Goal: Task Accomplishment & Management: Manage account settings

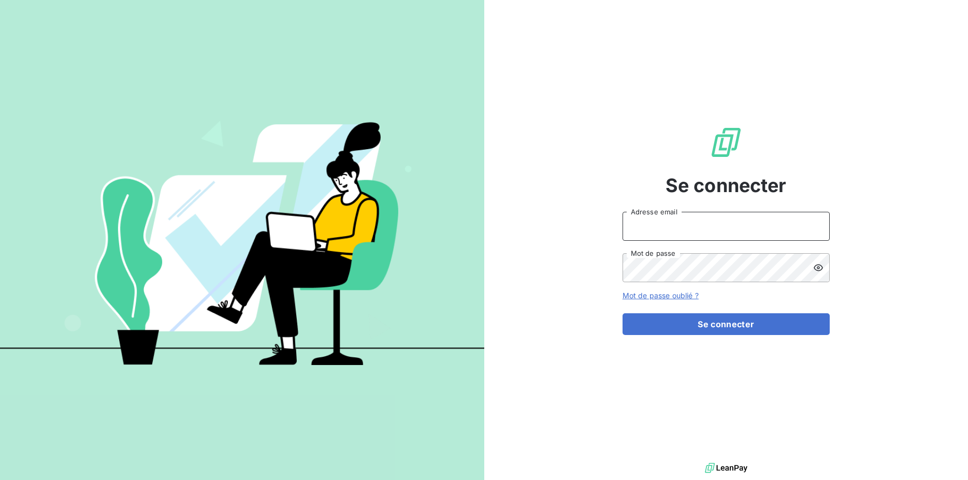
click at [709, 228] on input "Adresse email" at bounding box center [726, 226] width 207 height 29
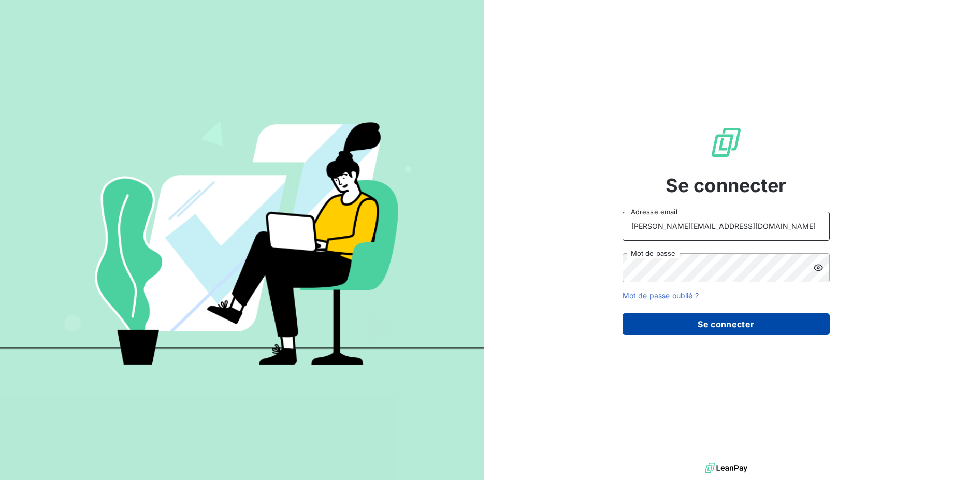
type input "[PERSON_NAME][EMAIL_ADDRESS][DOMAIN_NAME]"
click at [695, 320] on button "Se connecter" at bounding box center [726, 324] width 207 height 22
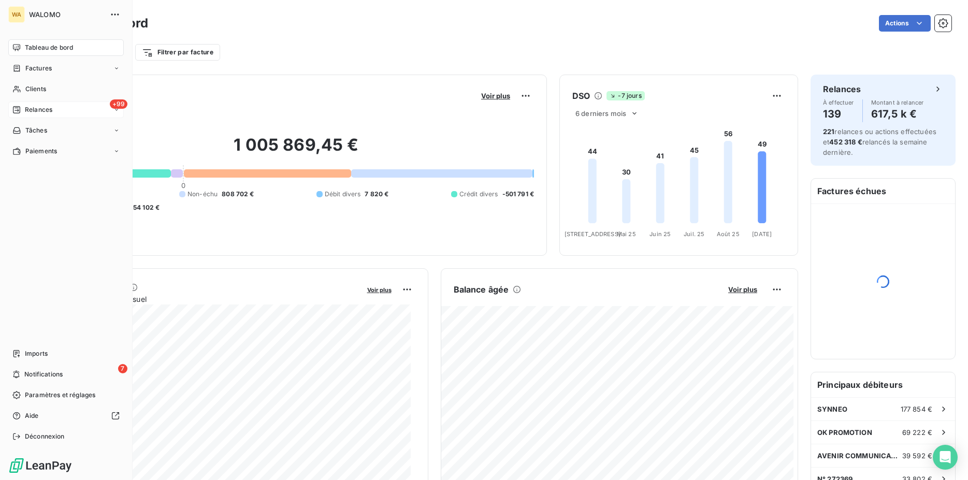
click at [46, 108] on span "Relances" at bounding box center [38, 109] width 27 height 9
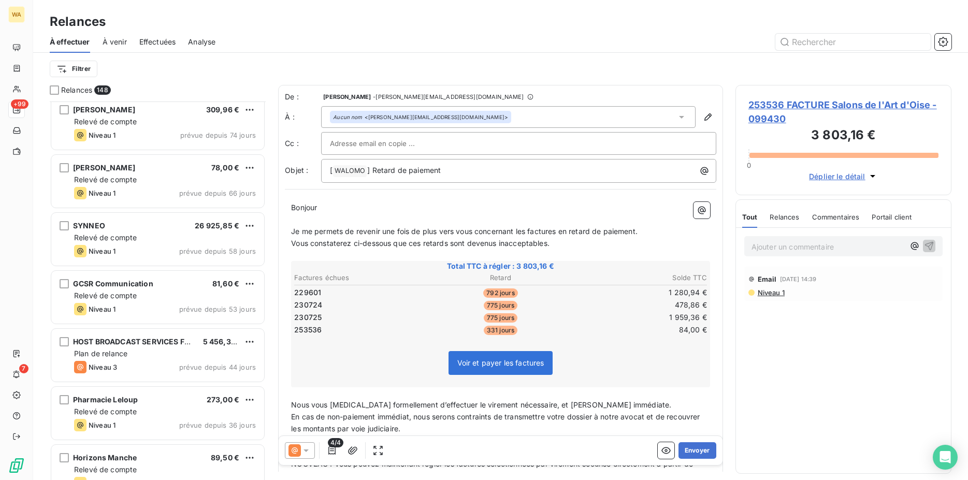
scroll to position [582, 0]
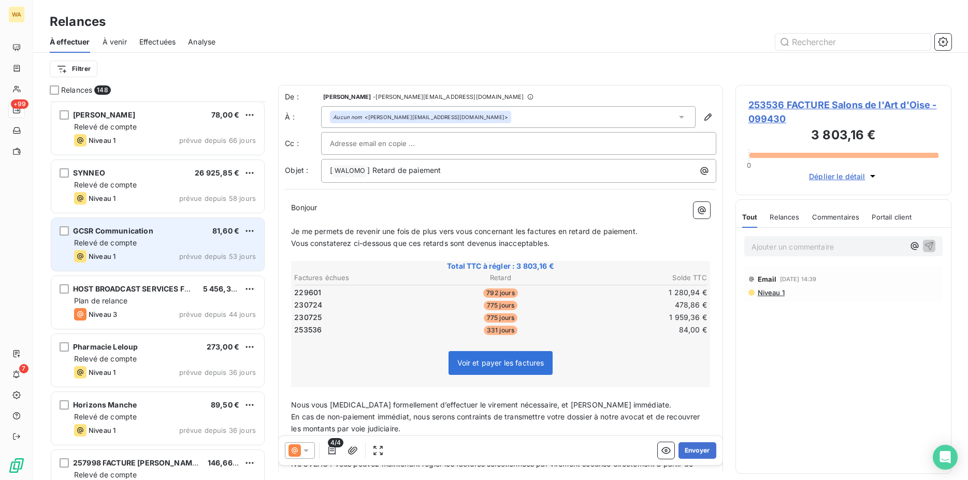
click at [160, 240] on div "Relevé de compte" at bounding box center [165, 243] width 182 height 10
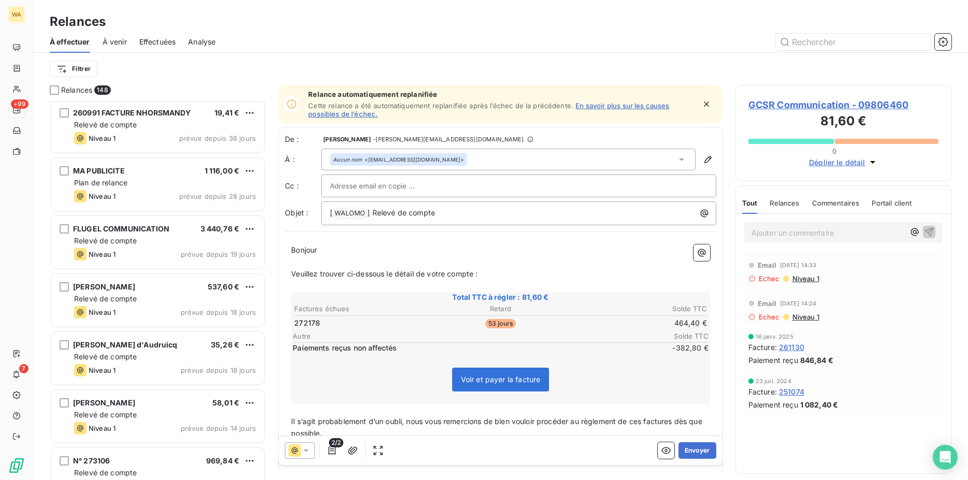
scroll to position [1005, 0]
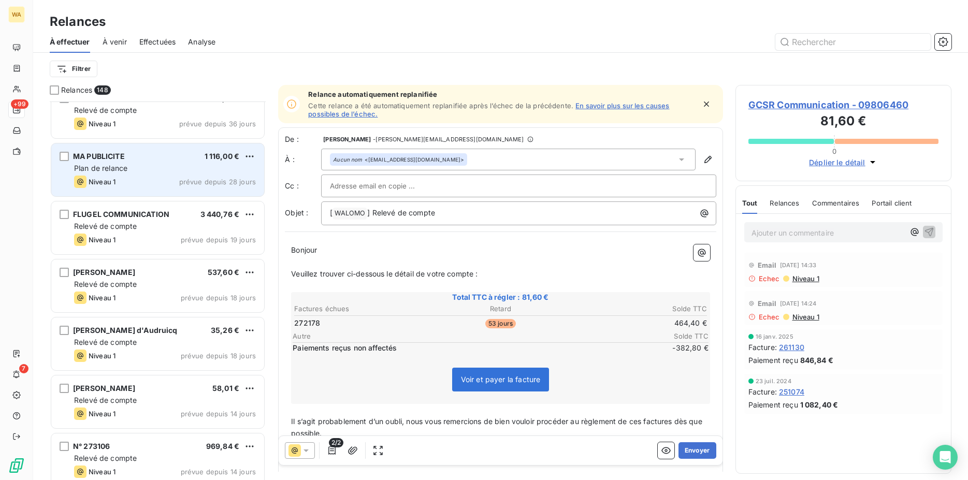
click at [137, 179] on div "Niveau 1 prévue depuis 28 jours" at bounding box center [165, 182] width 182 height 12
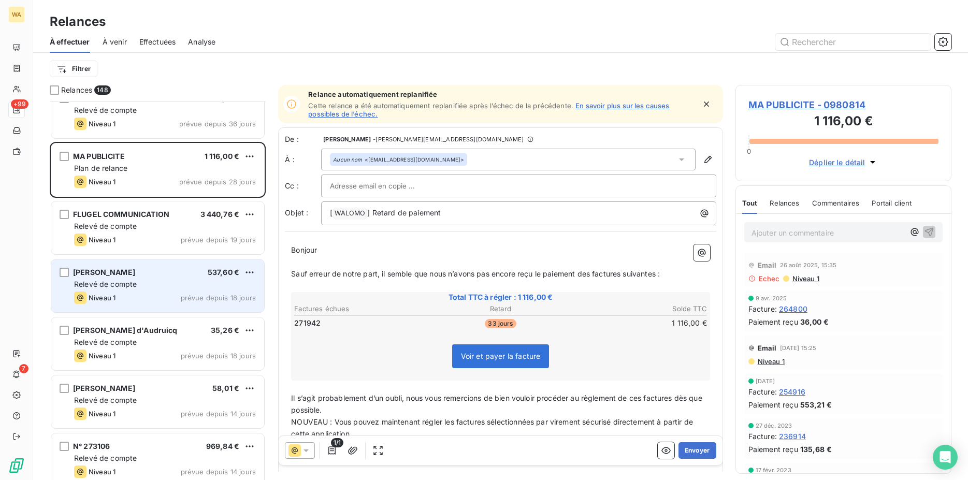
click at [168, 285] on div "Relevé de compte" at bounding box center [165, 284] width 182 height 10
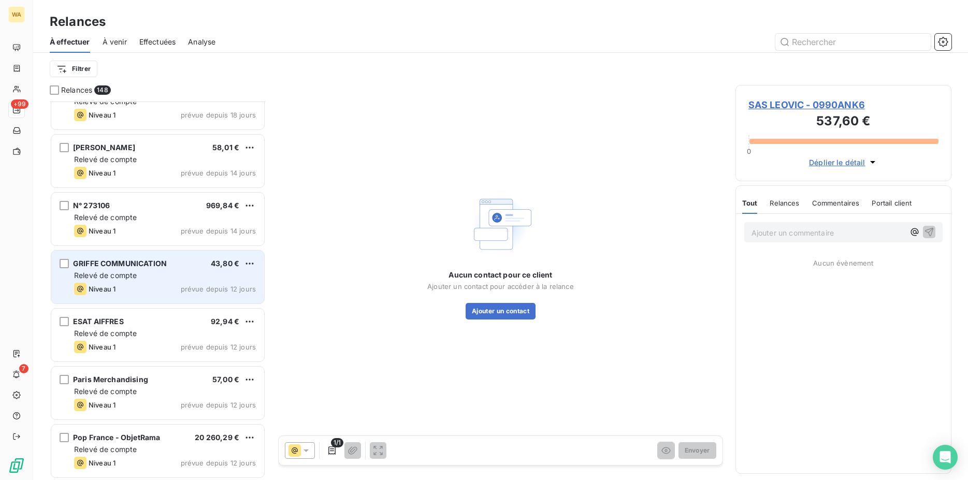
scroll to position [1269, 0]
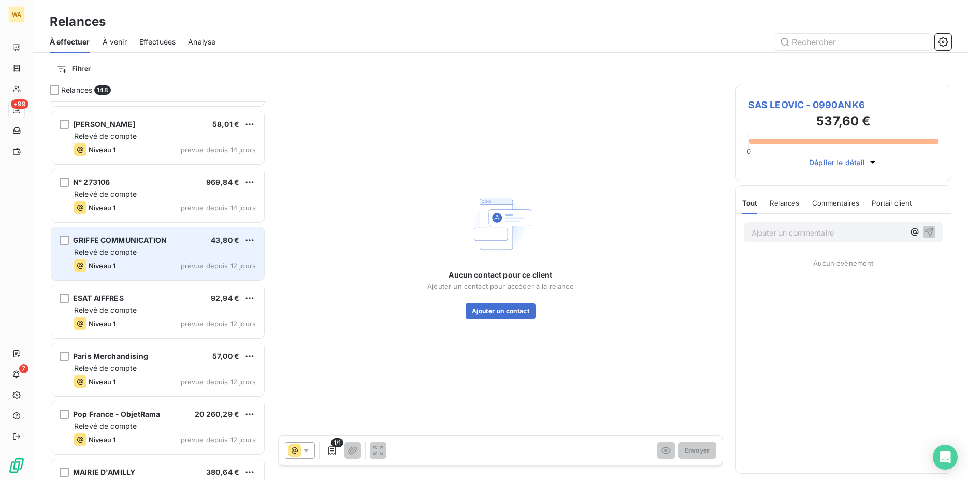
click at [156, 249] on div "Relevé de compte" at bounding box center [165, 252] width 182 height 10
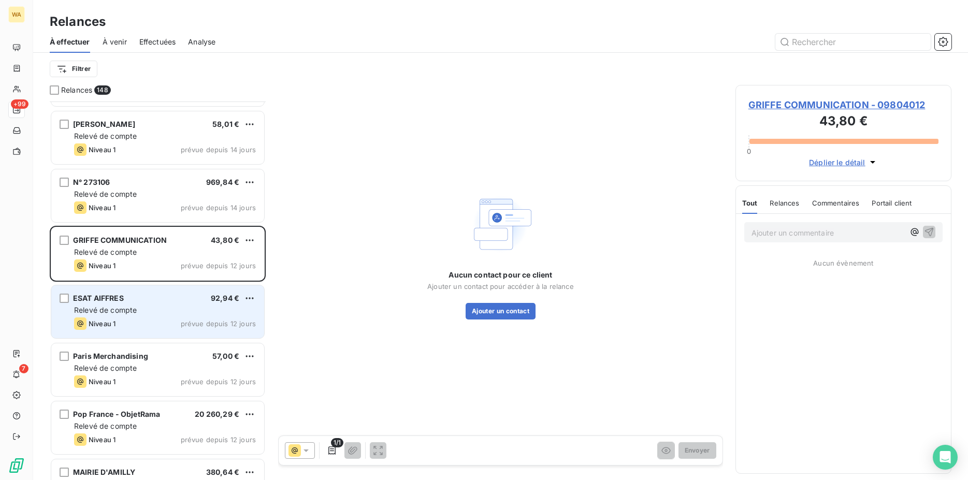
click at [169, 307] on div "Relevé de compte" at bounding box center [165, 310] width 182 height 10
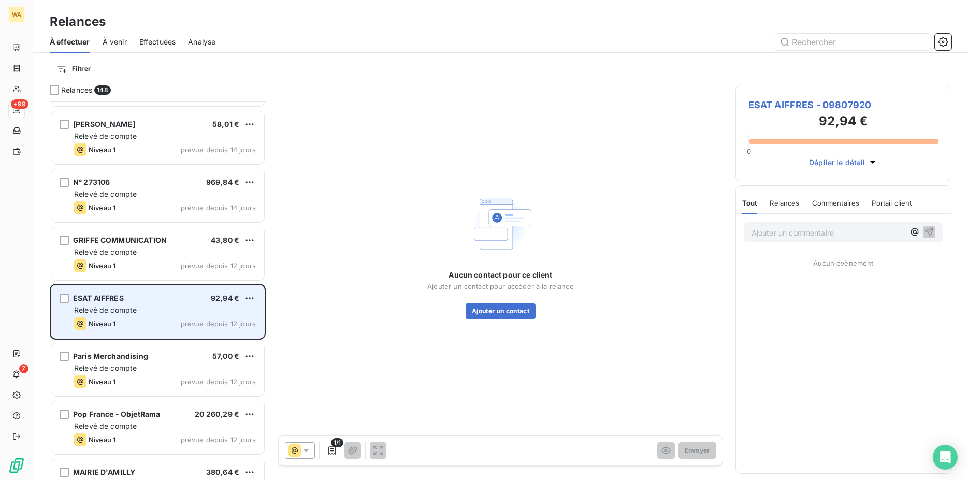
scroll to position [1427, 0]
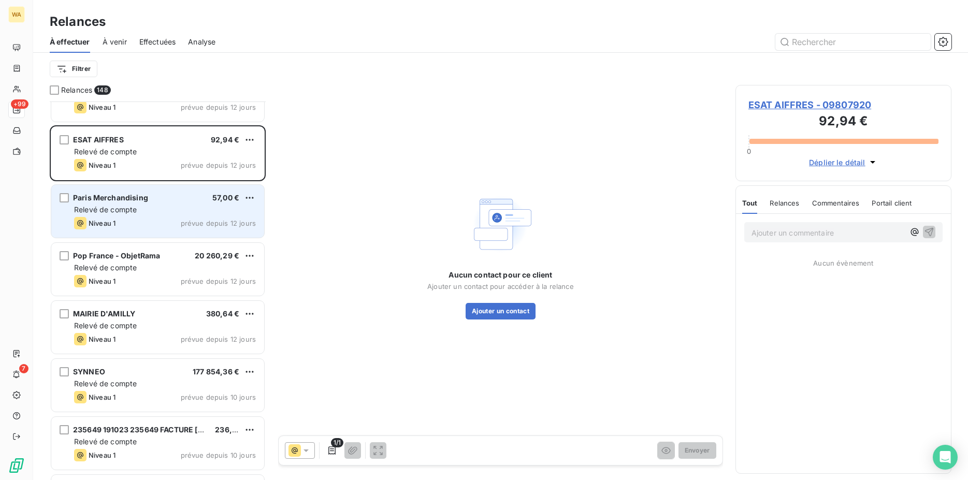
click at [146, 219] on div "Niveau 1 prévue depuis 12 jours" at bounding box center [165, 223] width 182 height 12
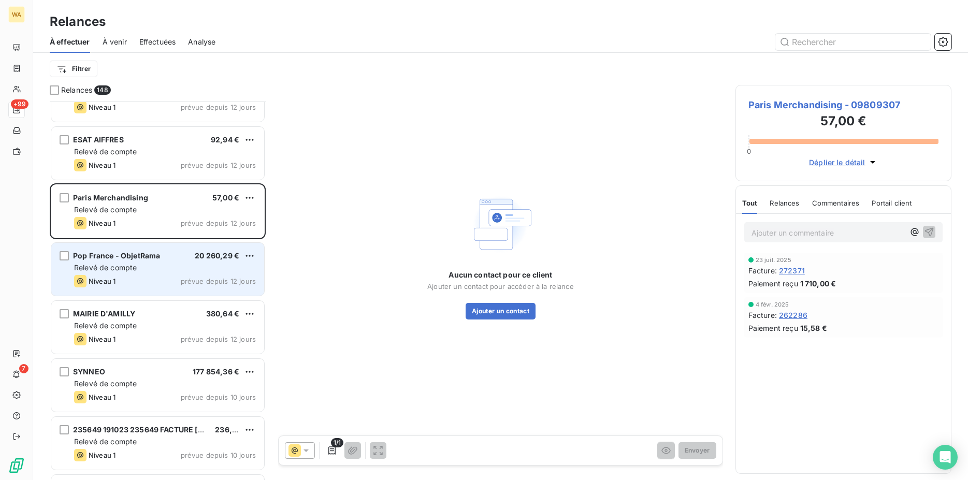
click at [161, 281] on div "Niveau 1 prévue depuis 12 jours" at bounding box center [165, 281] width 182 height 12
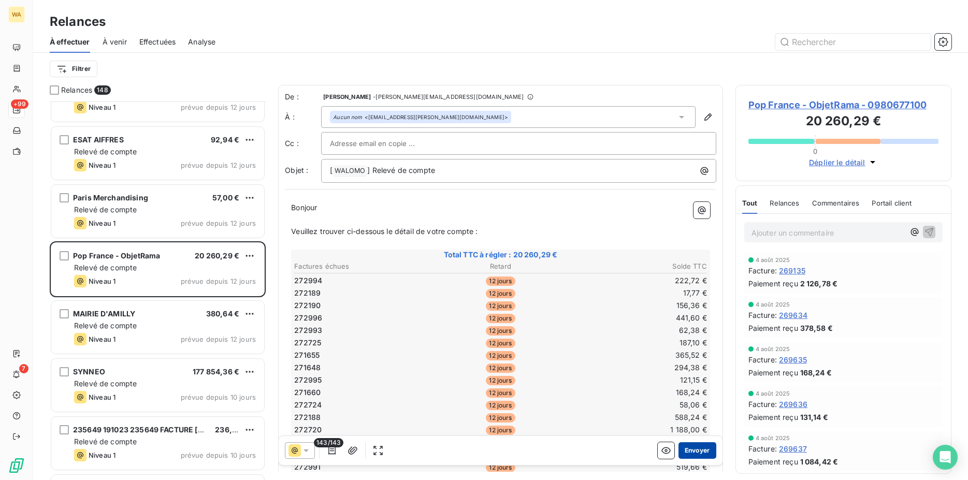
click at [688, 450] on button "Envoyer" at bounding box center [698, 450] width 38 height 17
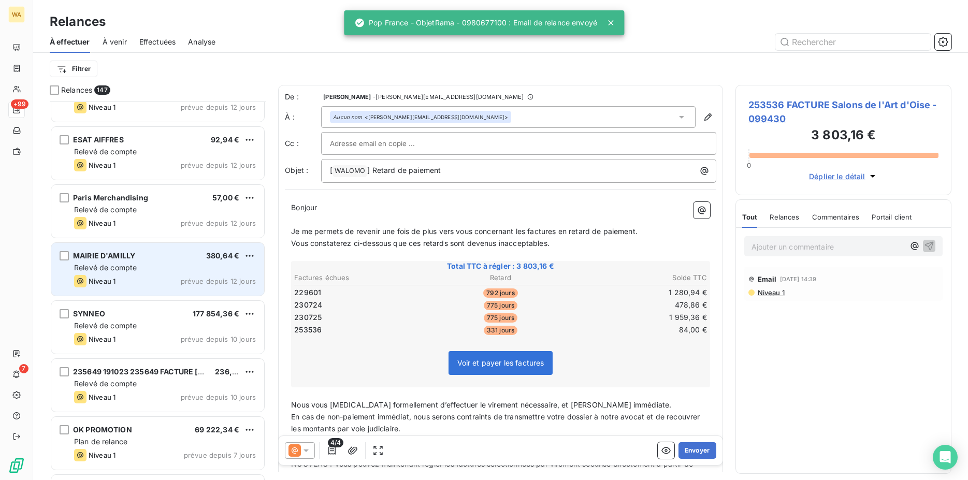
click at [142, 270] on div "Relevé de compte" at bounding box center [165, 268] width 182 height 10
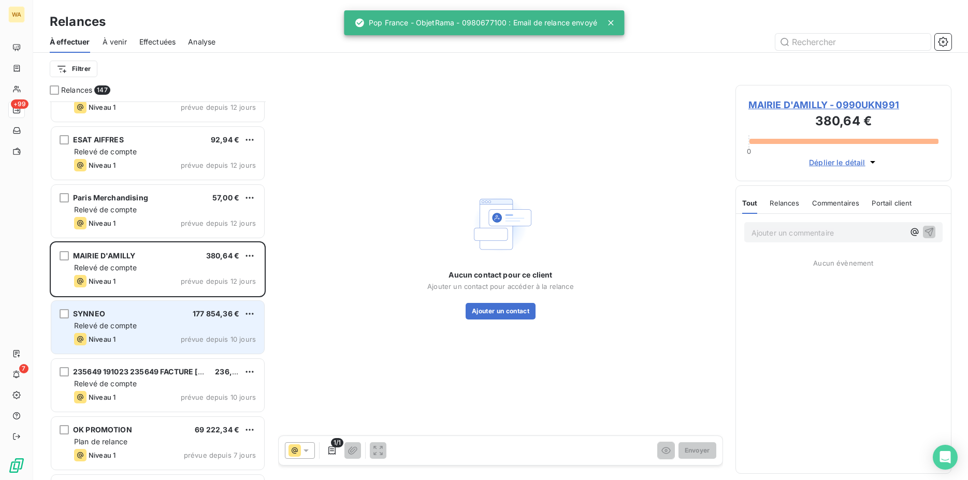
click at [166, 331] on div "SYNNEO 177 854,36 € Relevé de compte Niveau 1 prévue depuis 10 jours" at bounding box center [157, 327] width 213 height 53
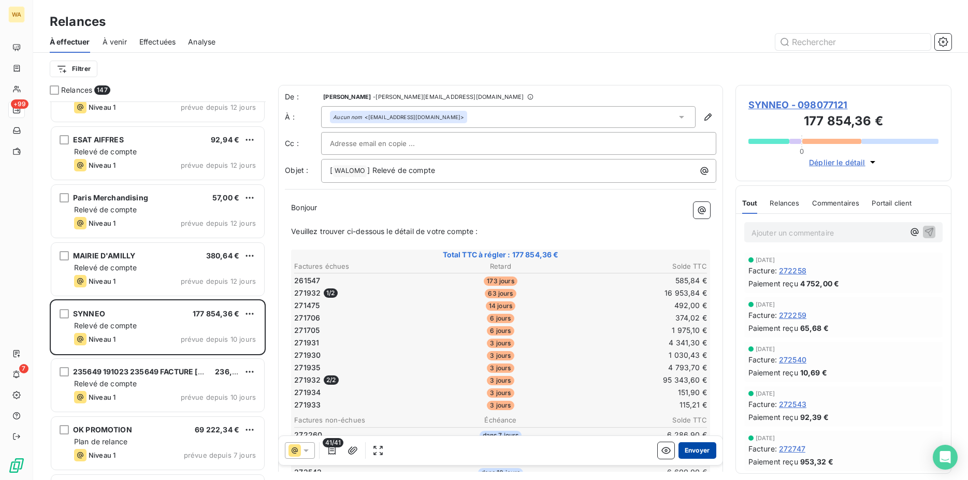
click at [683, 444] on button "Envoyer" at bounding box center [698, 450] width 38 height 17
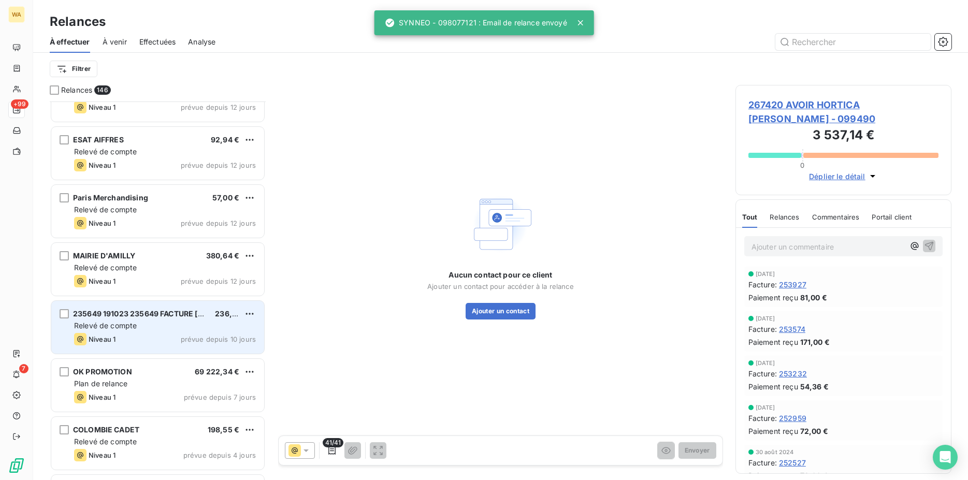
click at [157, 333] on div "Niveau 1 prévue depuis 10 jours" at bounding box center [165, 339] width 182 height 12
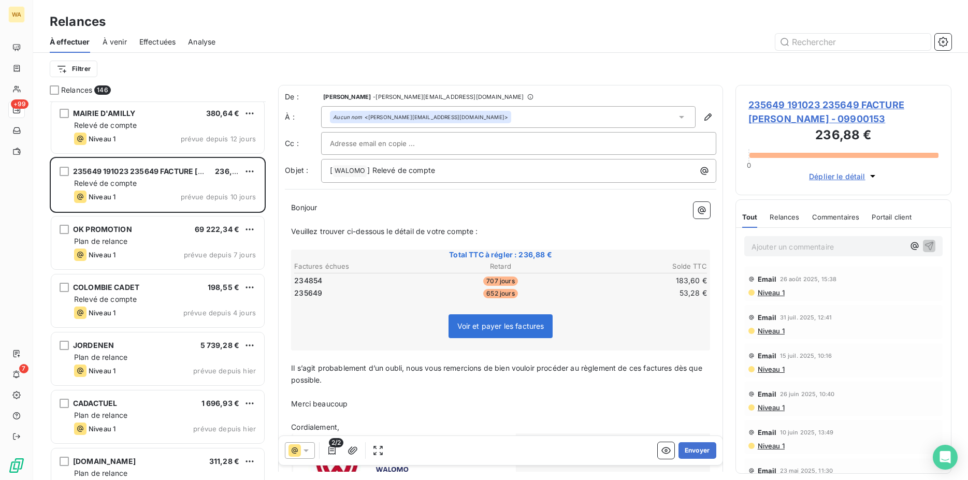
scroll to position [1586, 0]
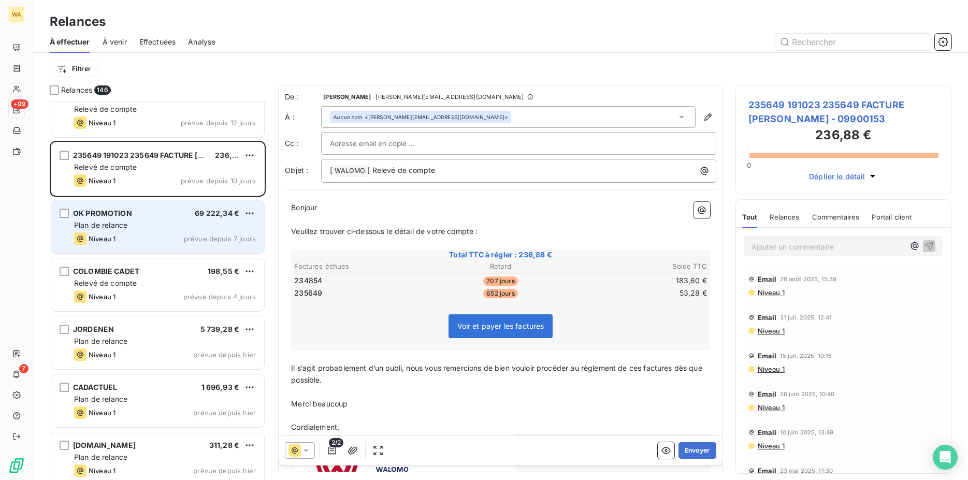
click at [133, 229] on div "Plan de relance" at bounding box center [165, 225] width 182 height 10
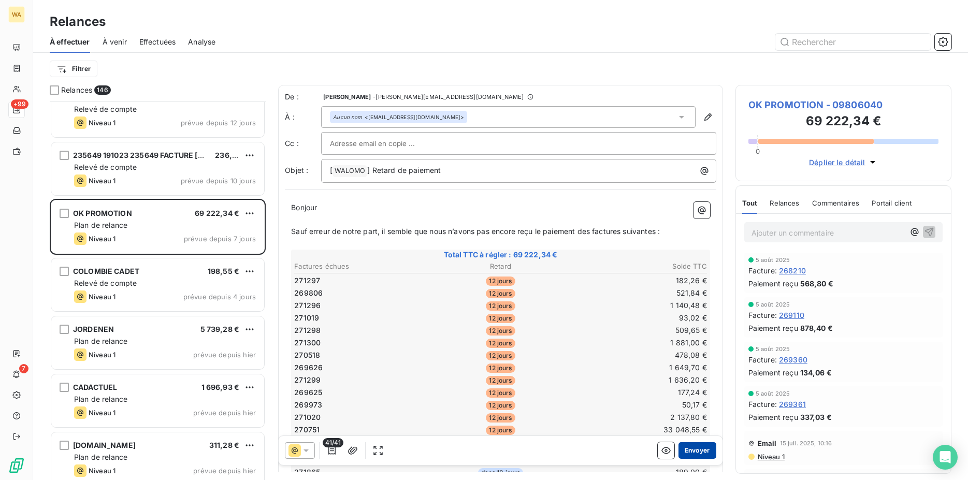
click at [686, 447] on button "Envoyer" at bounding box center [698, 450] width 38 height 17
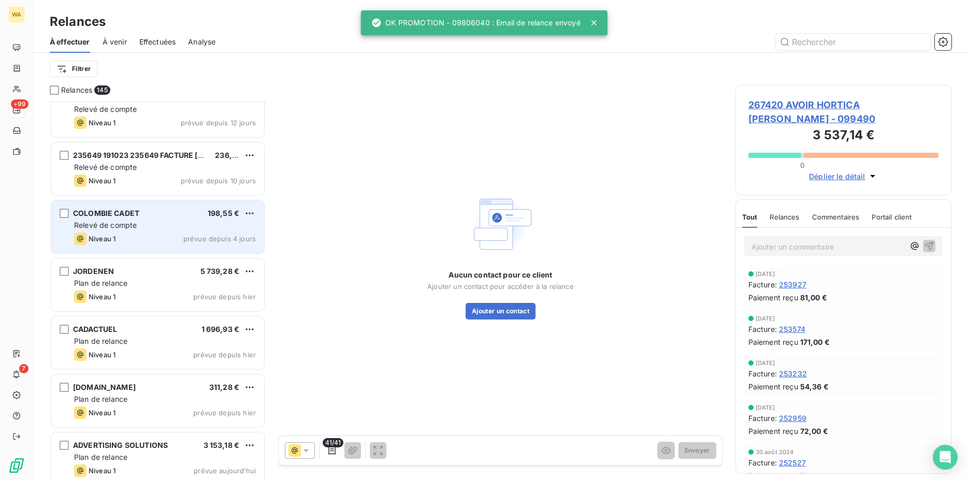
click at [116, 230] on div "Relevé de compte" at bounding box center [165, 225] width 182 height 10
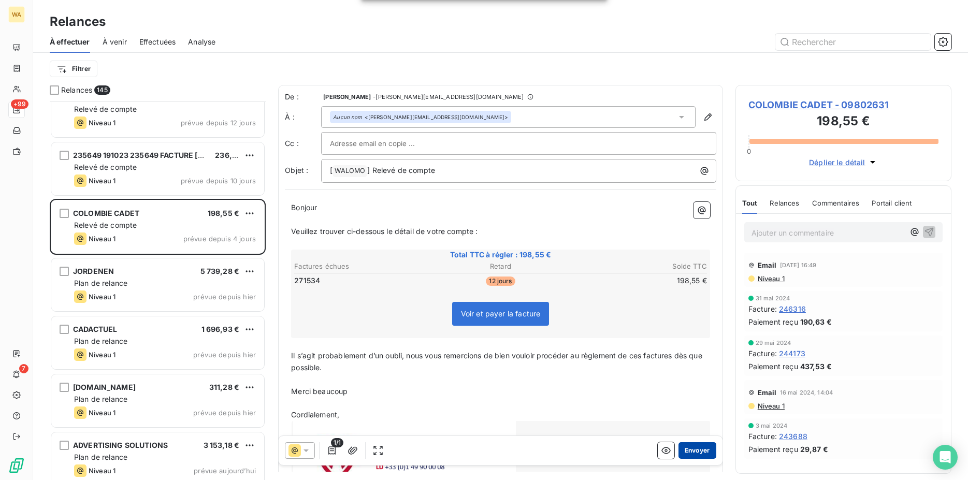
click at [682, 448] on button "Envoyer" at bounding box center [698, 450] width 38 height 17
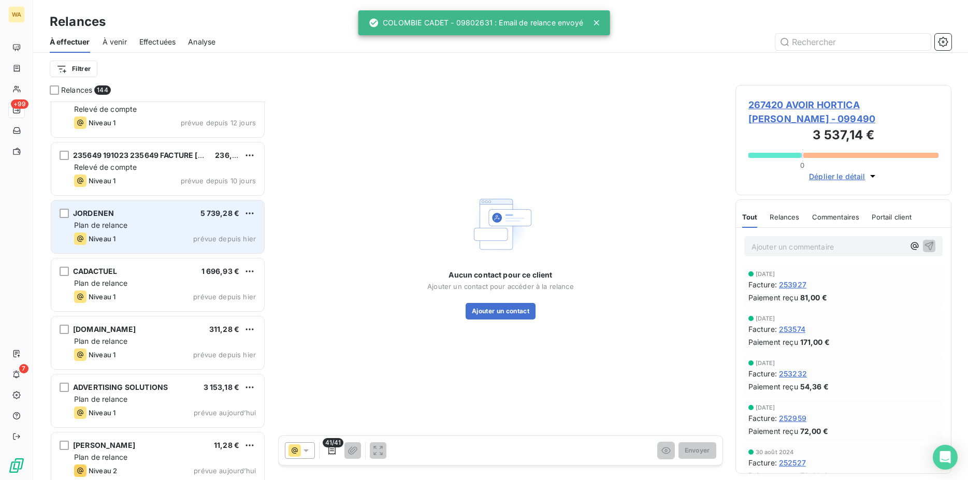
click at [131, 231] on div "JORDENEN 5 739,28 € Plan de relance Niveau 1 prévue depuis hier" at bounding box center [157, 226] width 213 height 53
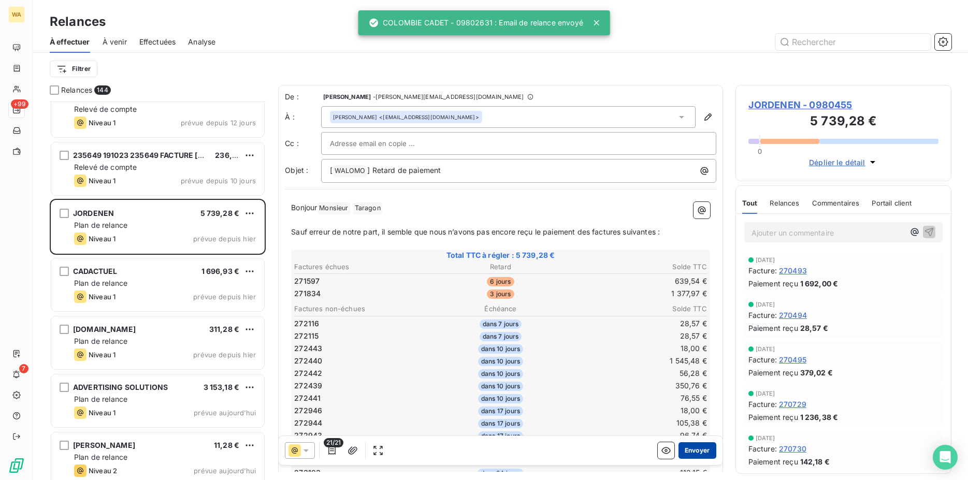
click at [691, 447] on button "Envoyer" at bounding box center [698, 450] width 38 height 17
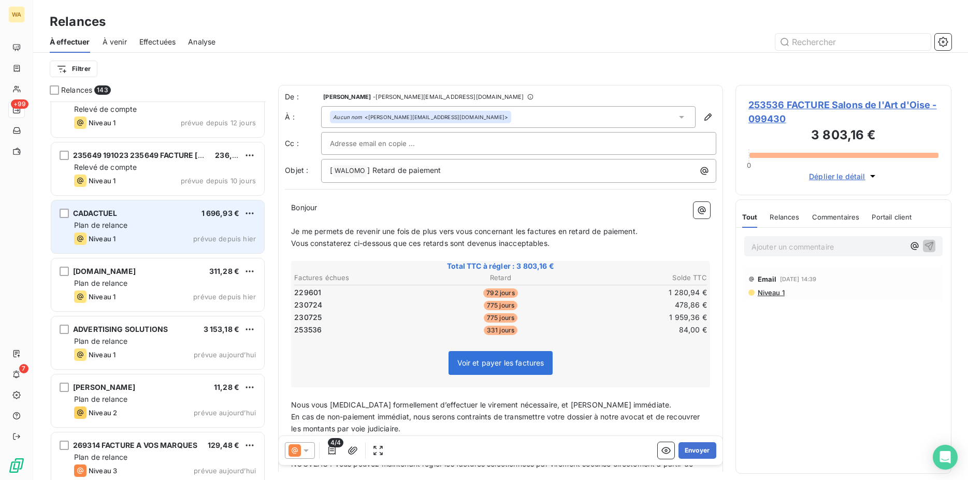
click at [126, 228] on span "Plan de relance" at bounding box center [100, 225] width 53 height 9
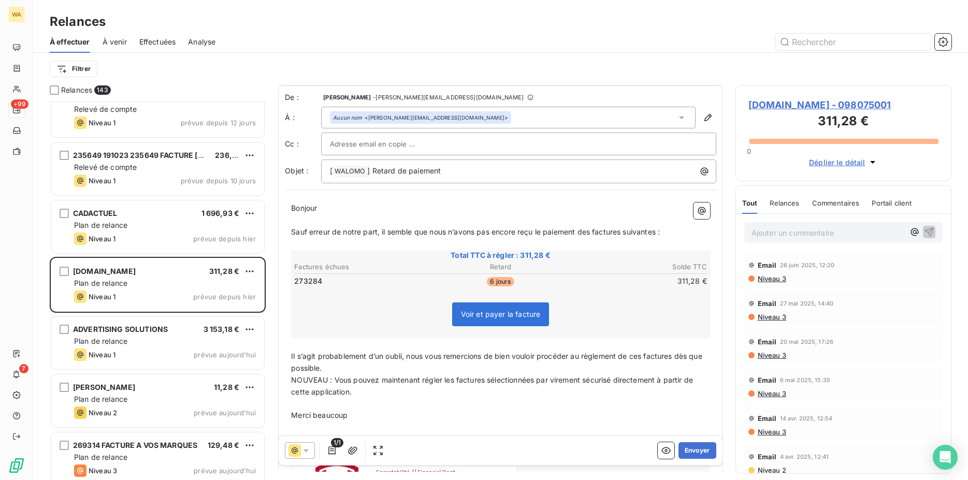
scroll to position [53, 0]
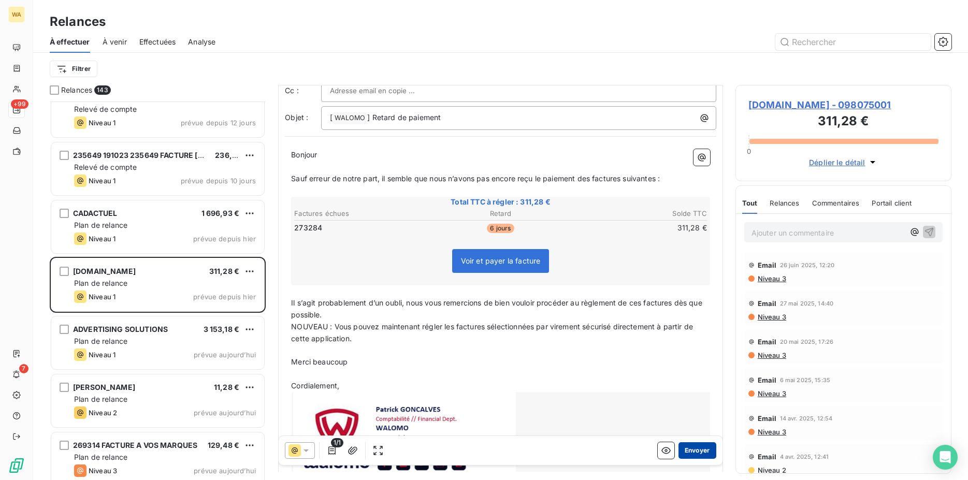
click at [689, 449] on button "Envoyer" at bounding box center [698, 450] width 38 height 17
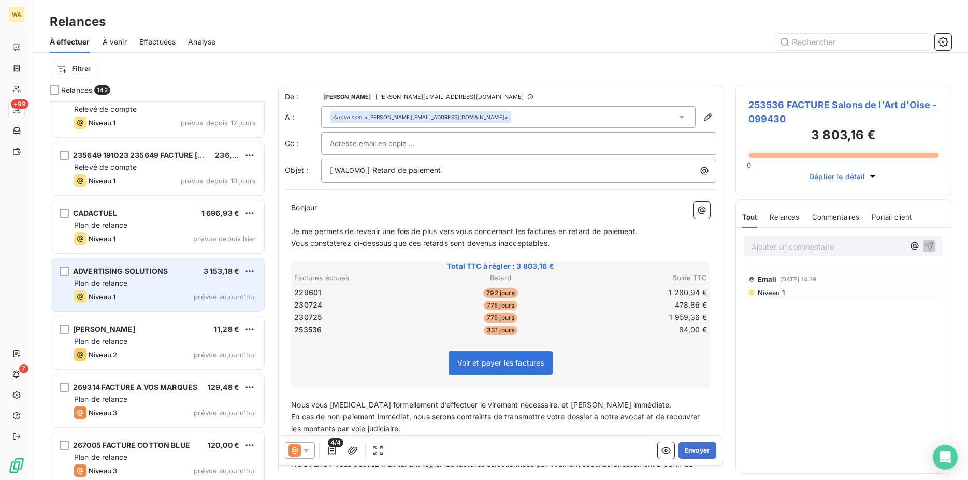
click at [154, 283] on div "Plan de relance" at bounding box center [165, 283] width 182 height 10
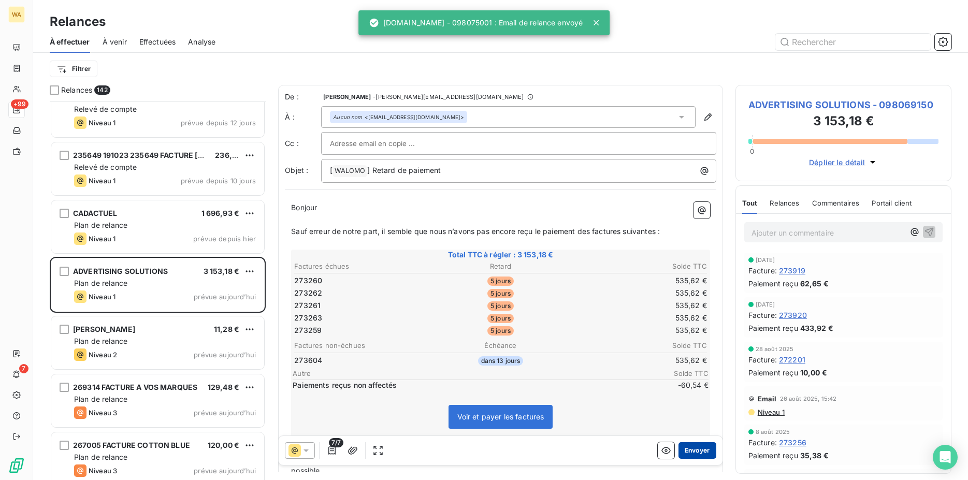
click at [688, 447] on button "Envoyer" at bounding box center [698, 450] width 38 height 17
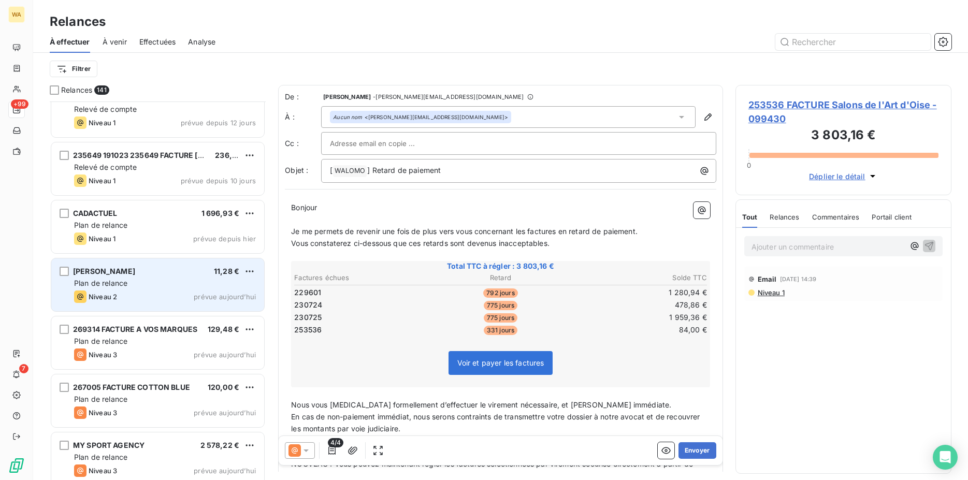
click at [141, 287] on div "Plan de relance" at bounding box center [165, 283] width 182 height 10
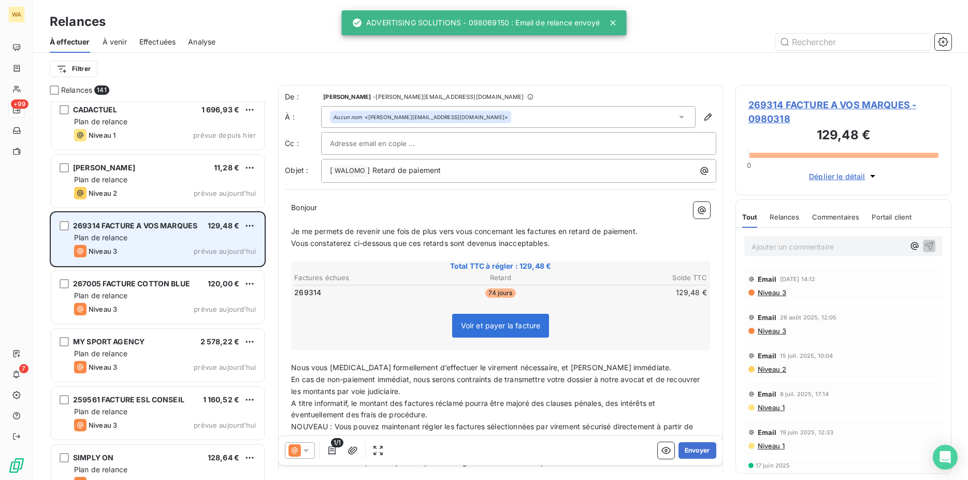
scroll to position [1692, 0]
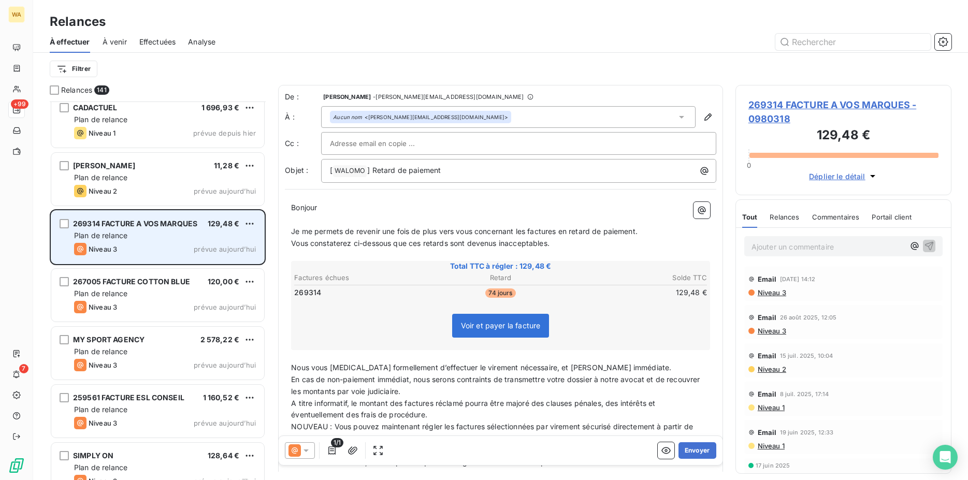
click at [155, 248] on div "Niveau 3 prévue aujourd’hui" at bounding box center [165, 249] width 182 height 12
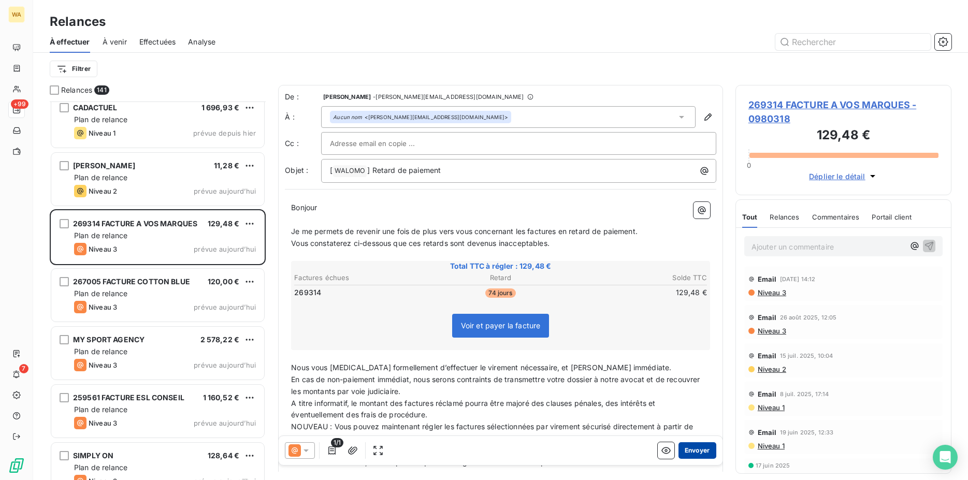
click at [684, 448] on button "Envoyer" at bounding box center [698, 450] width 38 height 17
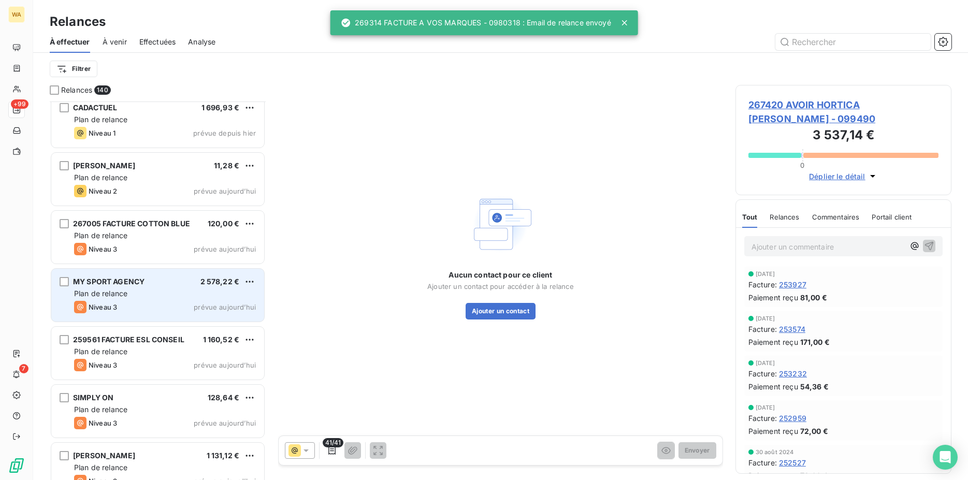
click at [142, 297] on div "Plan de relance" at bounding box center [165, 294] width 182 height 10
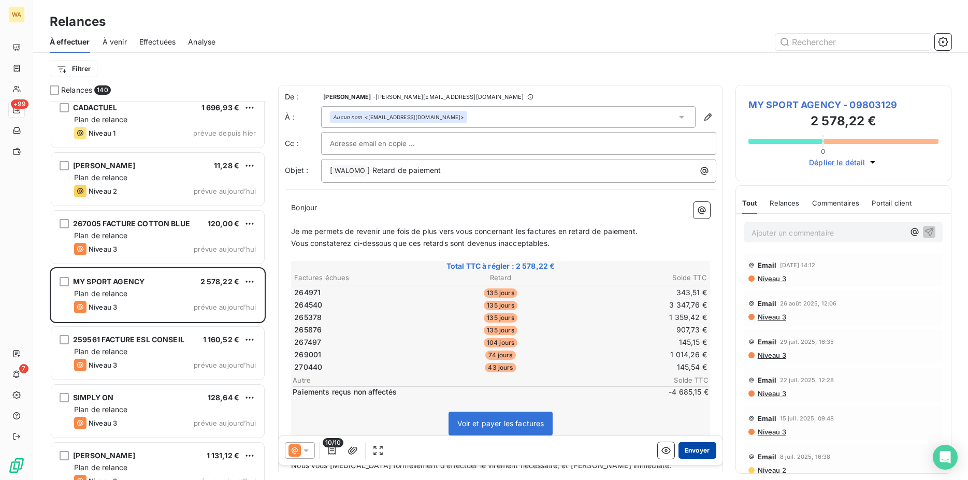
click at [691, 449] on button "Envoyer" at bounding box center [698, 450] width 38 height 17
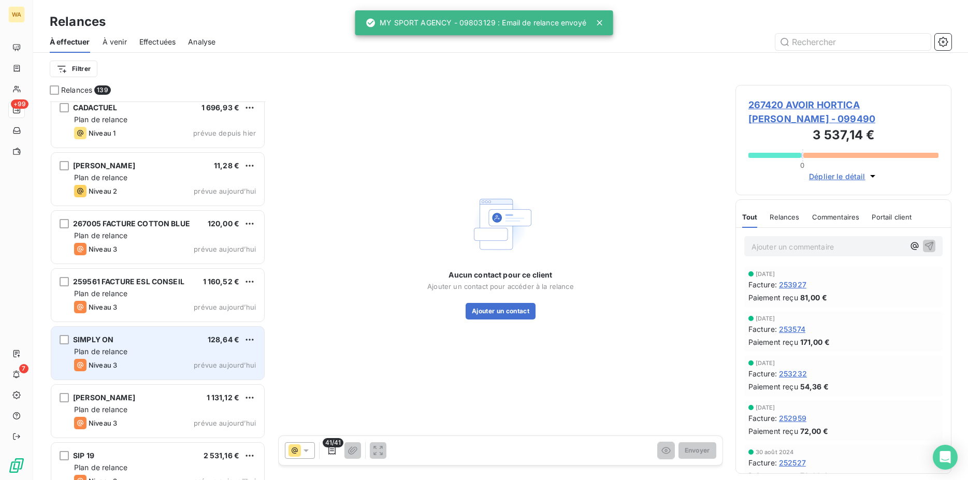
click at [150, 351] on div "Plan de relance" at bounding box center [165, 352] width 182 height 10
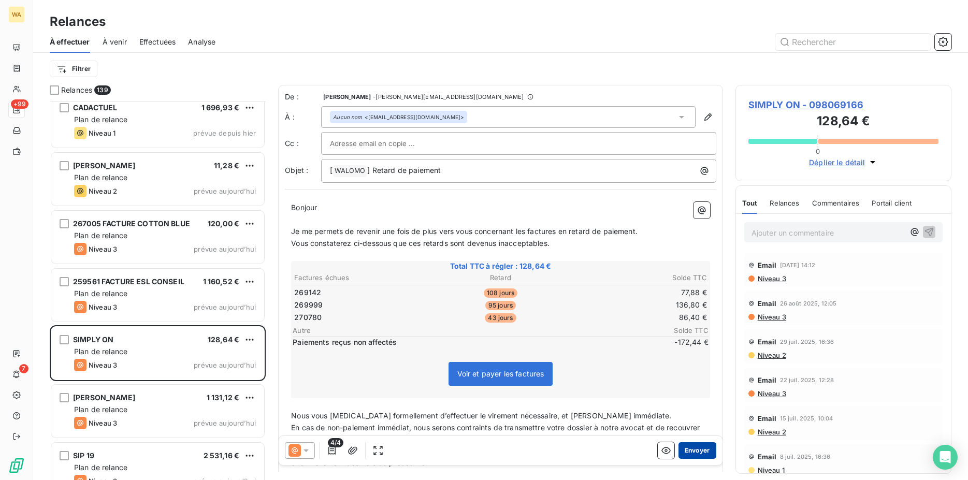
click at [698, 450] on button "Envoyer" at bounding box center [698, 450] width 38 height 17
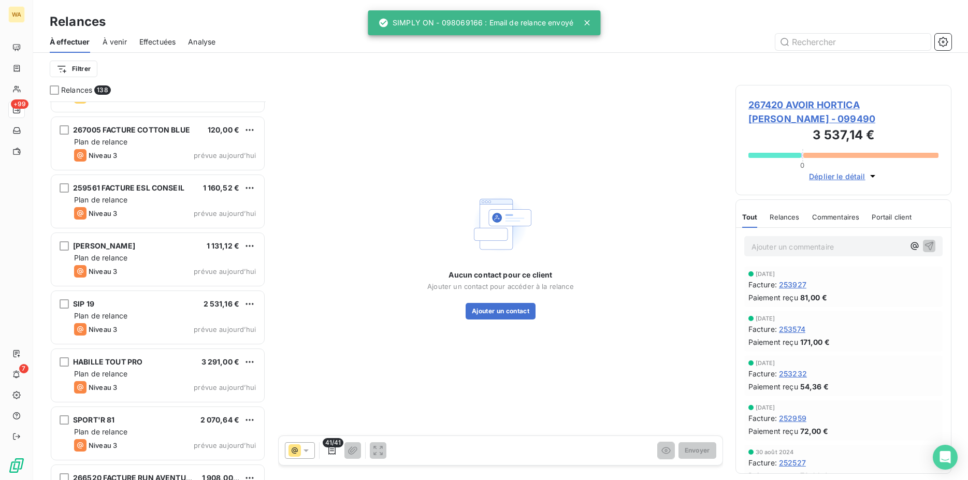
scroll to position [1797, 0]
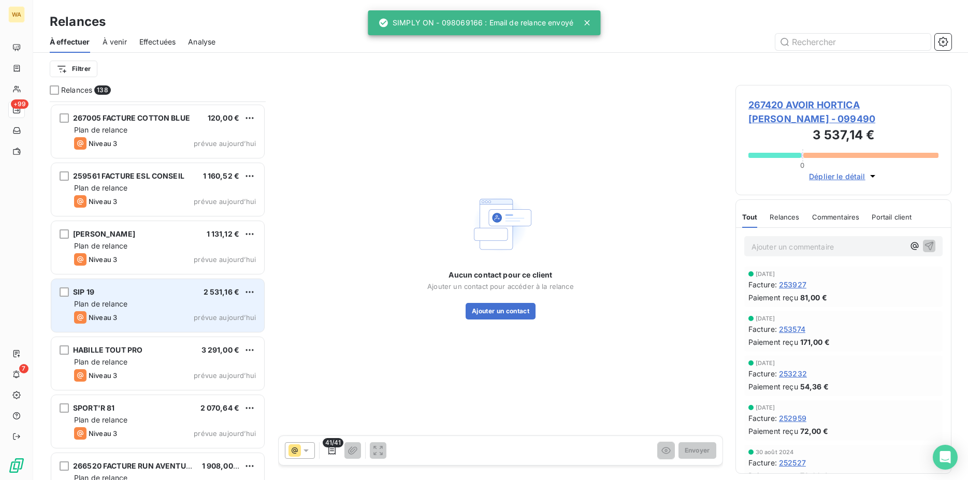
click at [135, 307] on div "Plan de relance" at bounding box center [165, 304] width 182 height 10
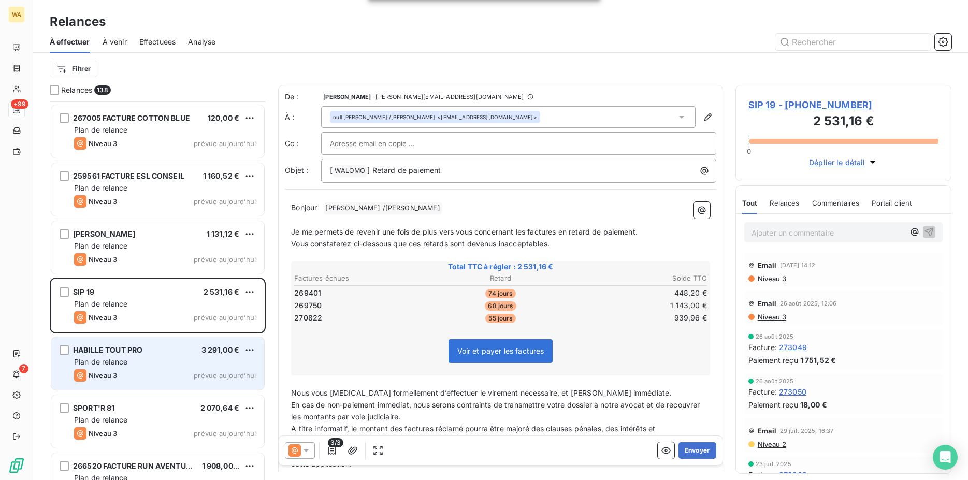
click at [147, 362] on div "Plan de relance" at bounding box center [165, 362] width 182 height 10
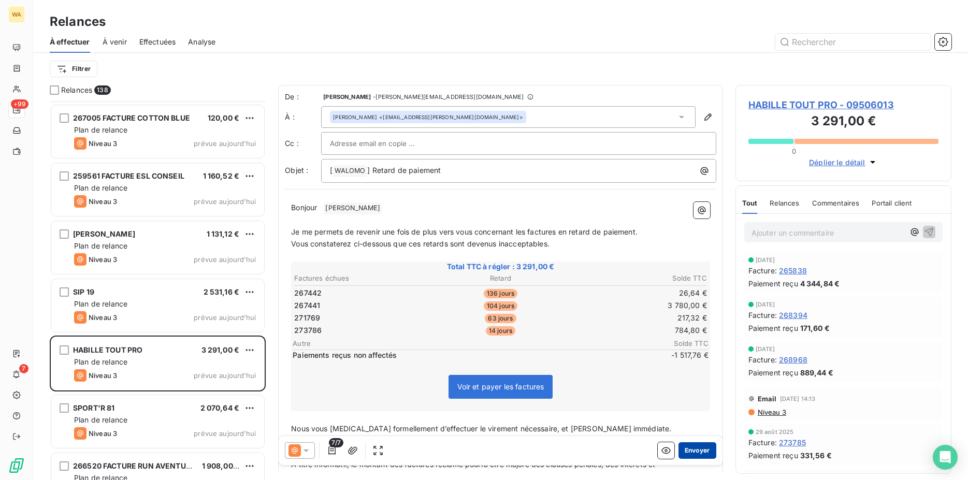
click at [688, 451] on button "Envoyer" at bounding box center [698, 450] width 38 height 17
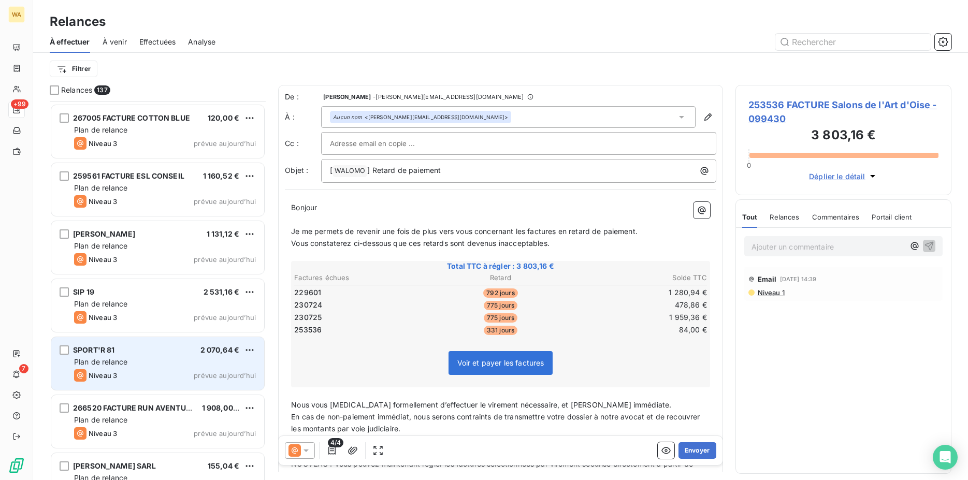
click at [139, 370] on div "Niveau 3 prévue aujourd’hui" at bounding box center [165, 375] width 182 height 12
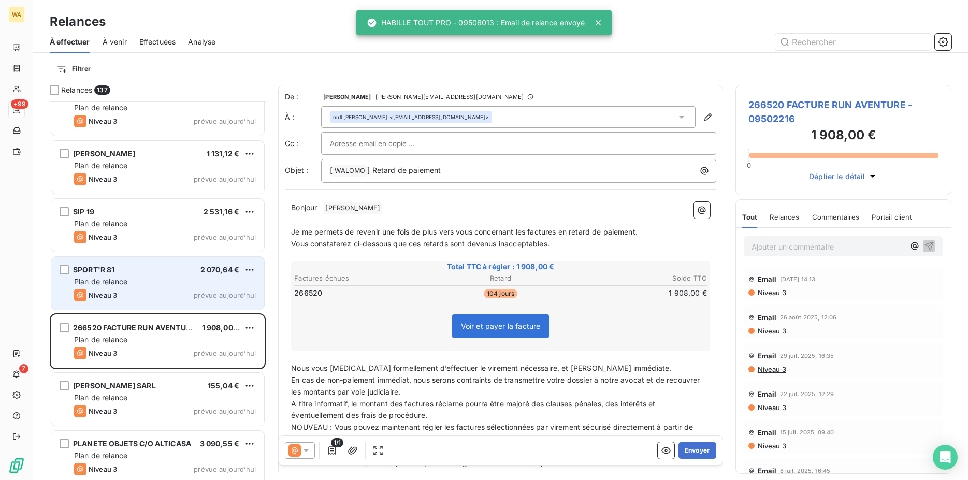
scroll to position [1903, 0]
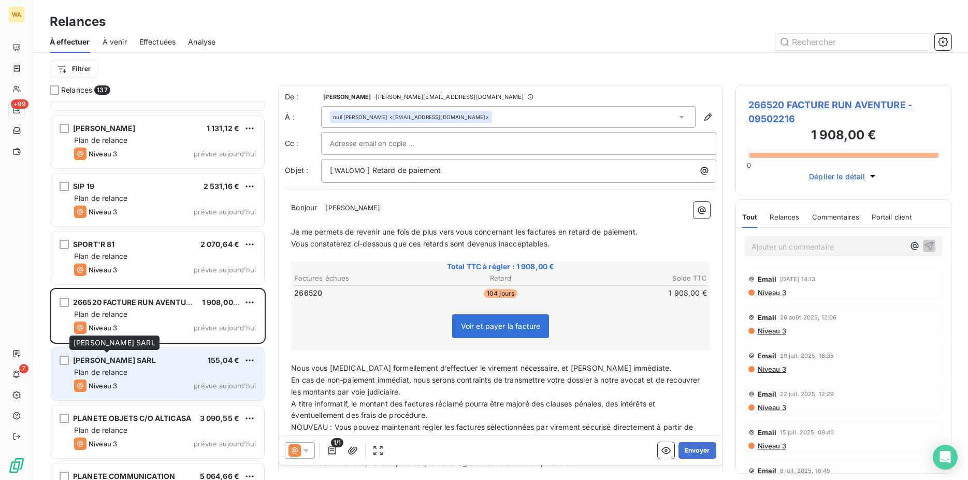
click at [139, 363] on span "[PERSON_NAME] SARL" at bounding box center [114, 360] width 83 height 9
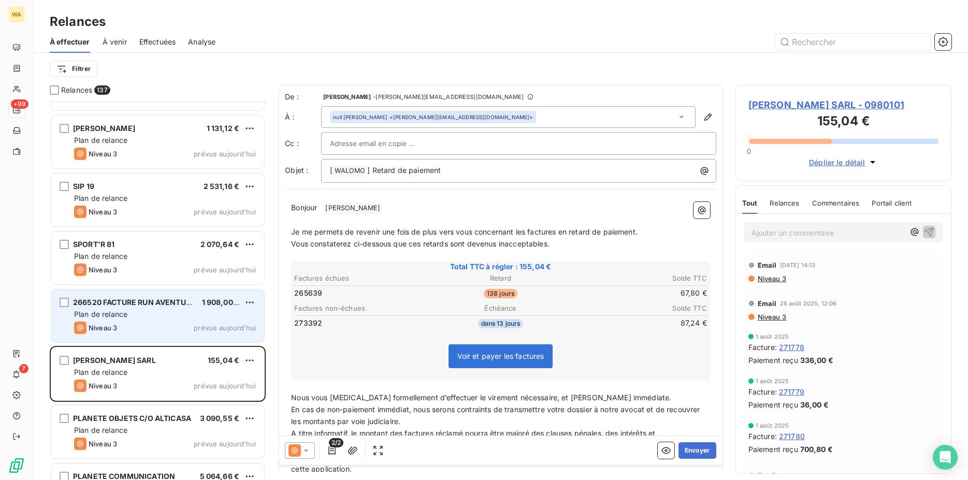
click at [130, 326] on div "Niveau 3 prévue aujourd’hui" at bounding box center [165, 328] width 182 height 12
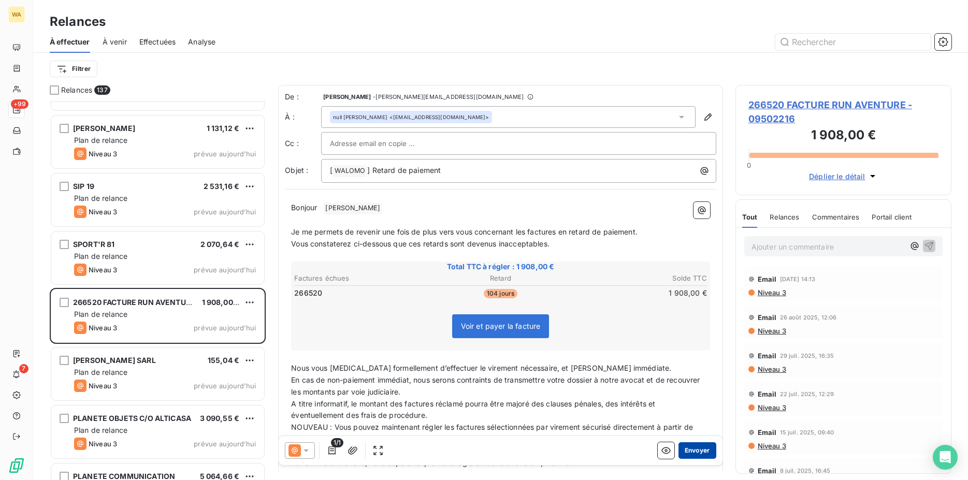
click at [699, 455] on button "Envoyer" at bounding box center [698, 450] width 38 height 17
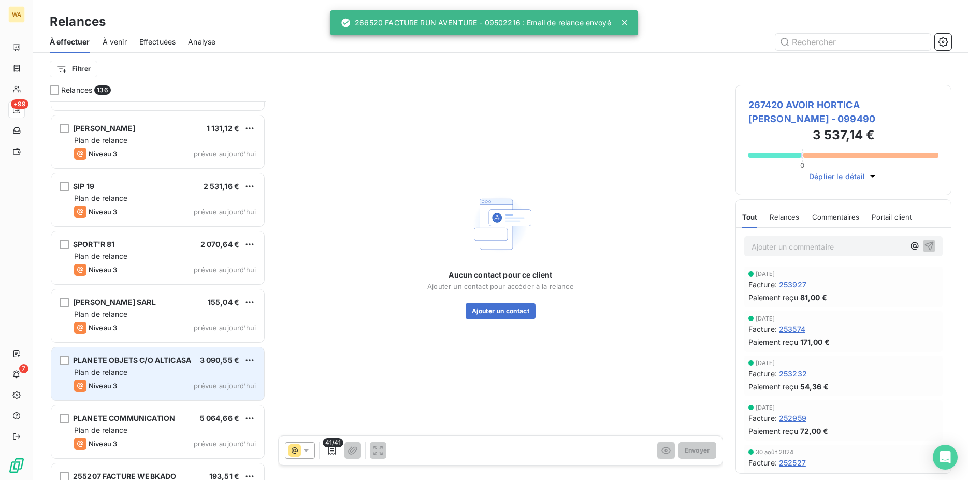
click at [153, 367] on div "Plan de relance" at bounding box center [165, 372] width 182 height 10
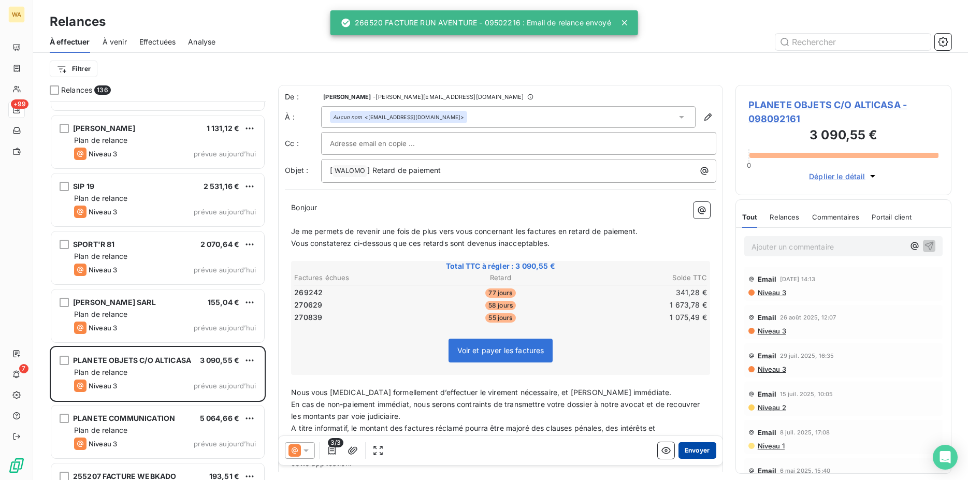
click at [695, 452] on button "Envoyer" at bounding box center [698, 450] width 38 height 17
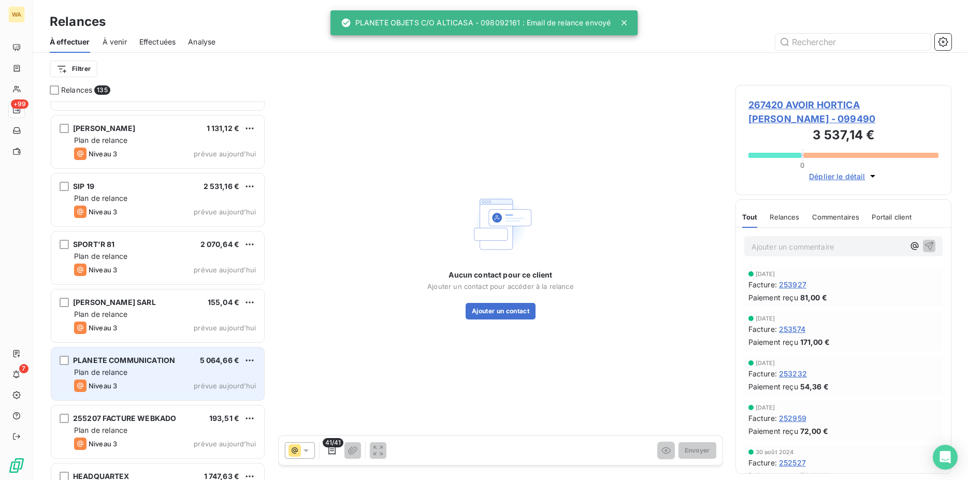
scroll to position [1956, 0]
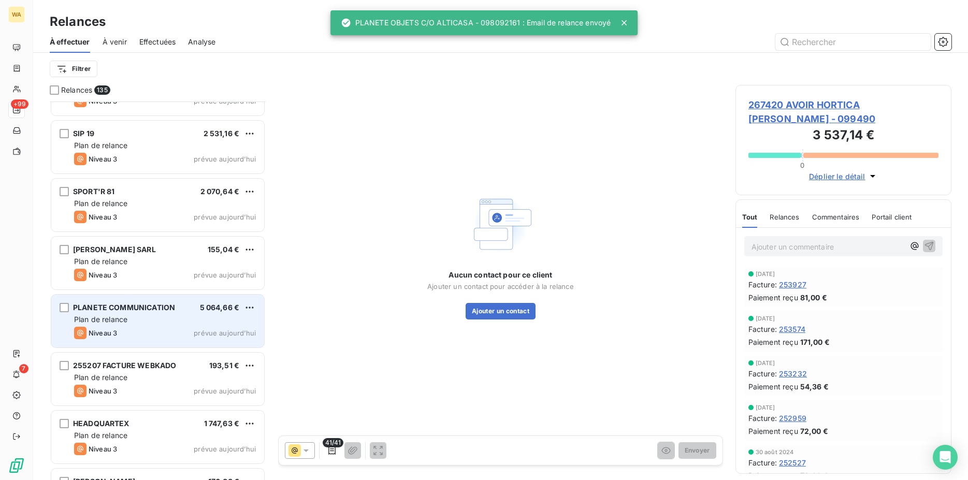
click at [146, 332] on div "Niveau 3 prévue aujourd’hui" at bounding box center [165, 333] width 182 height 12
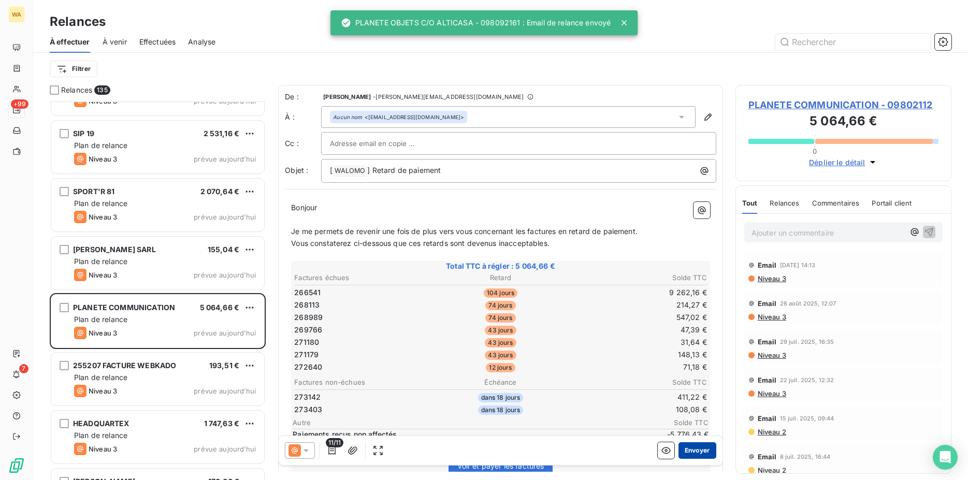
click at [685, 447] on button "Envoyer" at bounding box center [698, 450] width 38 height 17
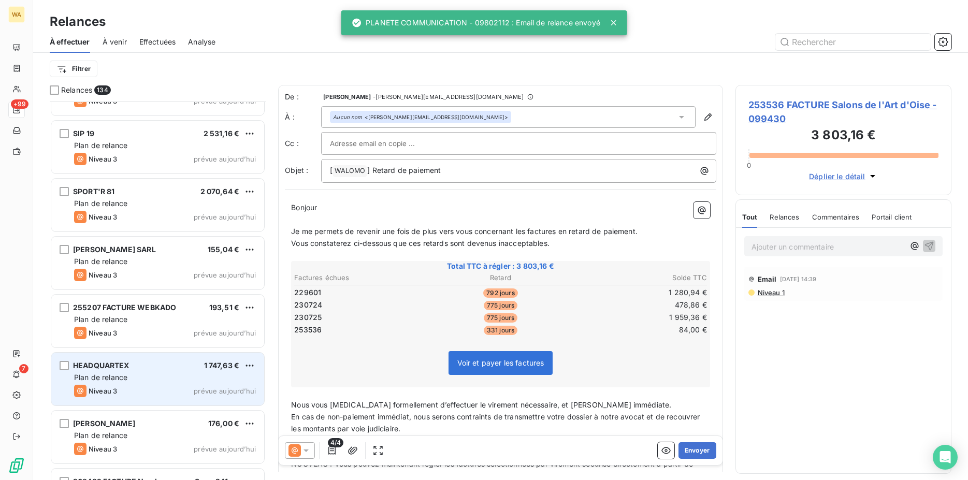
scroll to position [2009, 0]
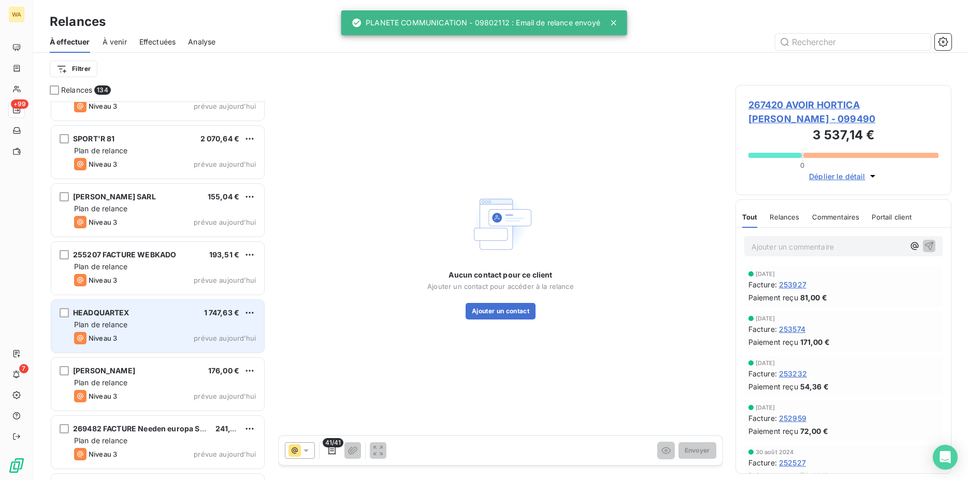
click at [148, 313] on div "HEADQUARTEX 1 747,63 €" at bounding box center [165, 312] width 182 height 9
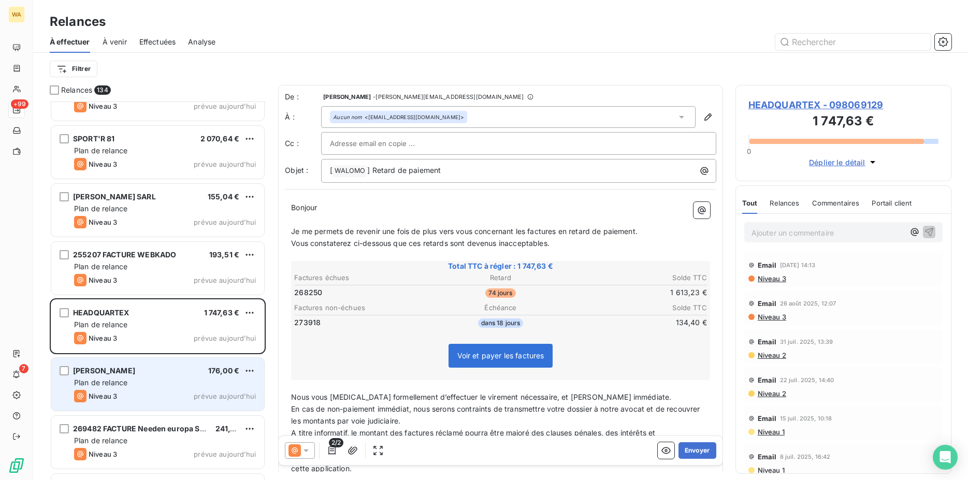
click at [103, 394] on span "Niveau 3" at bounding box center [103, 396] width 28 height 8
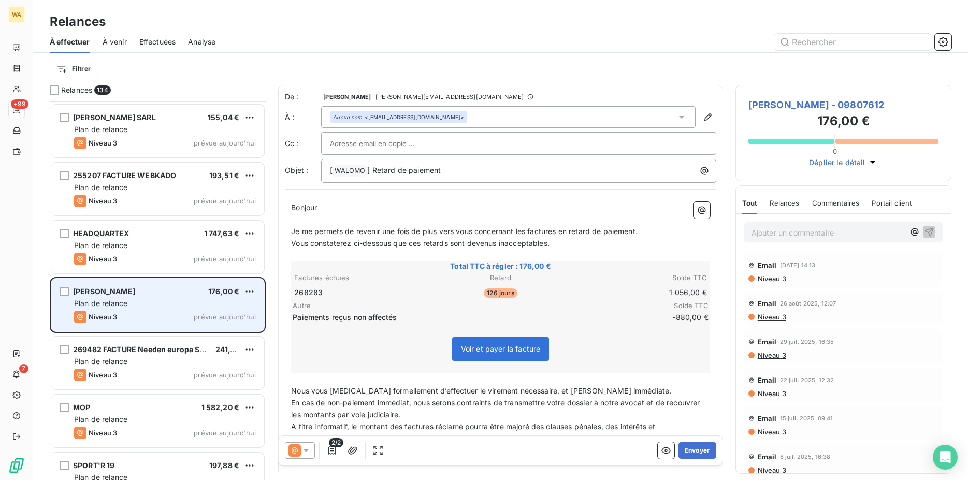
scroll to position [2114, 0]
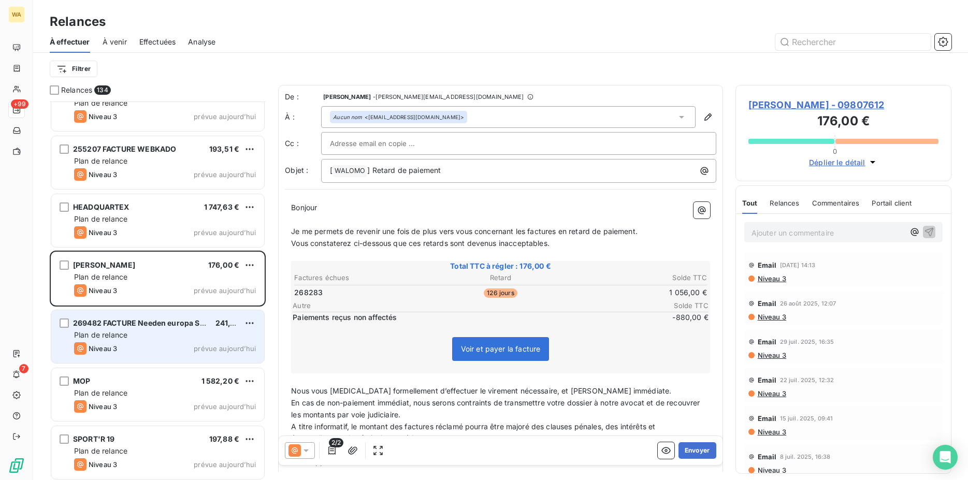
click at [142, 336] on div "Plan de relance" at bounding box center [165, 335] width 182 height 10
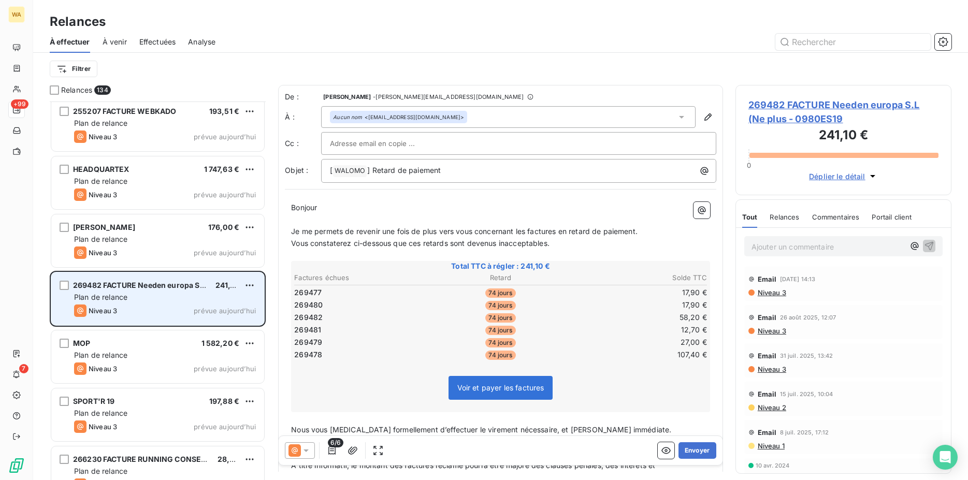
scroll to position [2167, 0]
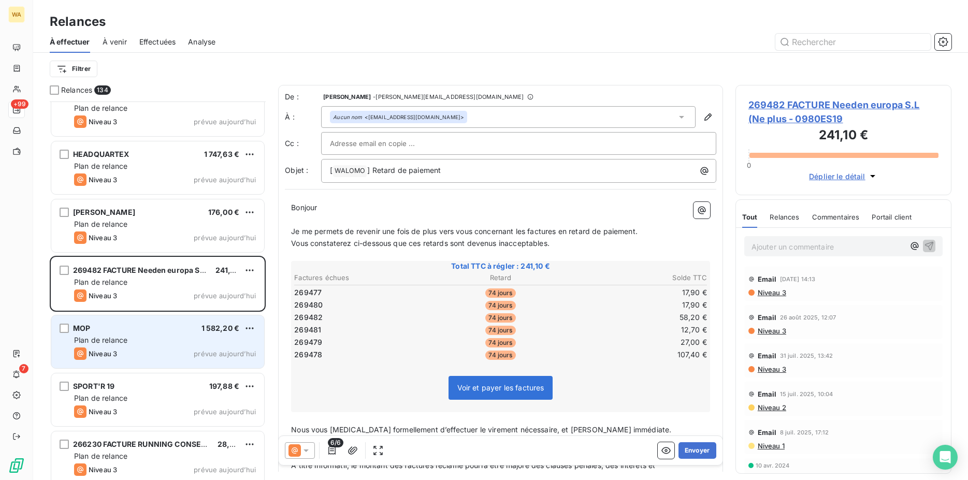
click at [137, 340] on div "Plan de relance" at bounding box center [165, 340] width 182 height 10
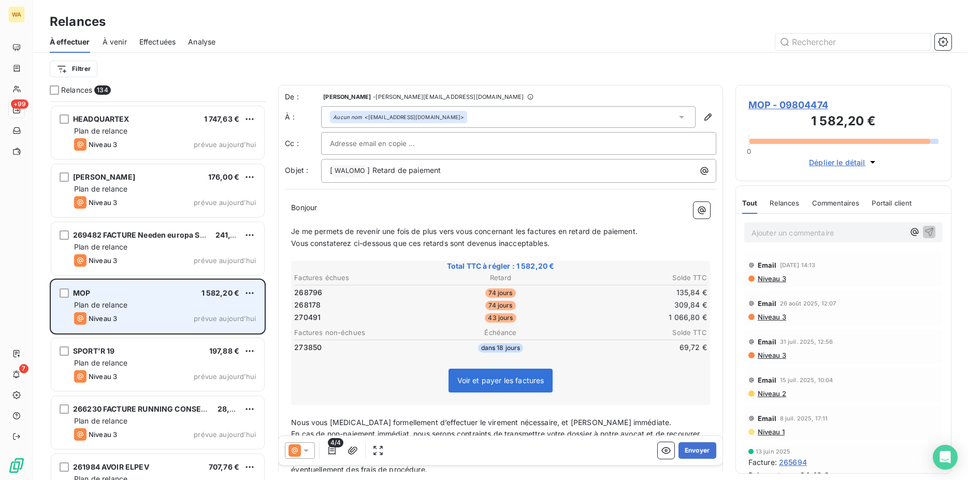
scroll to position [2220, 0]
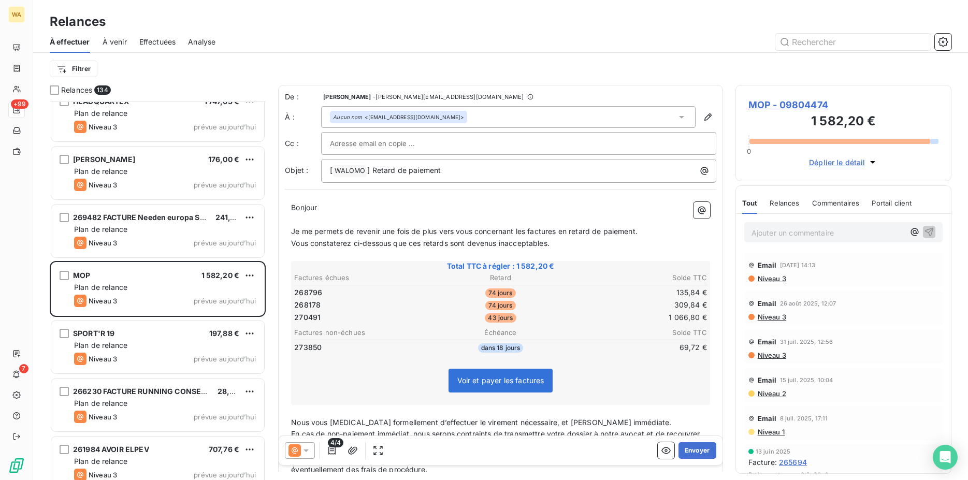
click at [139, 346] on div "Plan de relance" at bounding box center [165, 345] width 182 height 10
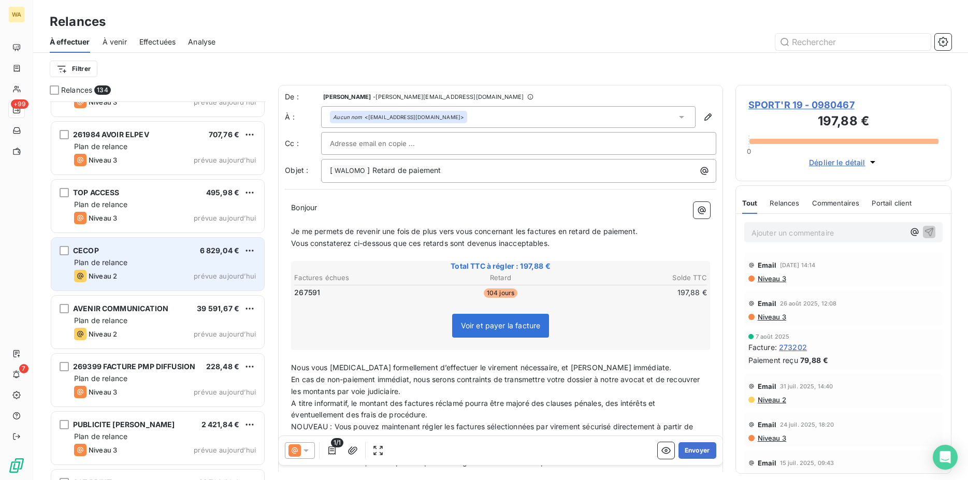
scroll to position [2537, 0]
click at [132, 277] on div "Niveau 2 prévue aujourd’hui" at bounding box center [165, 274] width 182 height 12
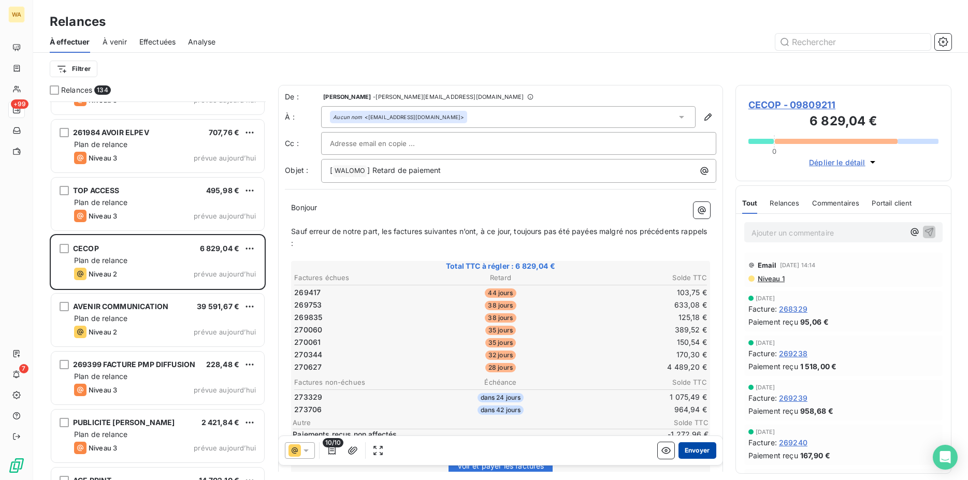
click at [682, 448] on button "Envoyer" at bounding box center [698, 450] width 38 height 17
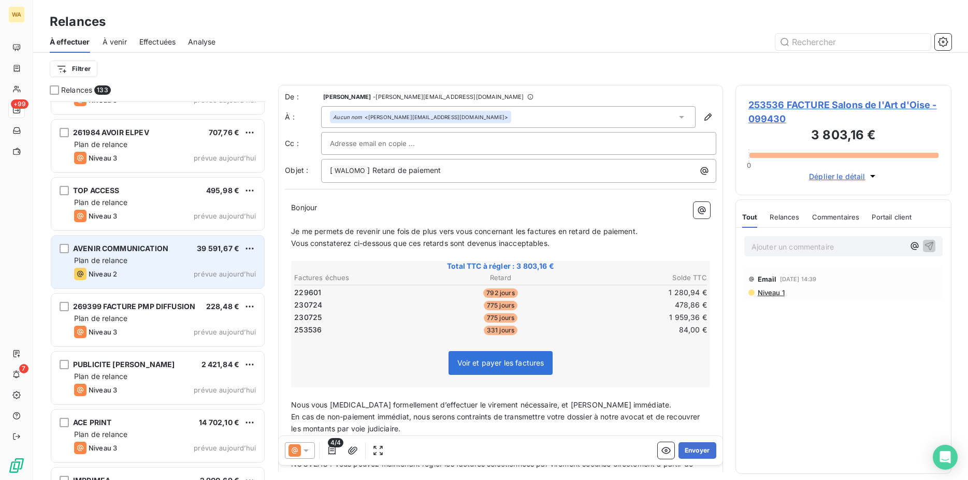
click at [163, 266] on div "AVENIR COMMUNICATION 39 591,67 € Plan de relance Niveau 2 prévue aujourd’hui" at bounding box center [157, 262] width 213 height 53
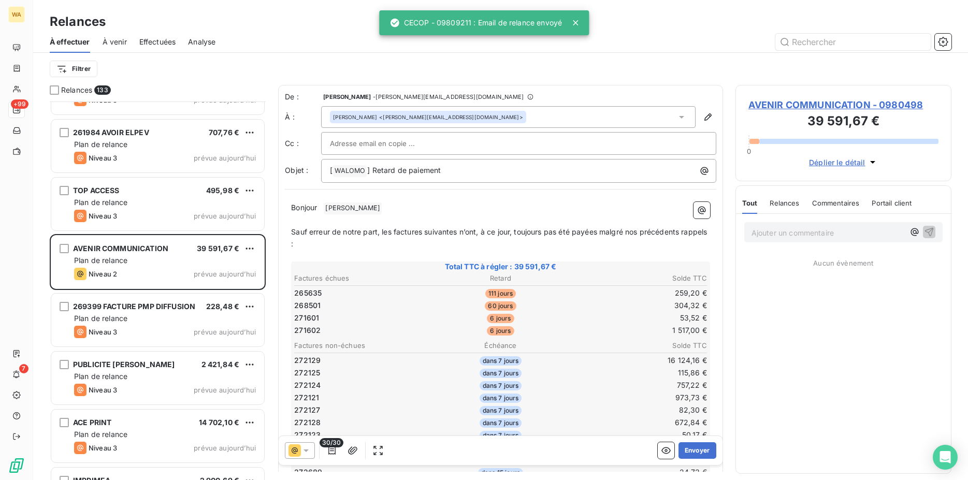
click at [299, 451] on icon at bounding box center [295, 451] width 12 height 12
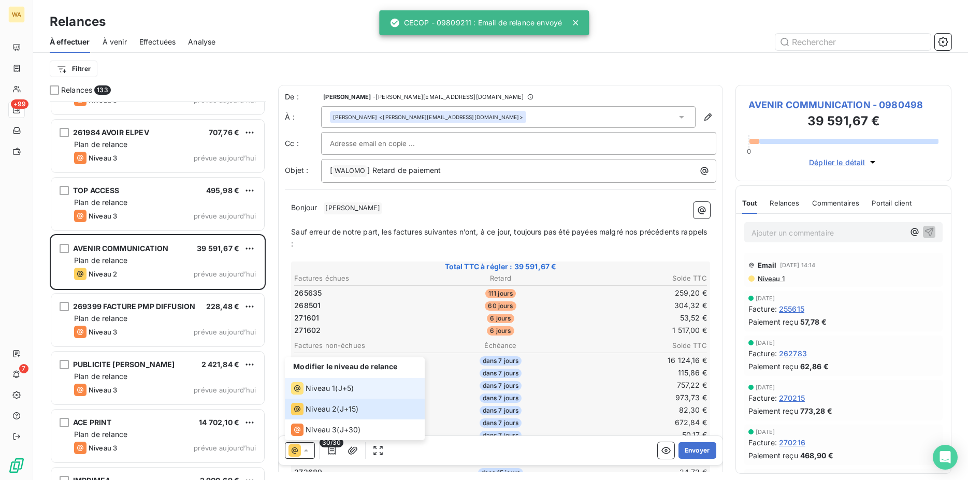
click at [314, 388] on span "Niveau 1" at bounding box center [321, 388] width 30 height 10
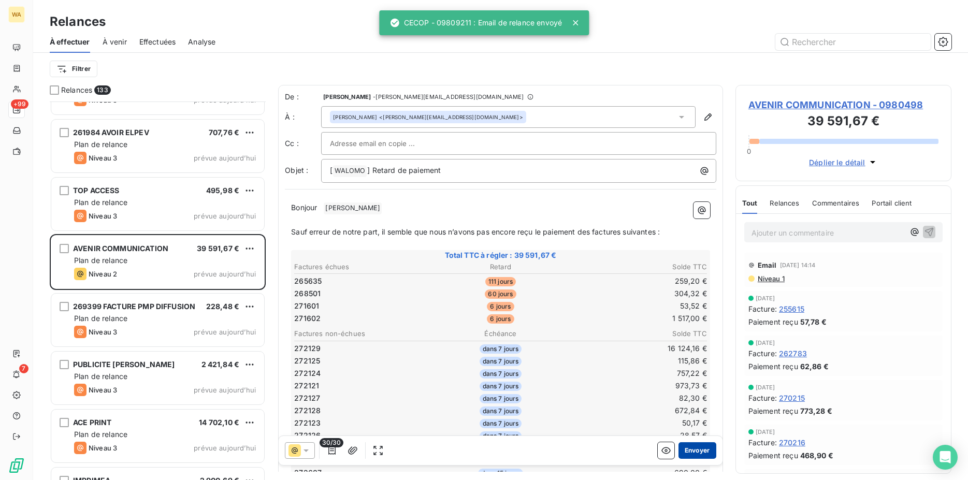
click at [686, 447] on button "Envoyer" at bounding box center [698, 450] width 38 height 17
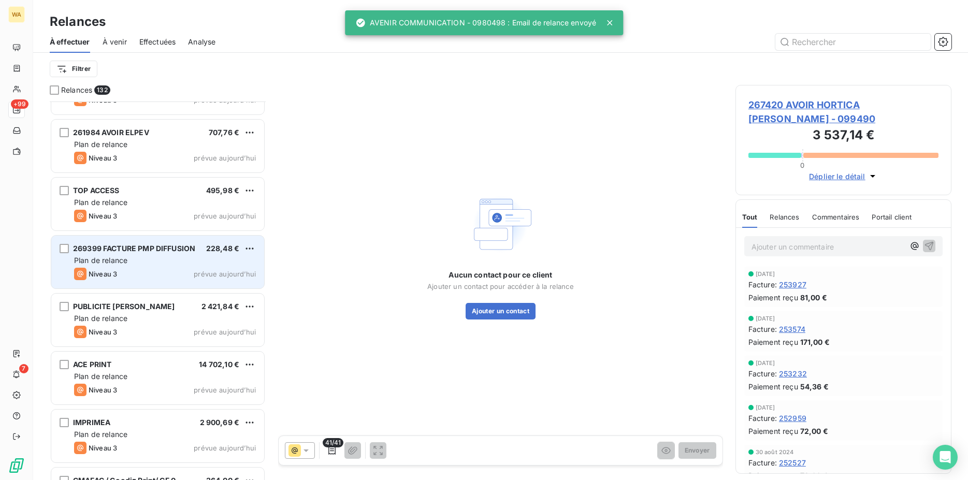
click at [137, 268] on div "Niveau 3 prévue aujourd’hui" at bounding box center [165, 274] width 182 height 12
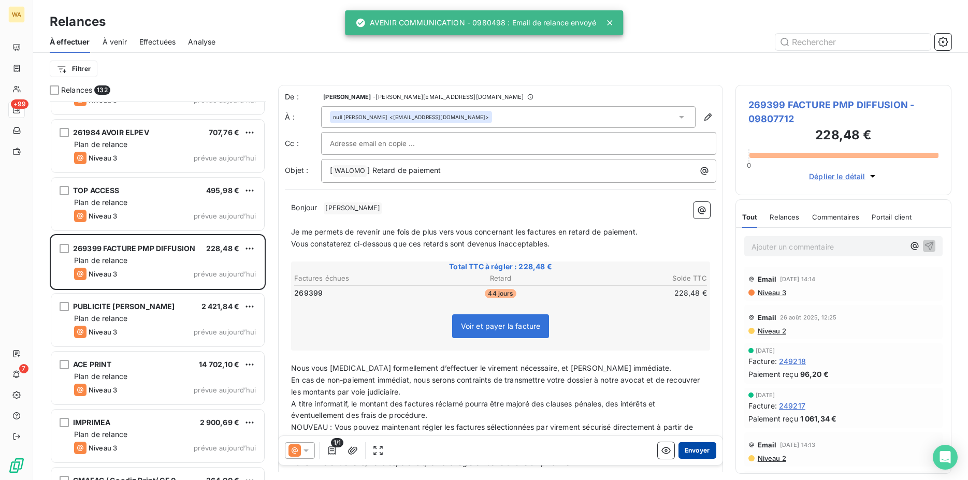
click at [690, 454] on button "Envoyer" at bounding box center [698, 450] width 38 height 17
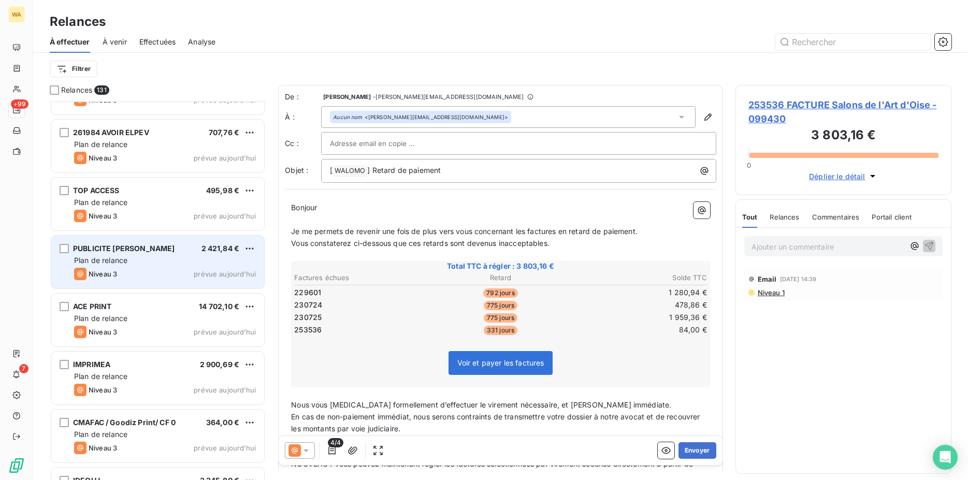
click at [148, 262] on div "Plan de relance" at bounding box center [165, 260] width 182 height 10
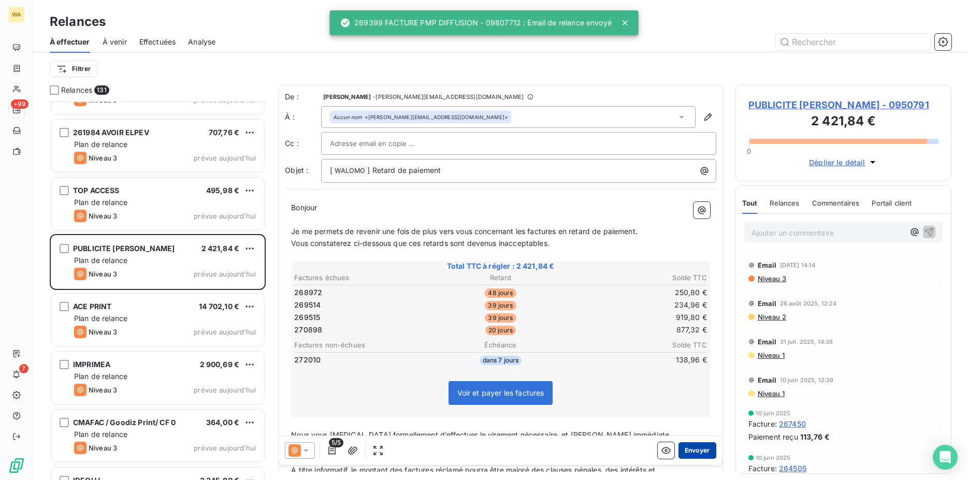
click at [684, 452] on button "Envoyer" at bounding box center [698, 450] width 38 height 17
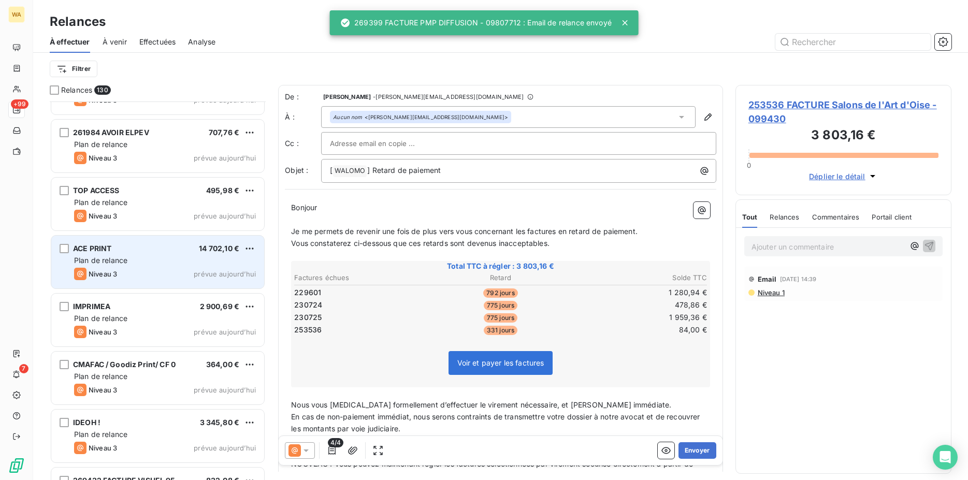
click at [122, 259] on span "Plan de relance" at bounding box center [100, 260] width 53 height 9
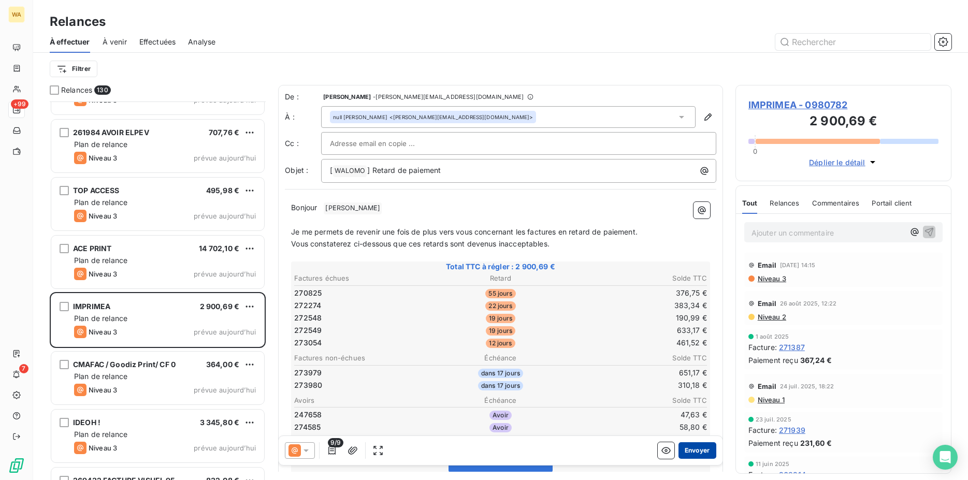
click at [691, 445] on button "Envoyer" at bounding box center [698, 450] width 38 height 17
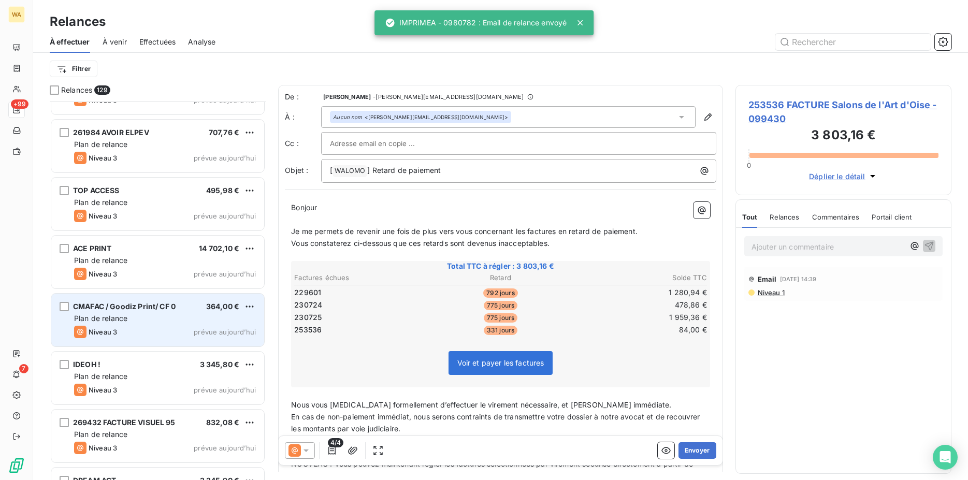
click at [152, 324] on div "CMAFAC / Goodiz Print/ CF 0 364,00 € Plan de relance Niveau 3 prévue aujourd’hui" at bounding box center [157, 320] width 213 height 53
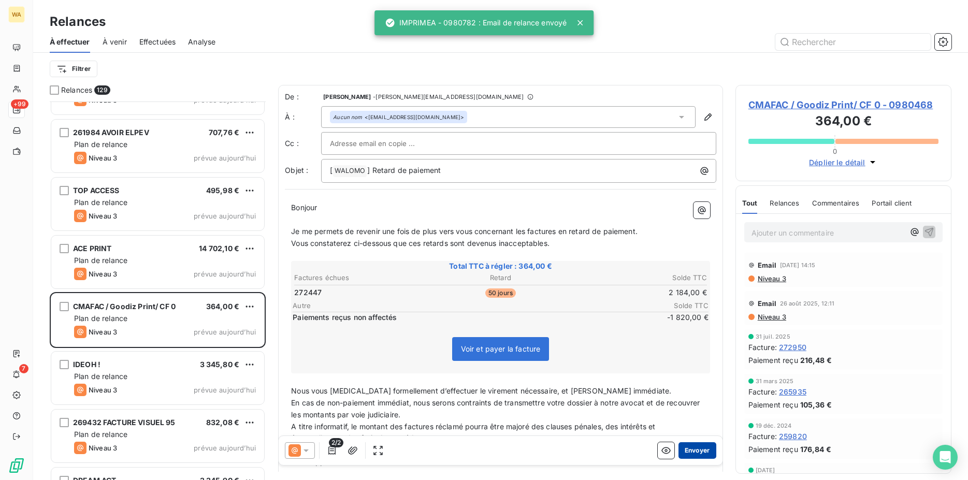
click at [697, 450] on button "Envoyer" at bounding box center [698, 450] width 38 height 17
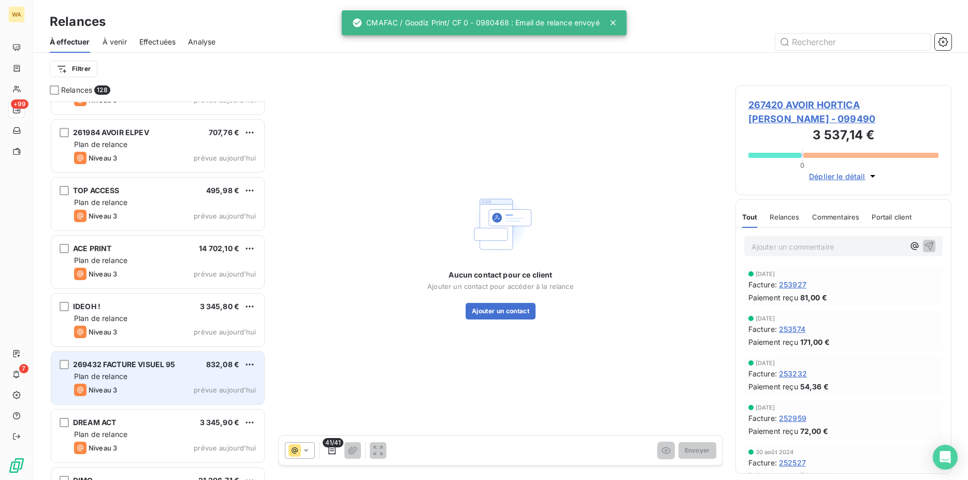
click at [153, 379] on div "Plan de relance" at bounding box center [165, 376] width 182 height 10
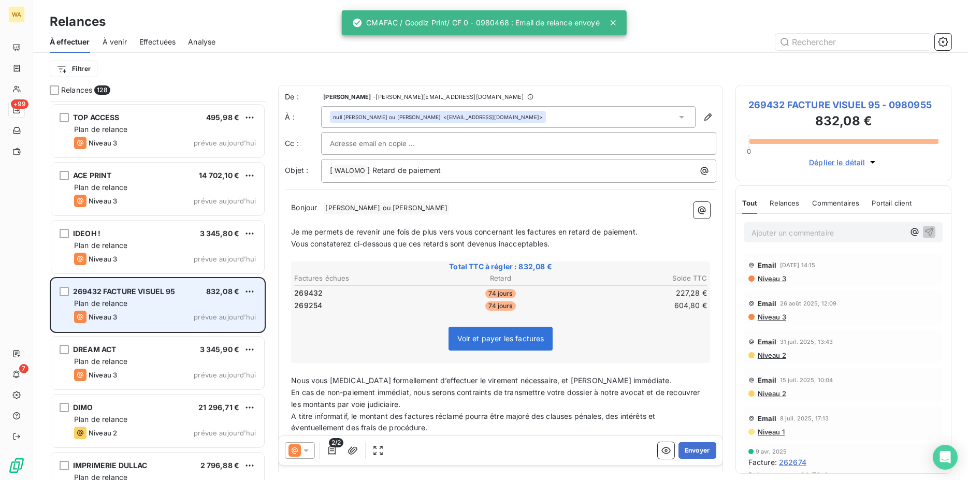
scroll to position [2643, 0]
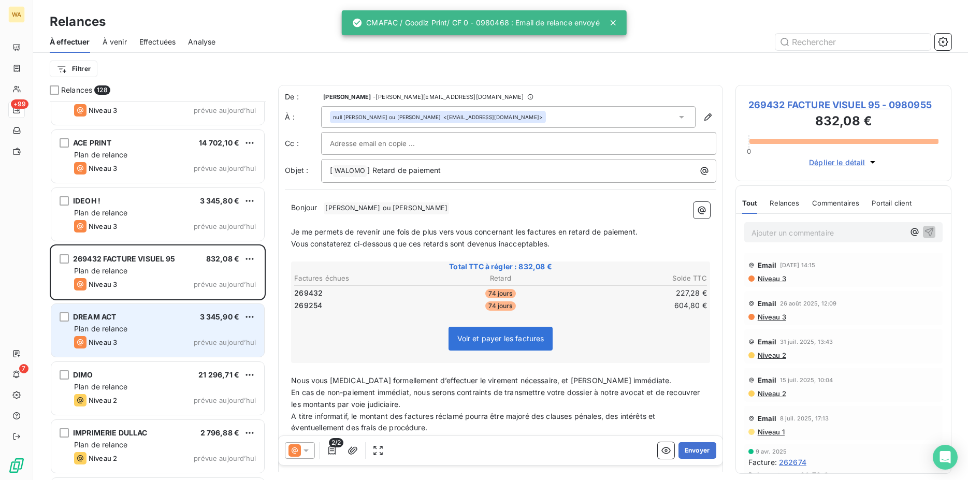
click at [110, 331] on span "Plan de relance" at bounding box center [100, 328] width 53 height 9
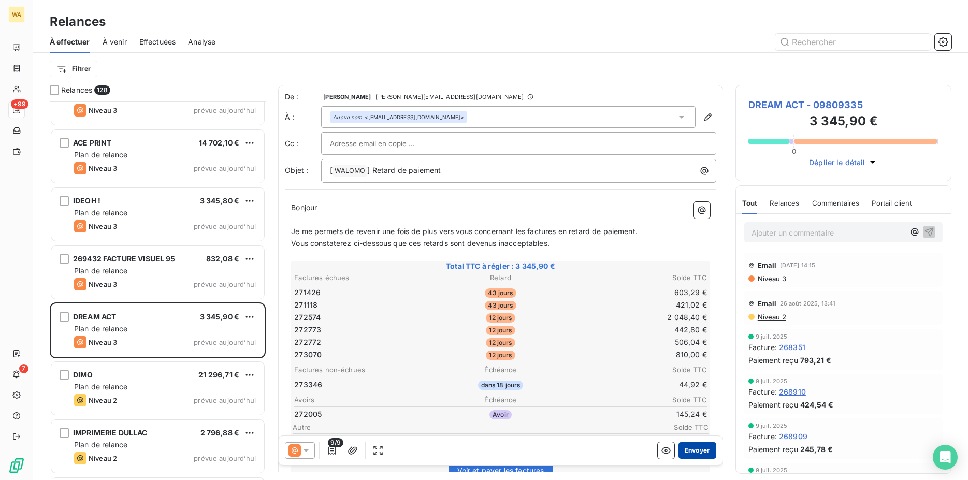
click at [685, 450] on button "Envoyer" at bounding box center [698, 450] width 38 height 17
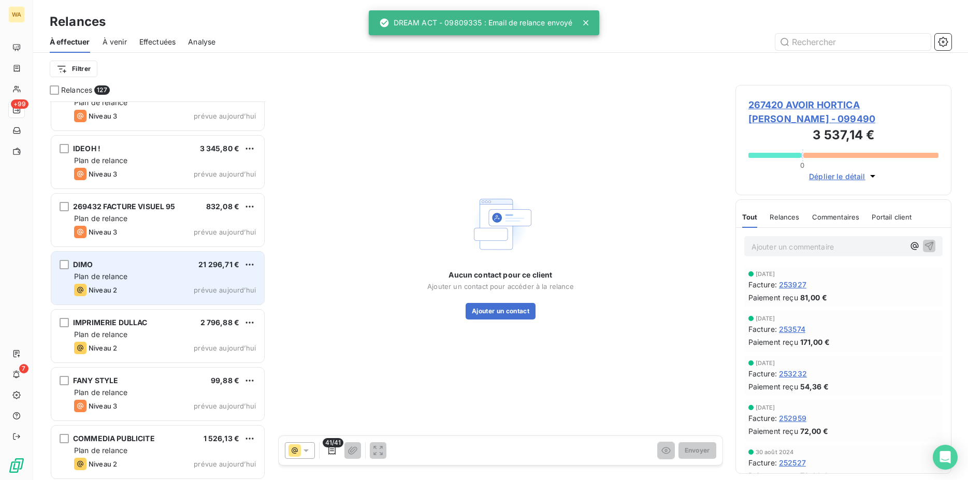
scroll to position [2696, 0]
click at [126, 280] on span "Plan de relance" at bounding box center [100, 275] width 53 height 9
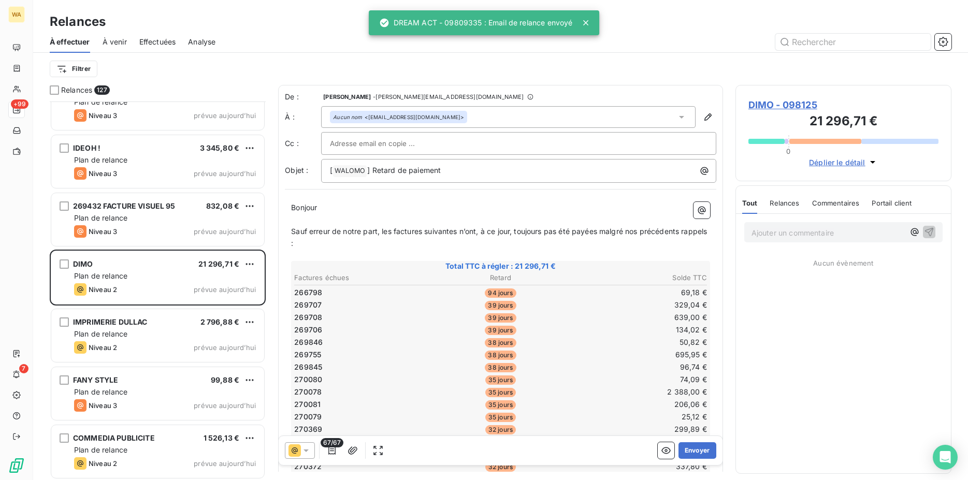
click at [302, 449] on icon at bounding box center [306, 451] width 10 height 10
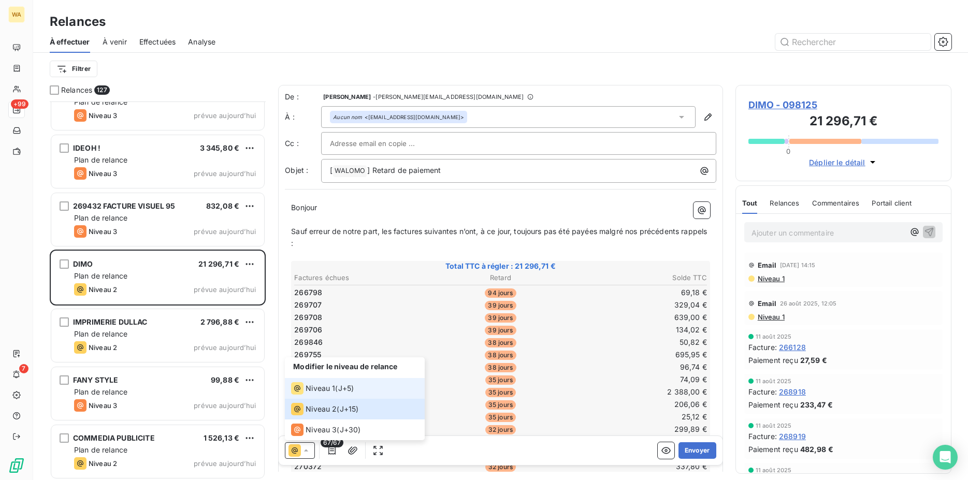
click at [316, 394] on div "Niveau 1" at bounding box center [313, 388] width 44 height 12
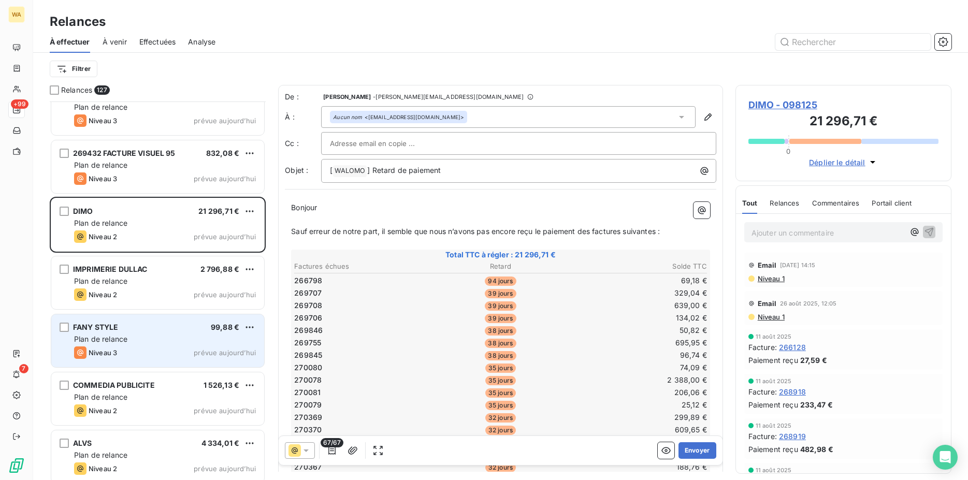
scroll to position [2801, 0]
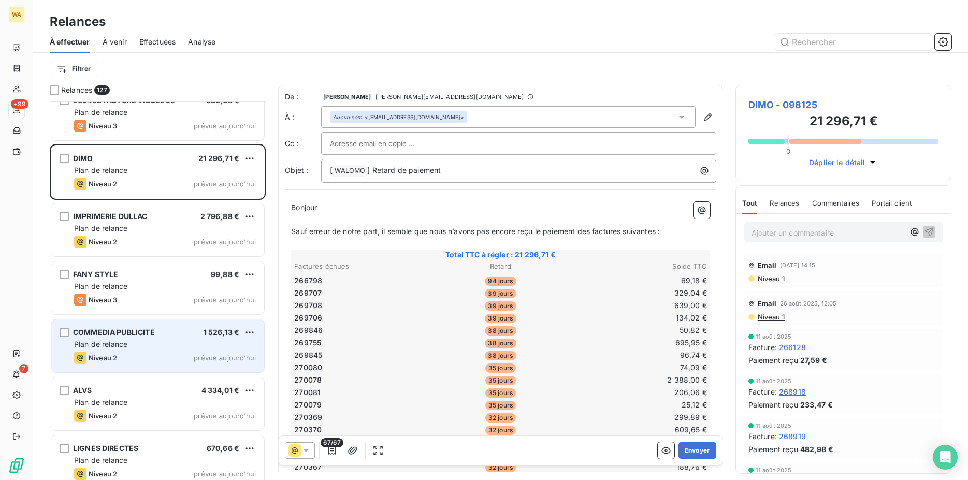
click at [119, 350] on div "COMMEDIA PUBLICITE 1 526,13 € Plan de relance Niveau 2 prévue aujourd’hui" at bounding box center [157, 346] width 213 height 53
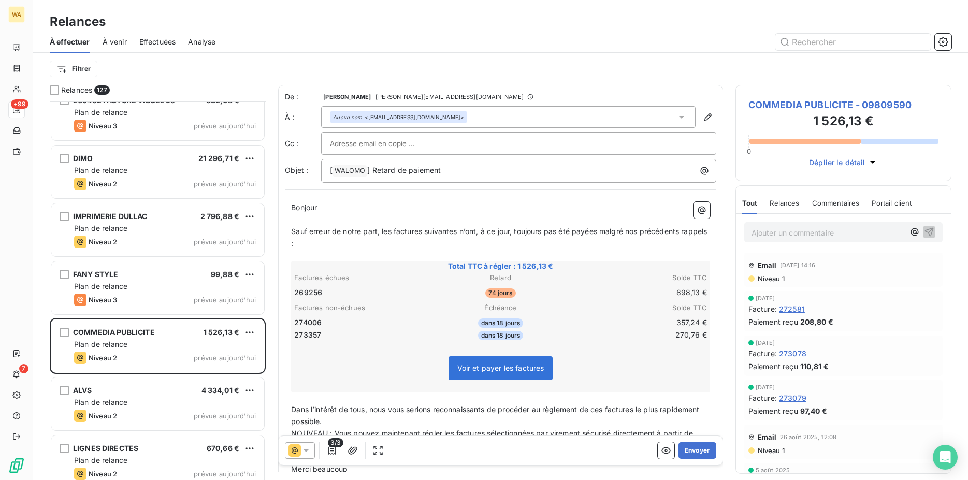
click at [303, 449] on icon at bounding box center [306, 451] width 10 height 10
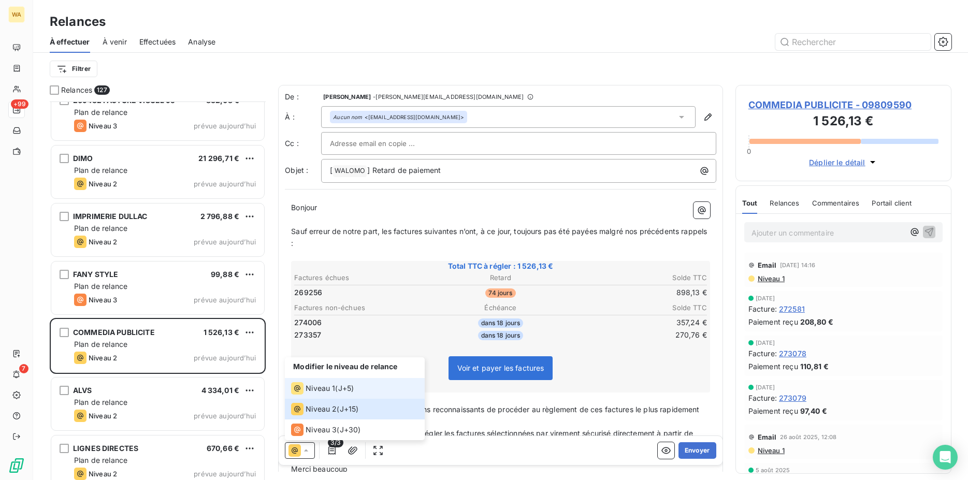
click at [318, 397] on li "Niveau 1 ( J+5 )" at bounding box center [355, 388] width 140 height 21
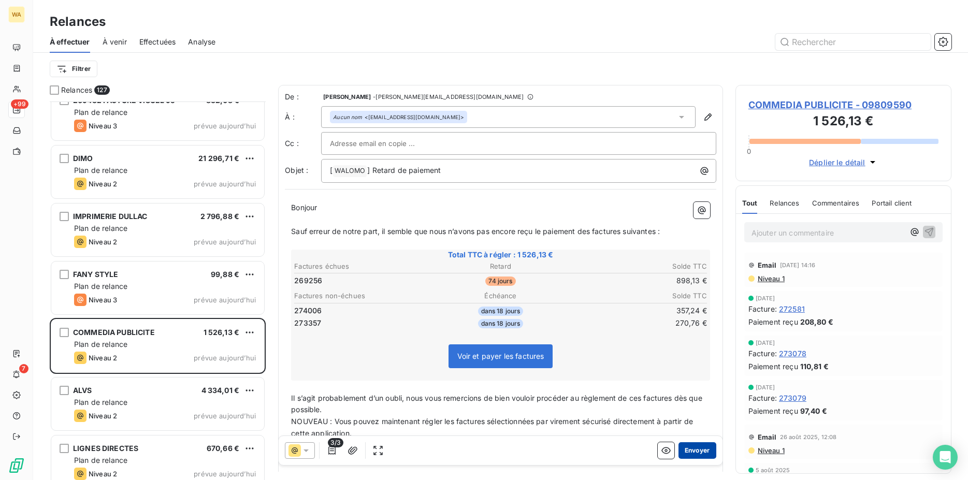
click at [689, 448] on button "Envoyer" at bounding box center [698, 450] width 38 height 17
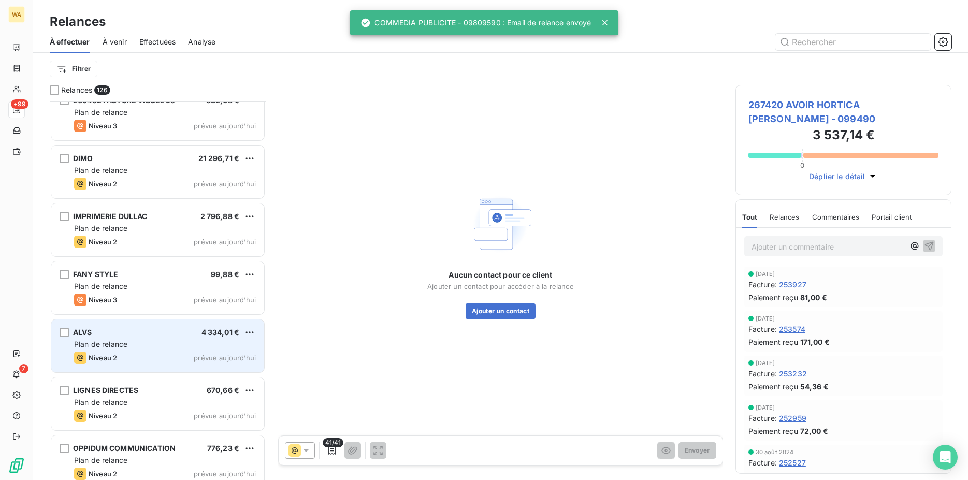
click at [161, 348] on div "Plan de relance" at bounding box center [165, 344] width 182 height 10
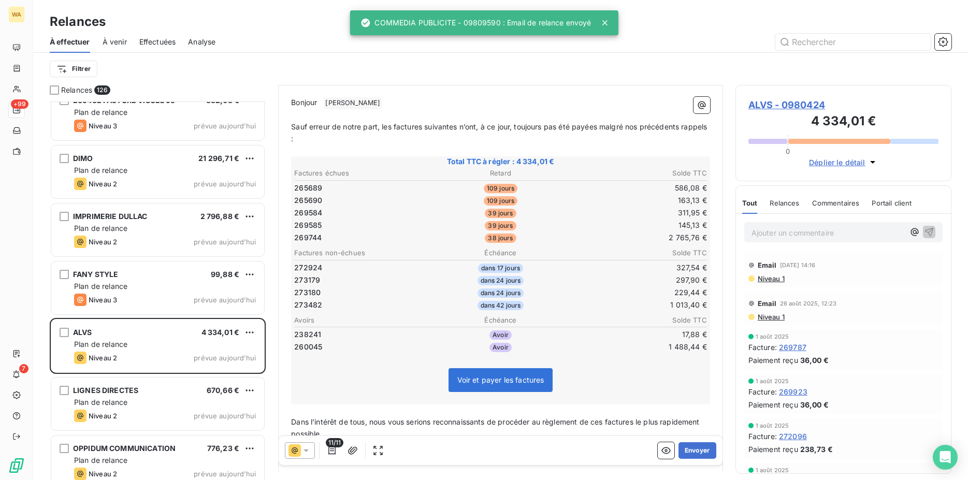
scroll to position [106, 0]
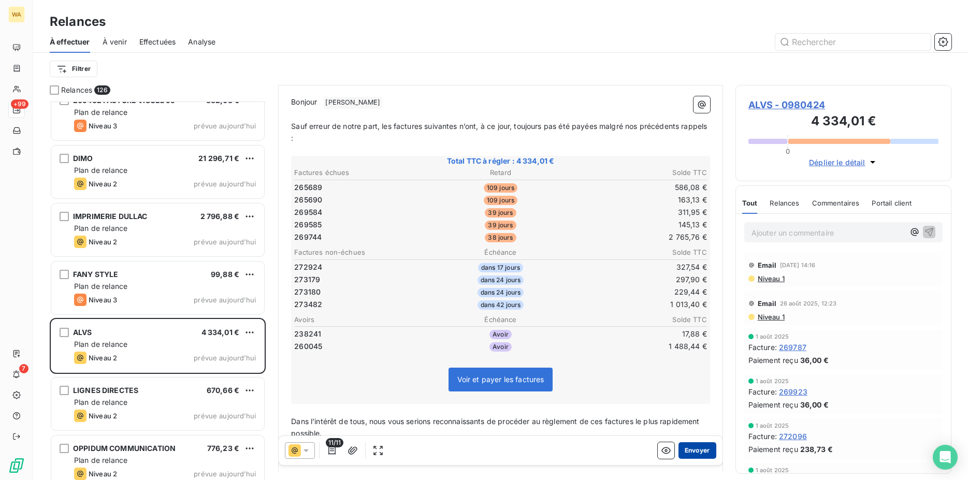
click at [695, 449] on button "Envoyer" at bounding box center [698, 450] width 38 height 17
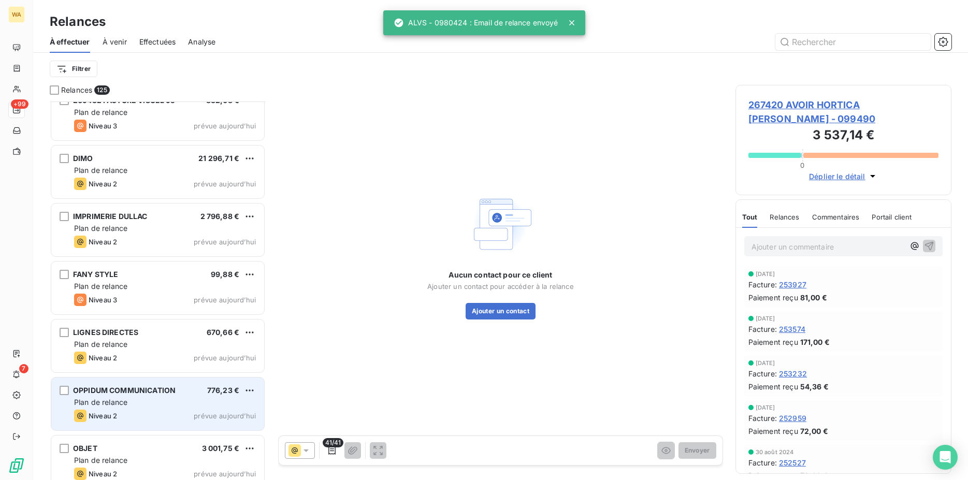
click at [152, 396] on div "OPPIDUM COMMUNICATION 776,23 € Plan de relance Niveau 2 prévue aujourd’hui" at bounding box center [157, 404] width 213 height 53
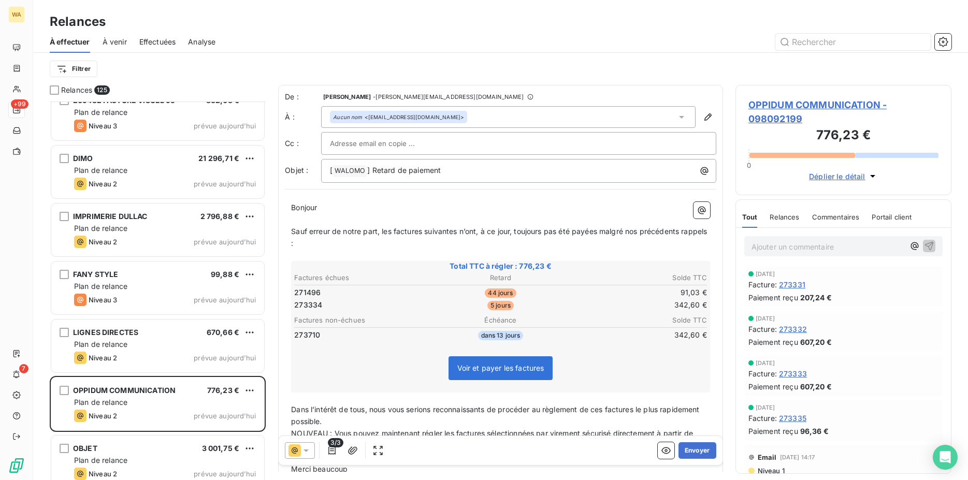
click at [295, 450] on icon at bounding box center [295, 451] width 6 height 6
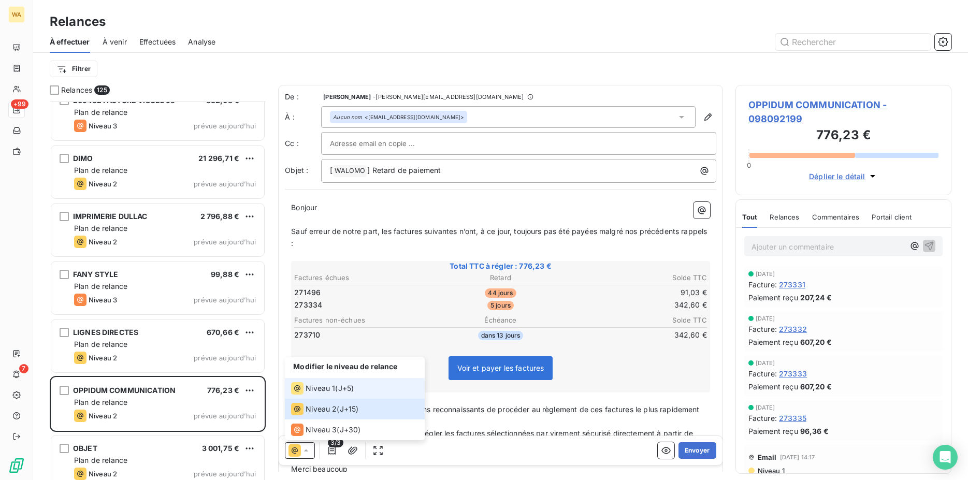
click at [312, 391] on span "Niveau 1" at bounding box center [321, 388] width 30 height 10
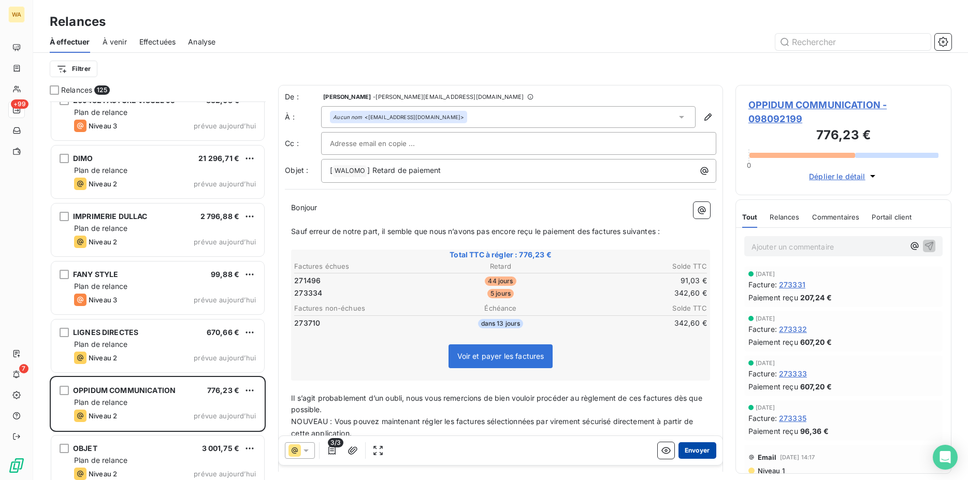
click at [690, 446] on button "Envoyer" at bounding box center [698, 450] width 38 height 17
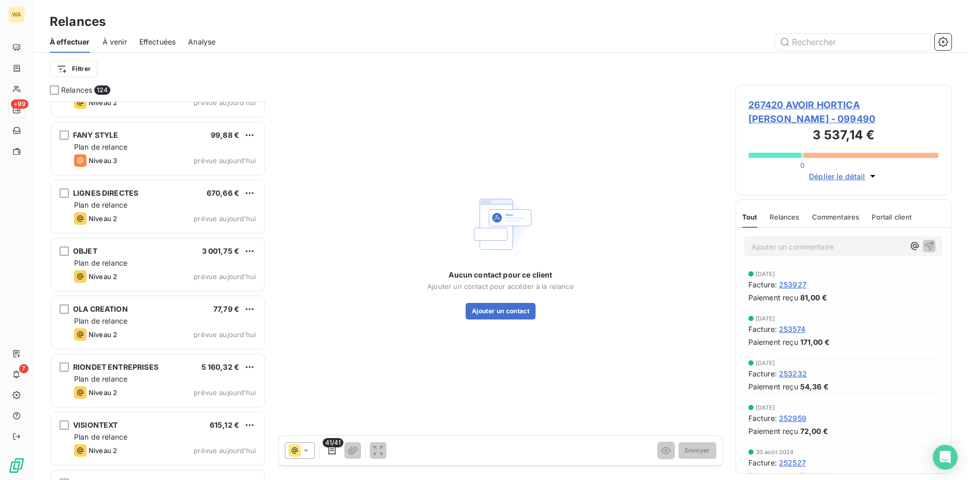
scroll to position [2960, 0]
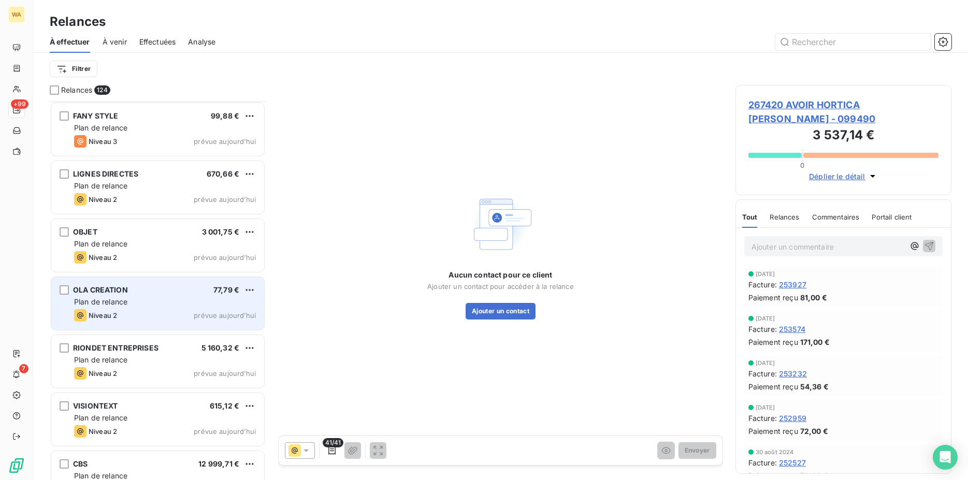
click at [138, 313] on div "Niveau 2 prévue aujourd’hui" at bounding box center [165, 315] width 182 height 12
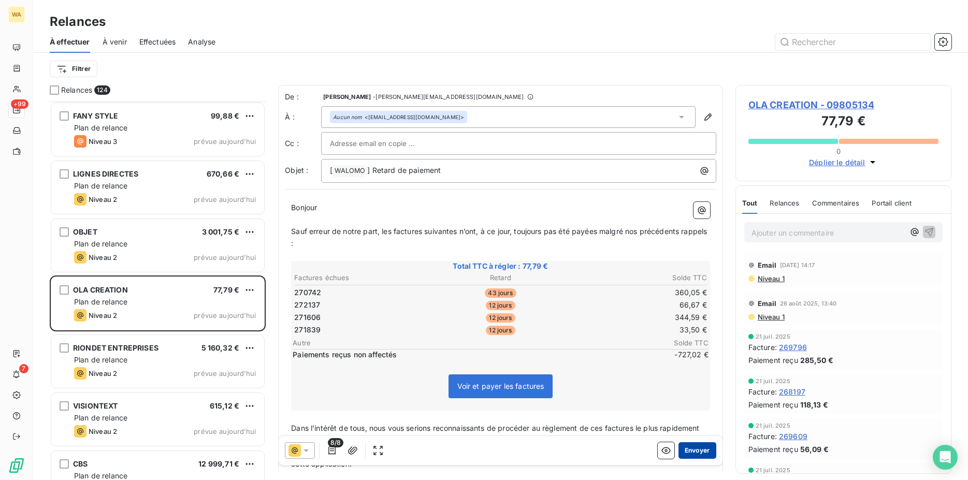
click at [684, 450] on button "Envoyer" at bounding box center [698, 450] width 38 height 17
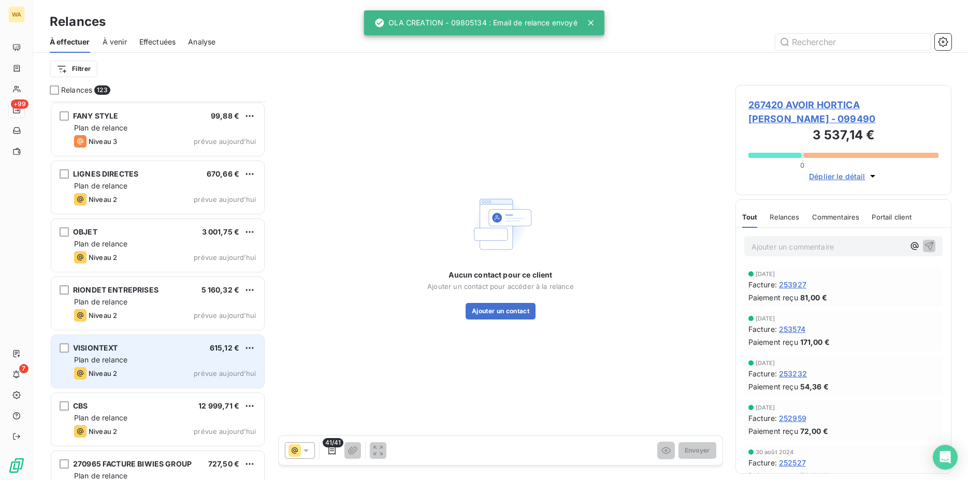
click at [177, 358] on div "Plan de relance" at bounding box center [165, 360] width 182 height 10
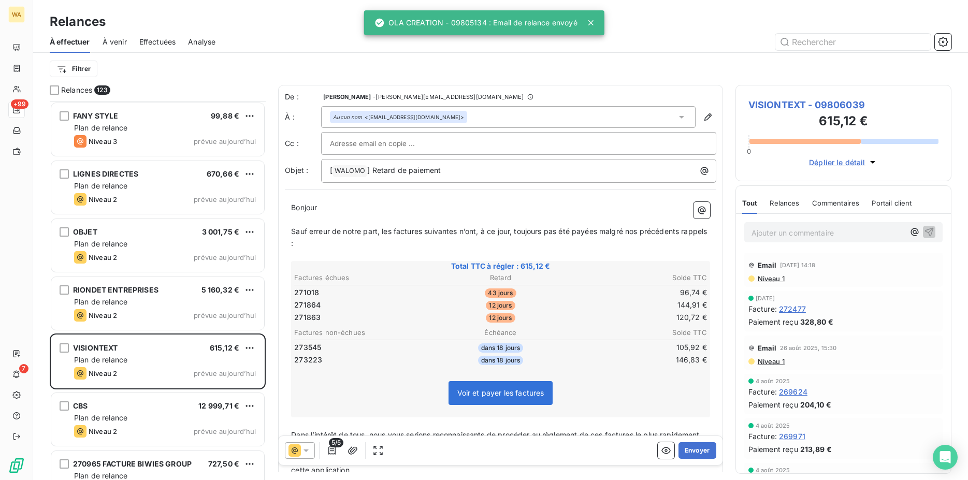
click at [304, 446] on icon at bounding box center [306, 451] width 10 height 10
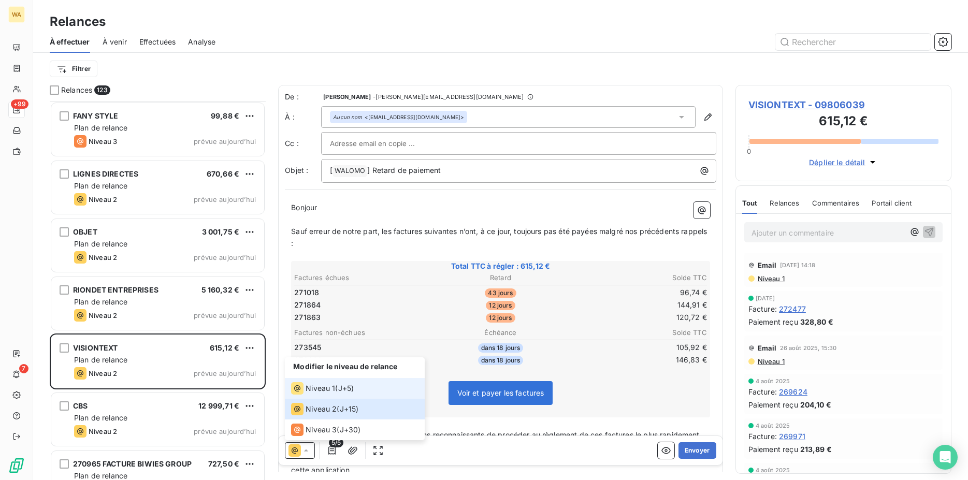
click at [317, 391] on span "Niveau 1" at bounding box center [321, 388] width 30 height 10
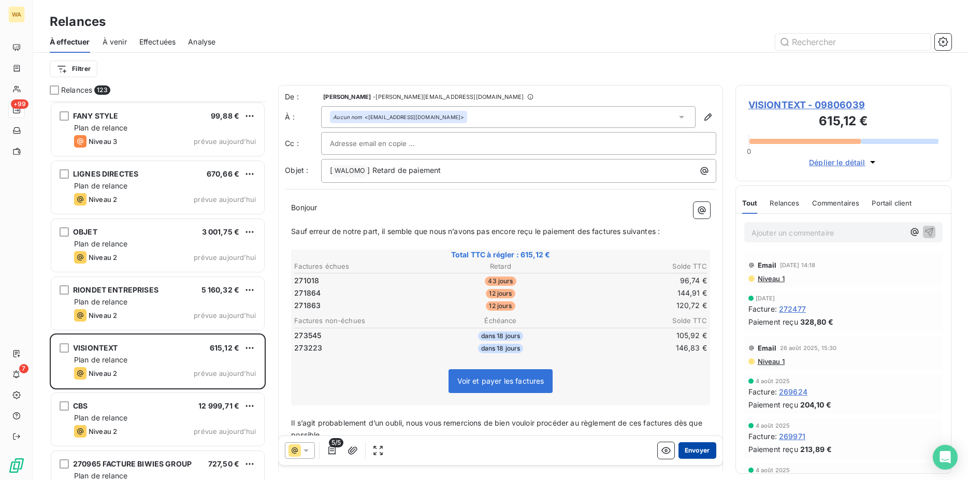
click at [698, 448] on button "Envoyer" at bounding box center [698, 450] width 38 height 17
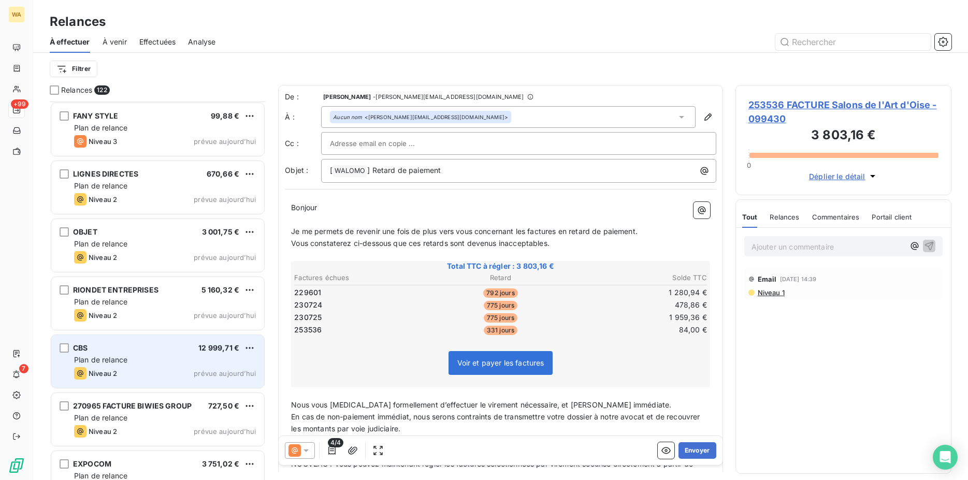
click at [142, 366] on div "CBS 12 999,71 € Plan de relance Niveau 2 prévue aujourd’hui" at bounding box center [157, 361] width 213 height 53
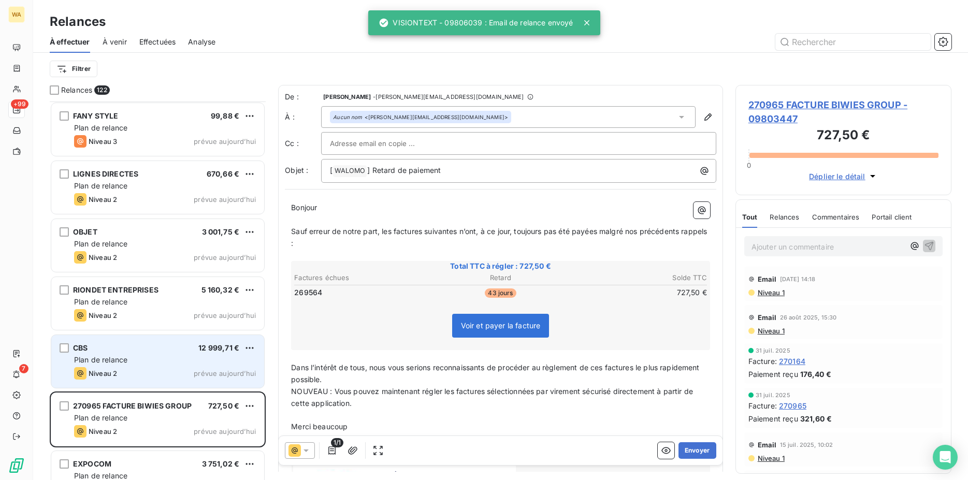
click at [191, 377] on div "Niveau 2 prévue aujourd’hui" at bounding box center [165, 373] width 182 height 12
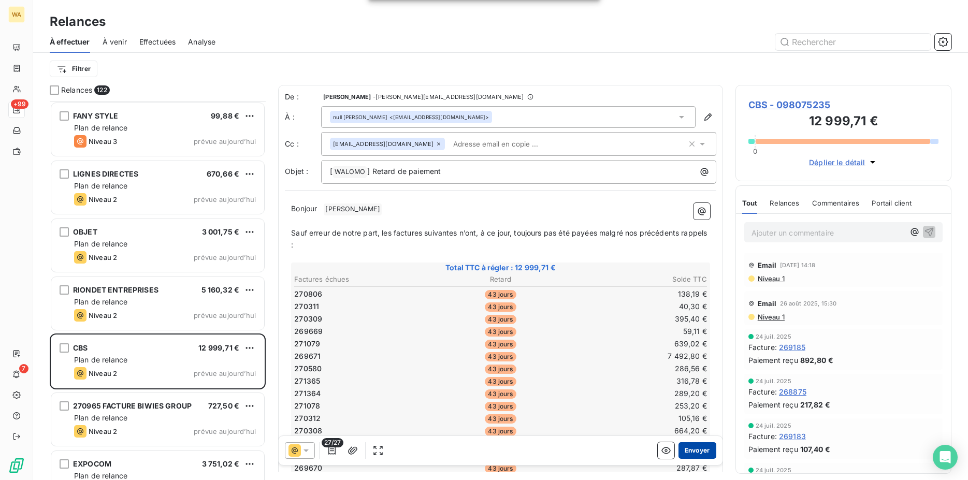
click at [680, 448] on button "Envoyer" at bounding box center [698, 450] width 38 height 17
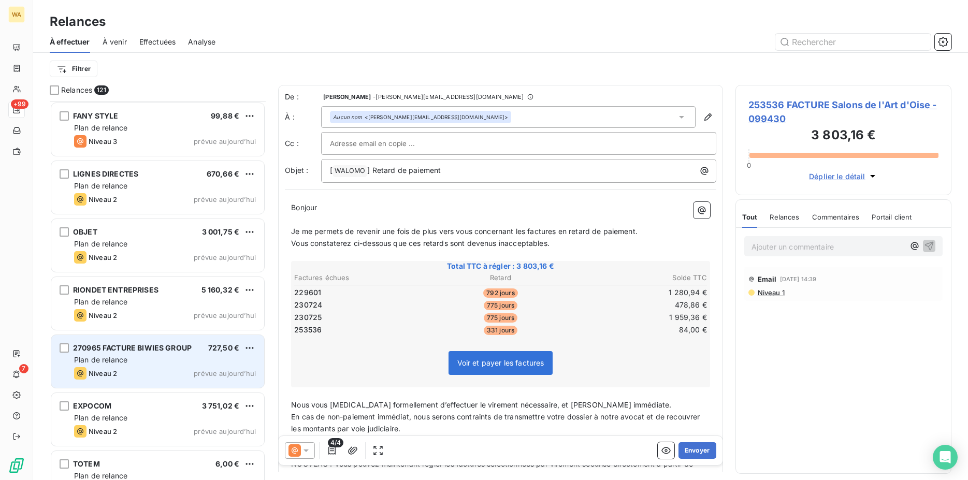
click at [167, 361] on div "Plan de relance" at bounding box center [165, 360] width 182 height 10
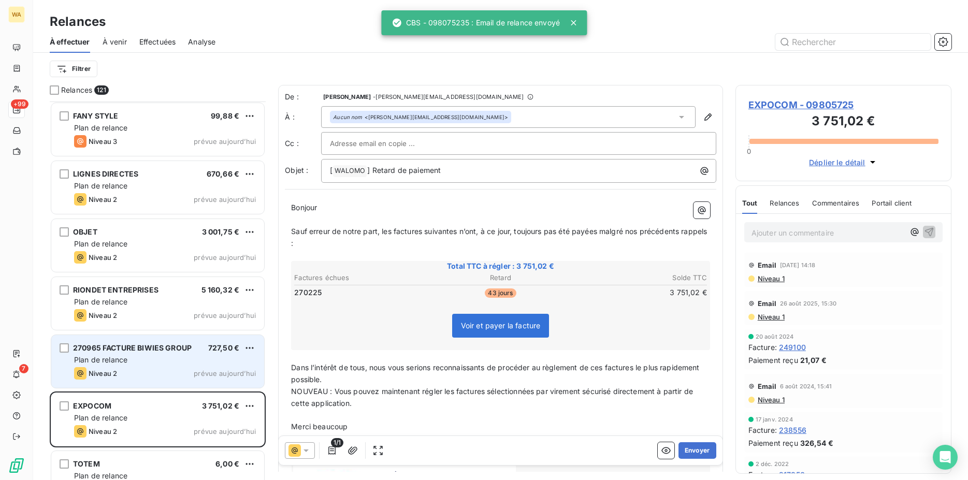
click at [165, 361] on div "Plan de relance" at bounding box center [165, 360] width 182 height 10
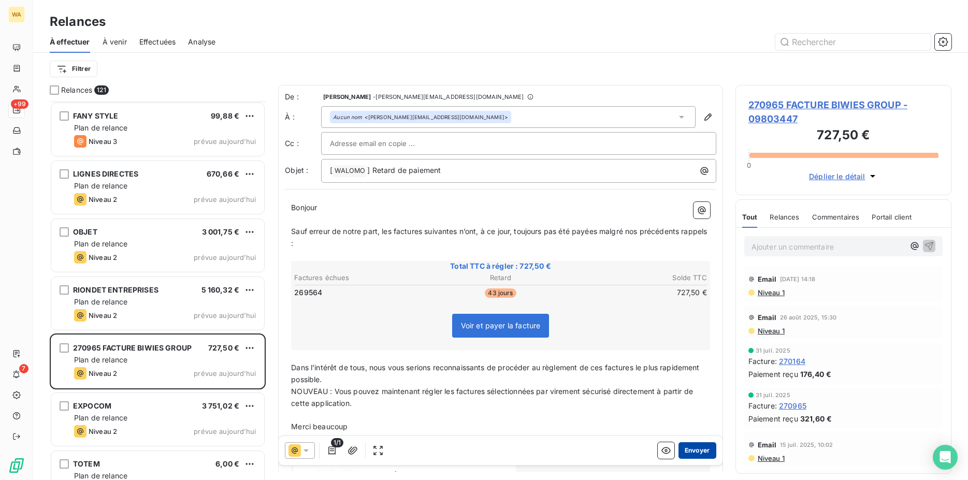
click at [692, 452] on button "Envoyer" at bounding box center [698, 450] width 38 height 17
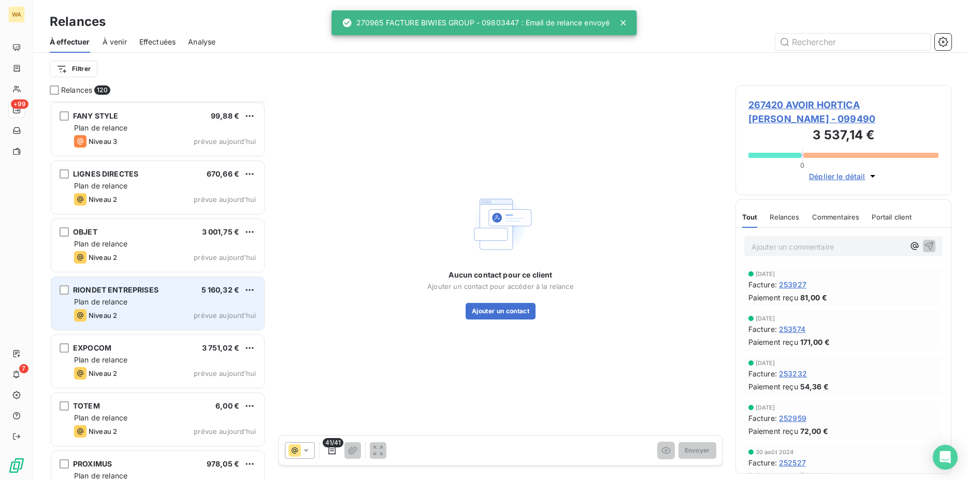
click at [140, 313] on div "Niveau 2 prévue aujourd’hui" at bounding box center [165, 315] width 182 height 12
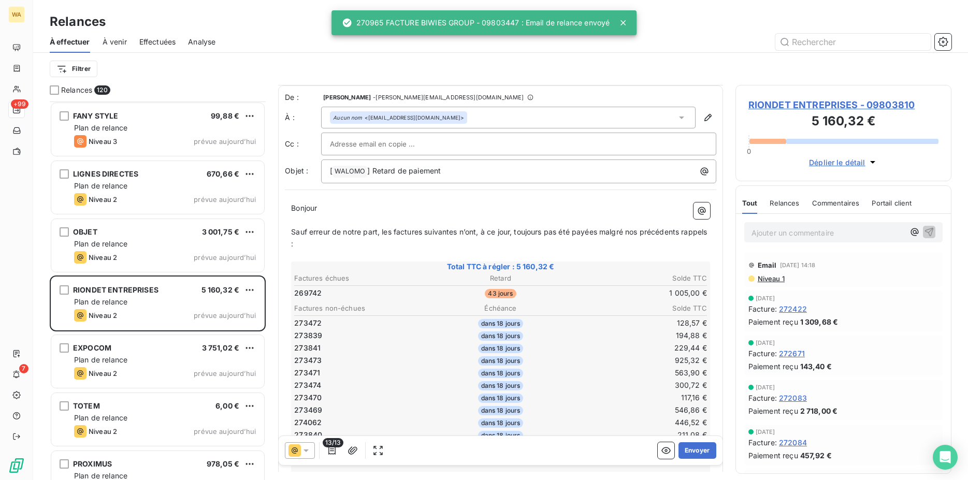
scroll to position [53, 0]
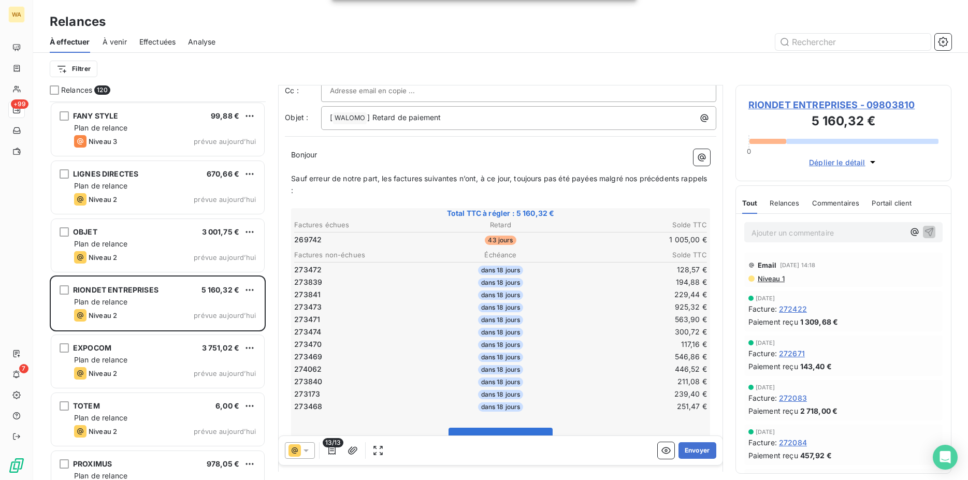
click at [301, 448] on icon at bounding box center [295, 451] width 12 height 12
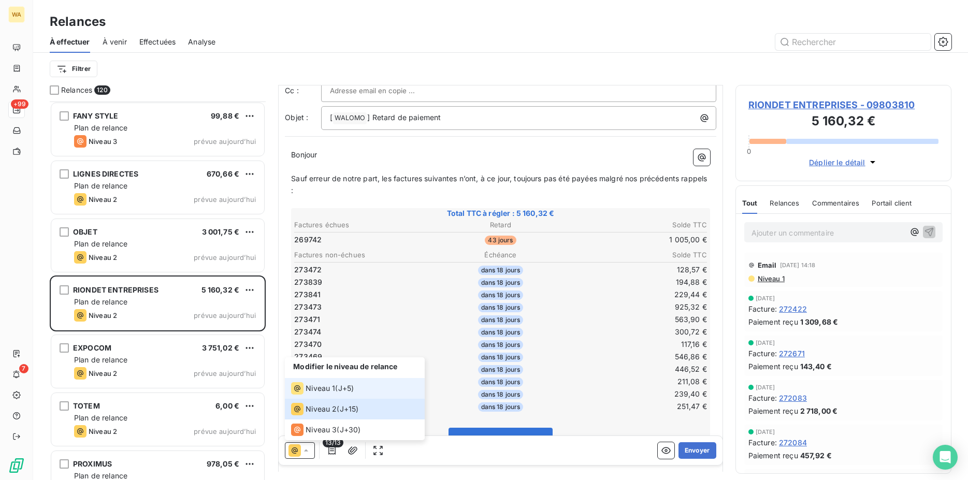
click at [318, 389] on span "Niveau 1" at bounding box center [321, 388] width 30 height 10
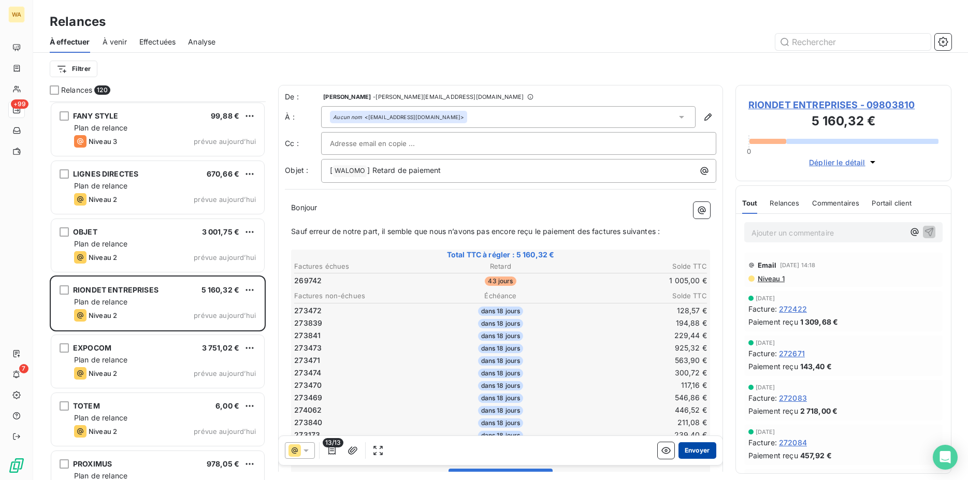
click at [691, 445] on button "Envoyer" at bounding box center [698, 450] width 38 height 17
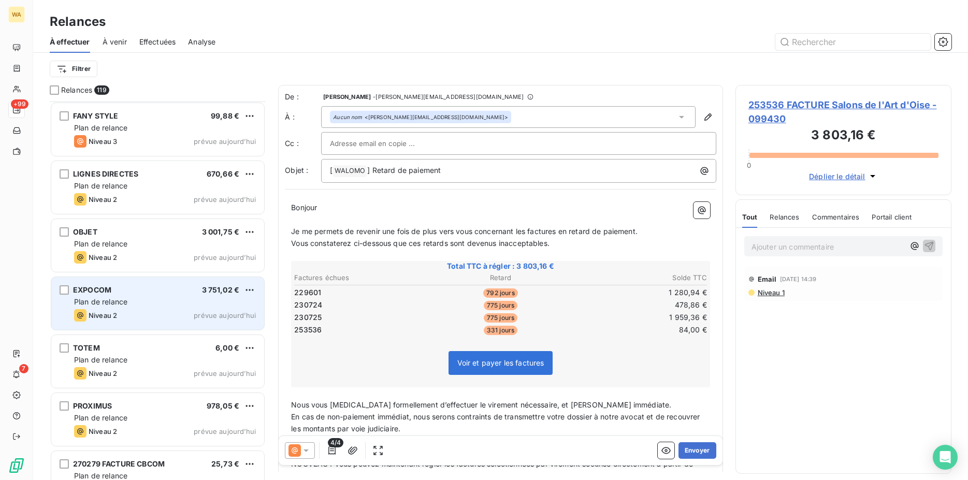
click at [128, 308] on div "EXPOCOM 3 751,02 € Plan de relance Niveau 2 prévue aujourd’hui" at bounding box center [157, 303] width 213 height 53
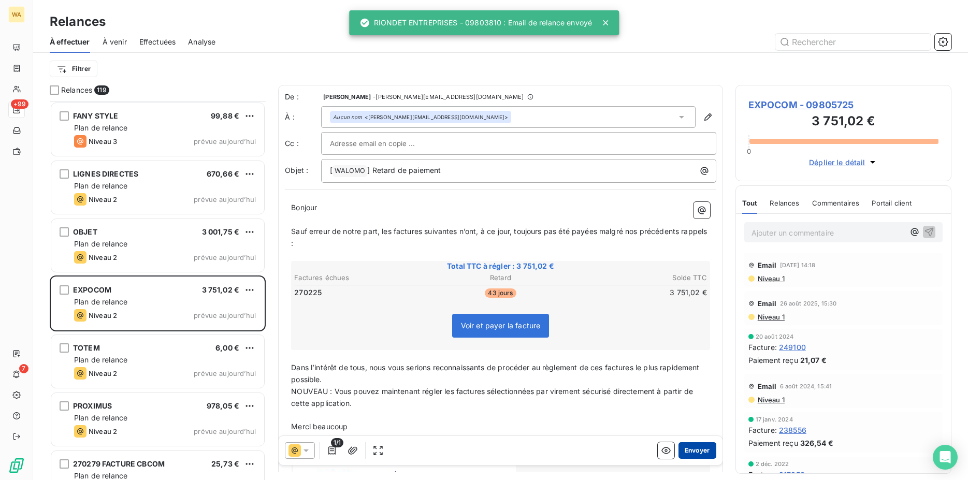
click at [691, 451] on button "Envoyer" at bounding box center [698, 450] width 38 height 17
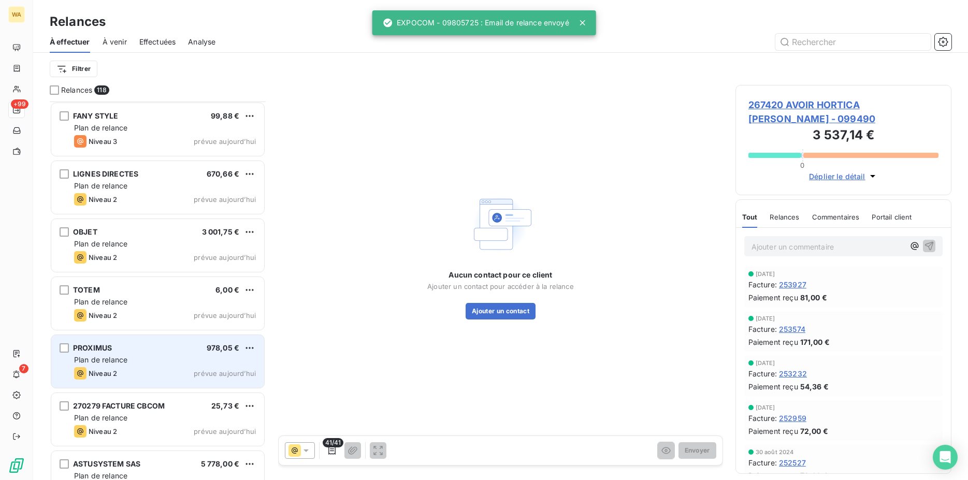
click at [147, 359] on div "Plan de relance" at bounding box center [165, 360] width 182 height 10
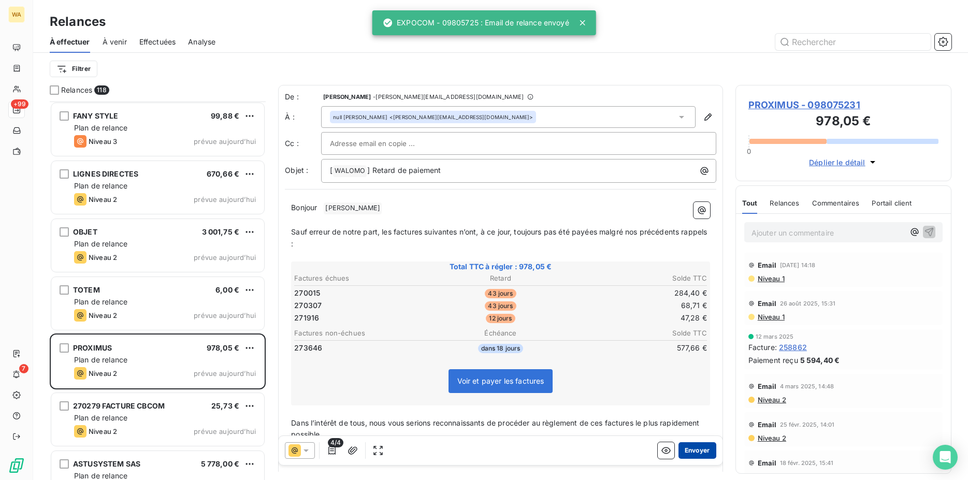
click at [681, 449] on button "Envoyer" at bounding box center [698, 450] width 38 height 17
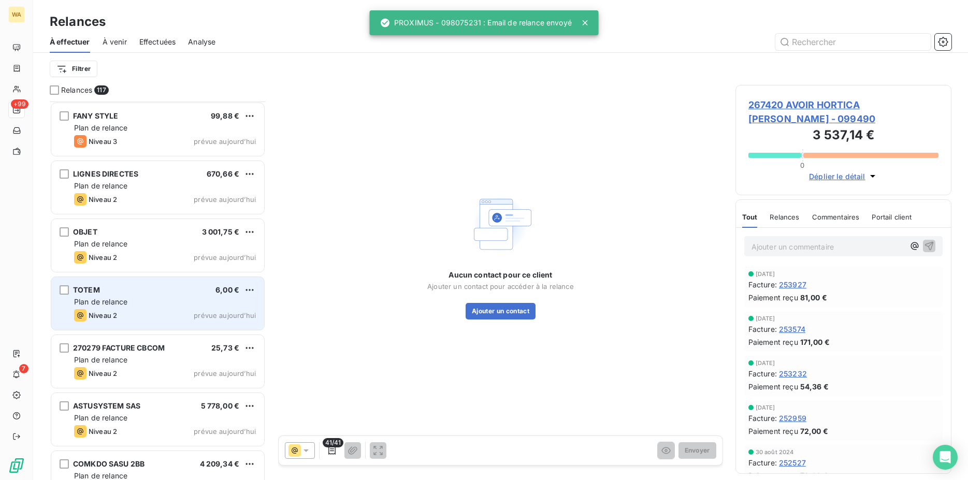
click at [137, 311] on div "Niveau 2 prévue aujourd’hui" at bounding box center [165, 315] width 182 height 12
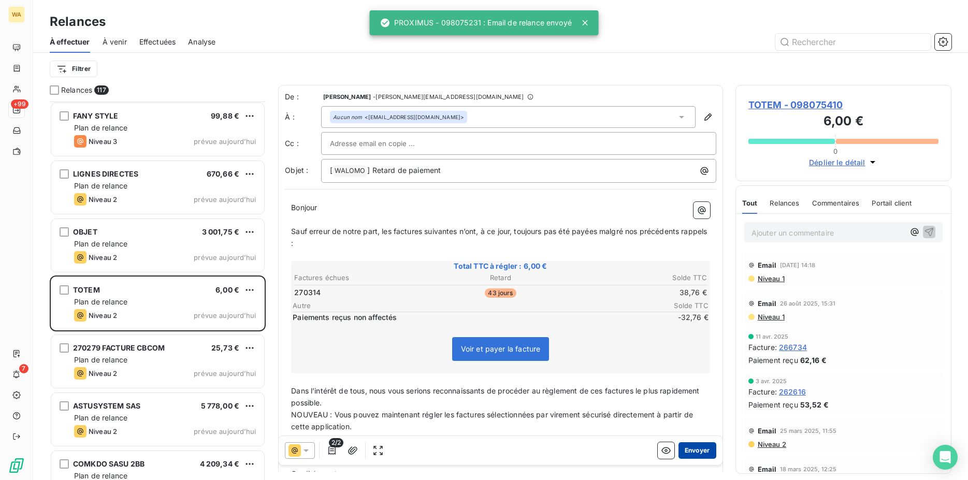
click at [683, 445] on button "Envoyer" at bounding box center [698, 450] width 38 height 17
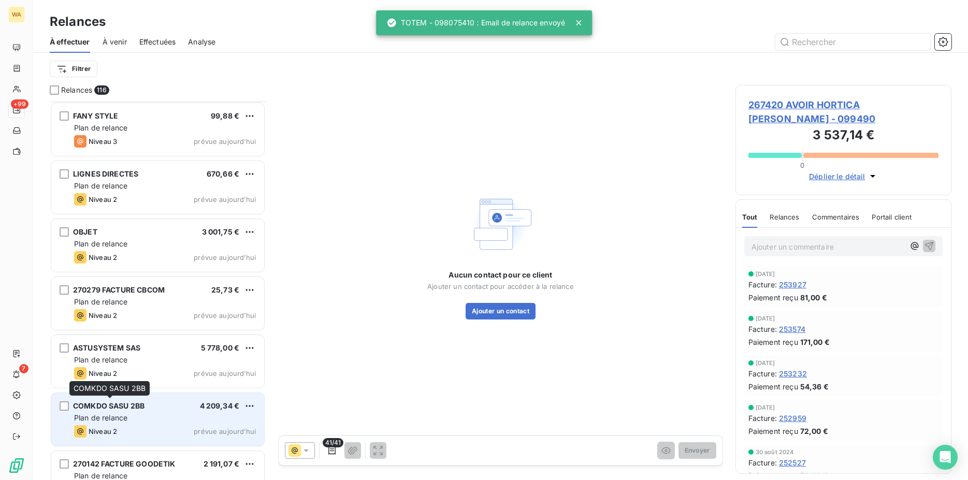
click at [133, 409] on span "COMKDO SASU 2BB" at bounding box center [108, 406] width 71 height 9
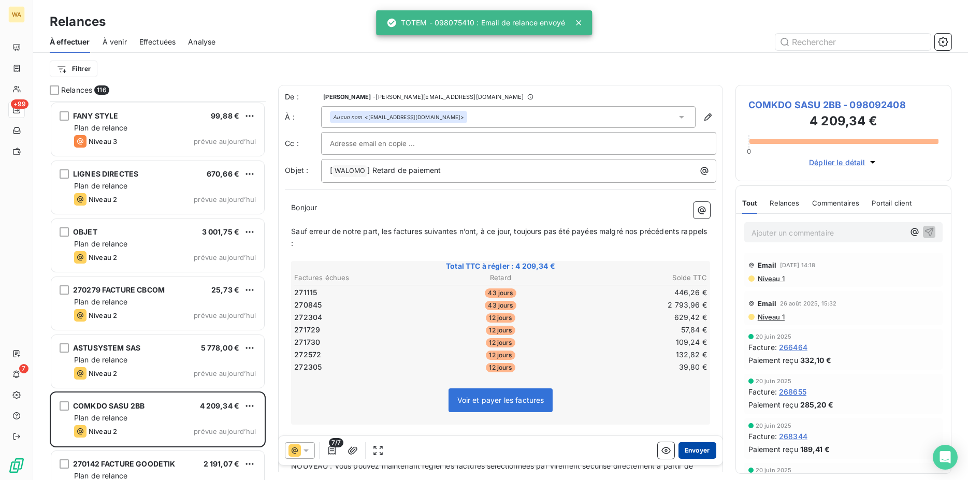
click at [691, 449] on button "Envoyer" at bounding box center [698, 450] width 38 height 17
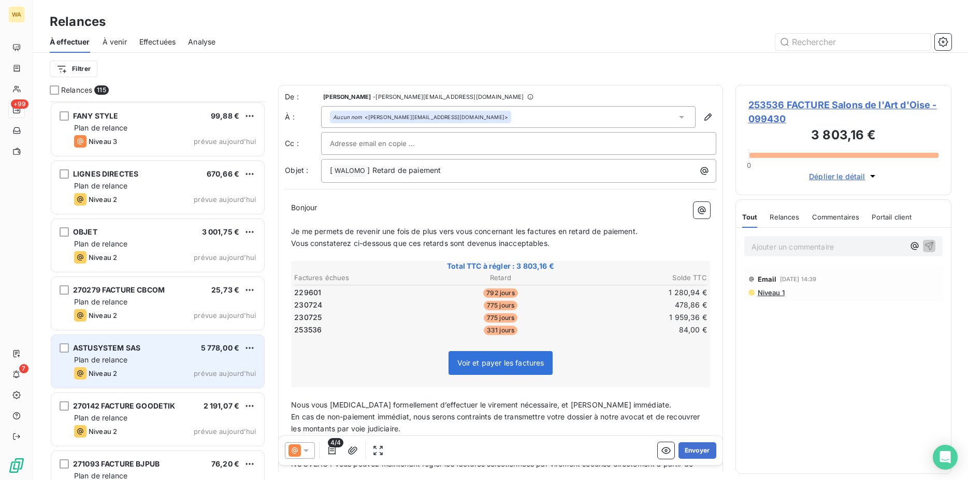
click at [119, 363] on span "Plan de relance" at bounding box center [100, 359] width 53 height 9
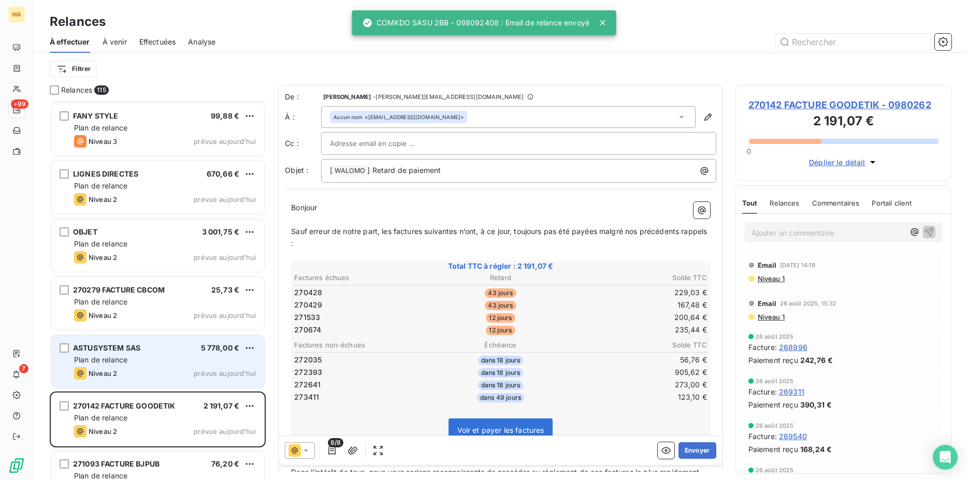
click at [119, 358] on span "Plan de relance" at bounding box center [100, 359] width 53 height 9
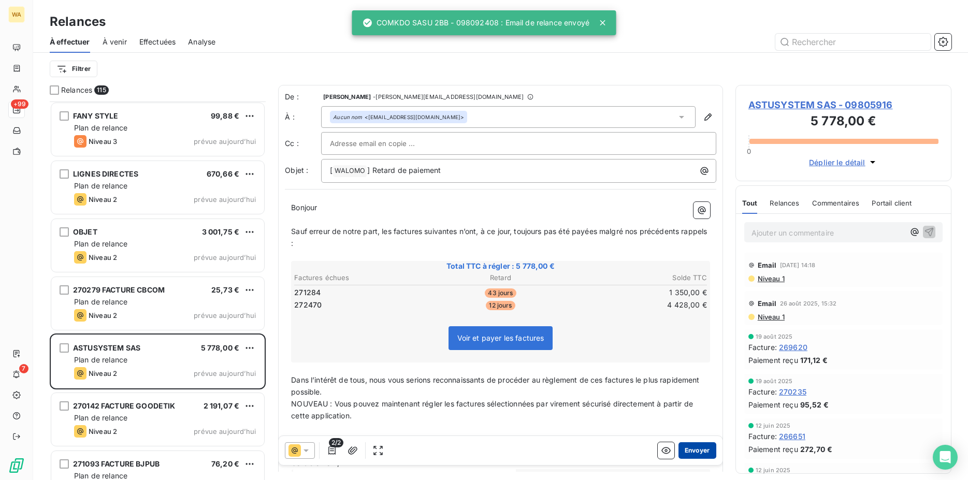
click at [689, 453] on button "Envoyer" at bounding box center [698, 450] width 38 height 17
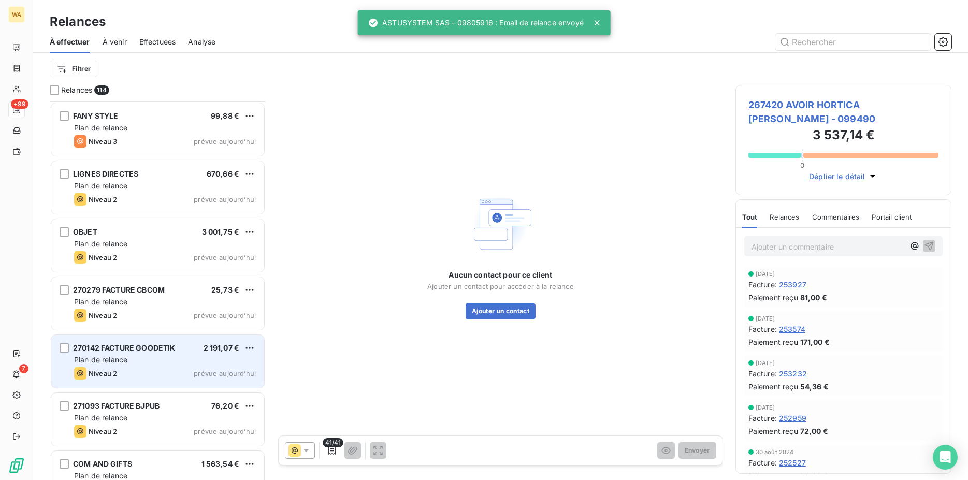
click at [182, 364] on div "Plan de relance" at bounding box center [165, 360] width 182 height 10
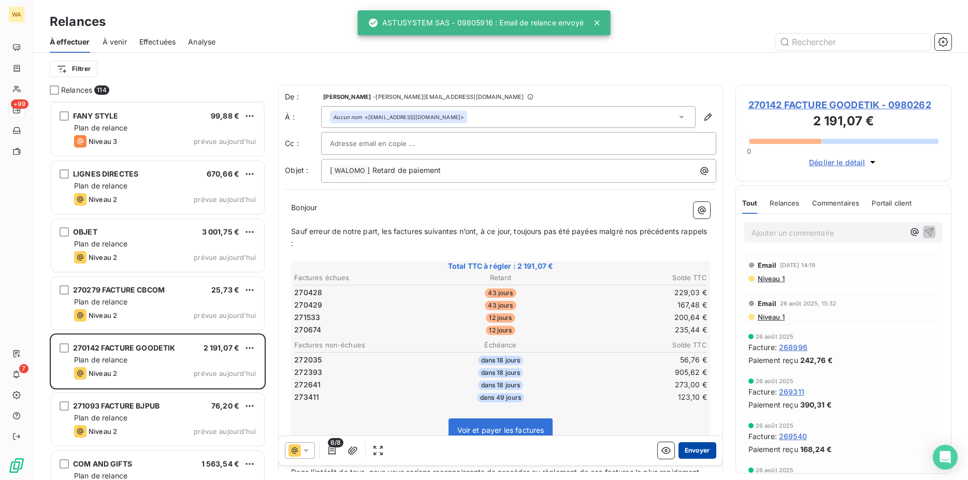
click at [691, 448] on button "Envoyer" at bounding box center [698, 450] width 38 height 17
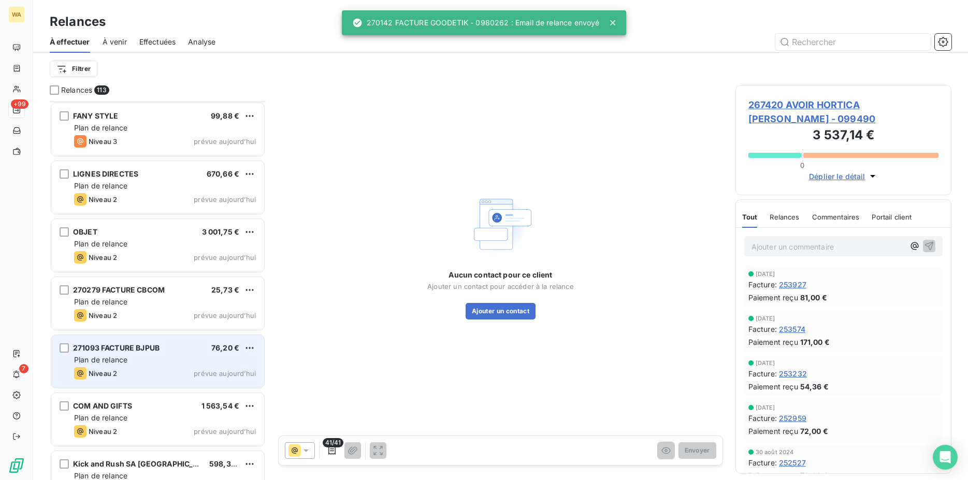
click at [139, 355] on div "Plan de relance" at bounding box center [165, 360] width 182 height 10
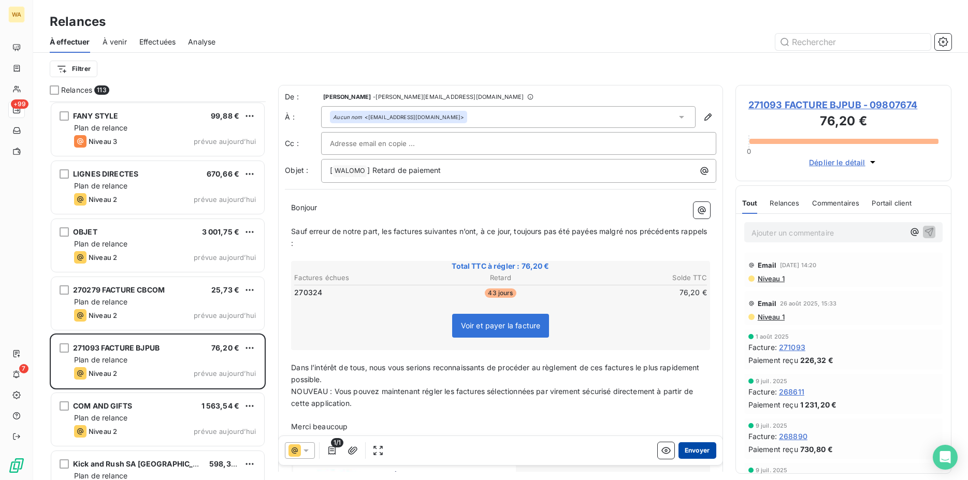
click at [688, 453] on button "Envoyer" at bounding box center [698, 450] width 38 height 17
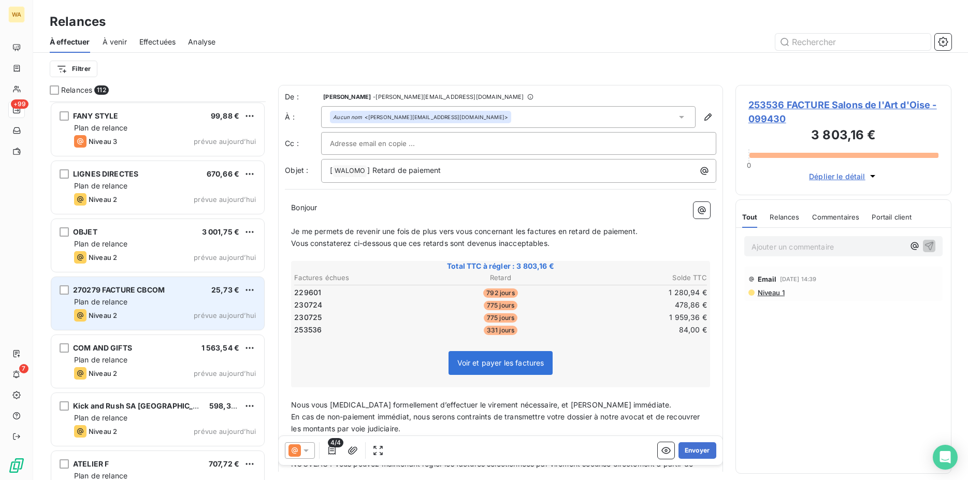
click at [162, 305] on div "Plan de relance" at bounding box center [165, 302] width 182 height 10
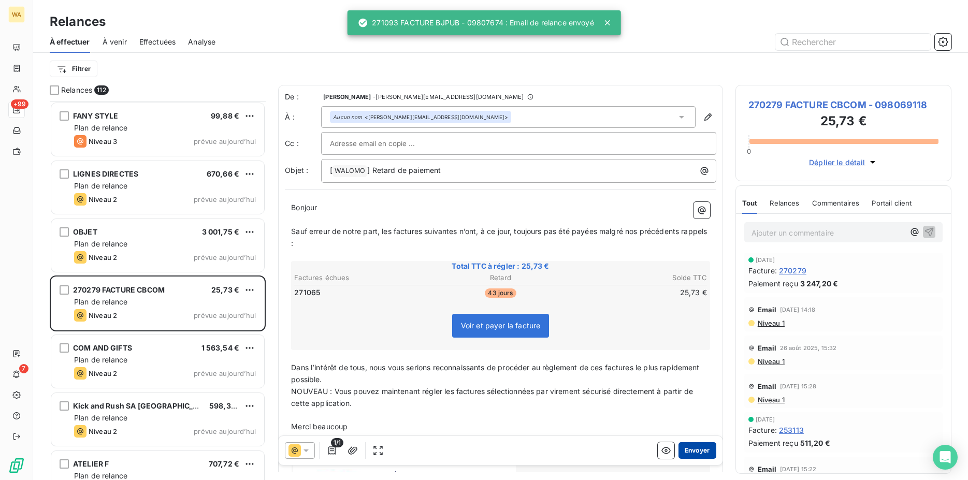
click at [698, 450] on button "Envoyer" at bounding box center [698, 450] width 38 height 17
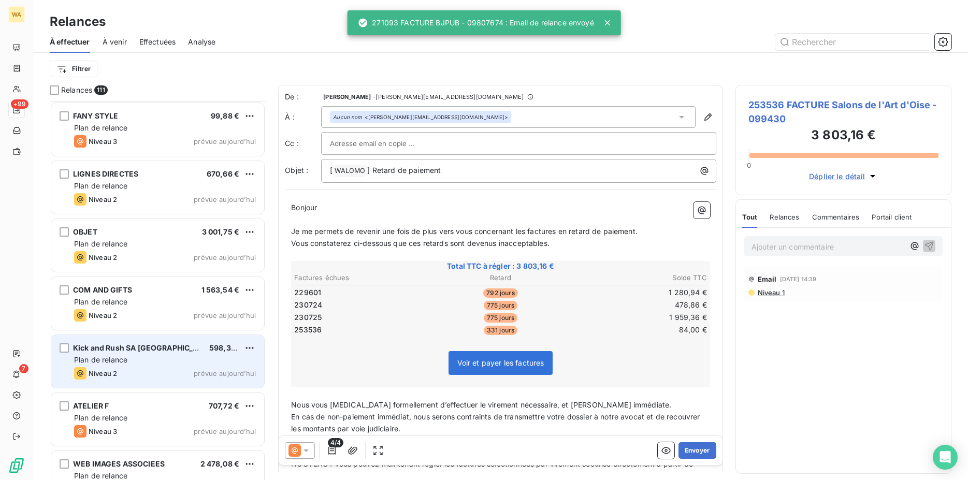
click at [128, 364] on div "Plan de relance" at bounding box center [165, 360] width 182 height 10
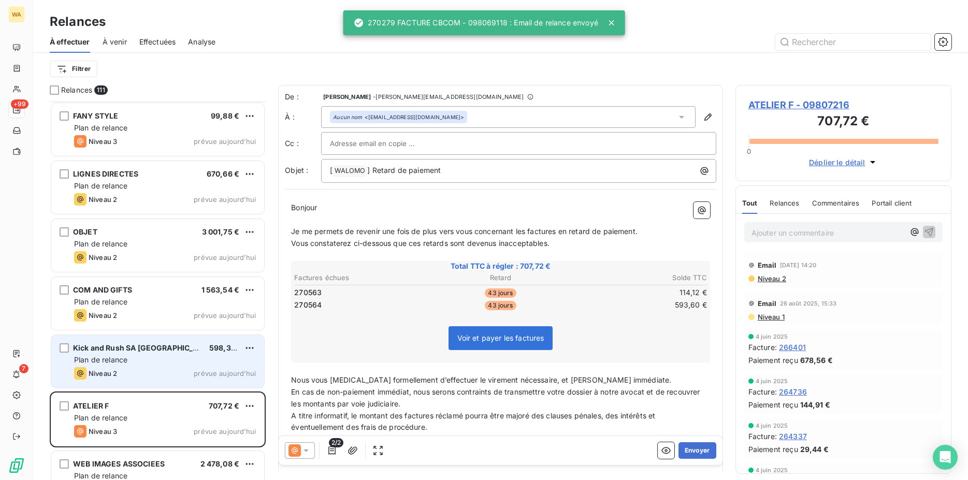
click at [138, 364] on div "Plan de relance" at bounding box center [165, 360] width 182 height 10
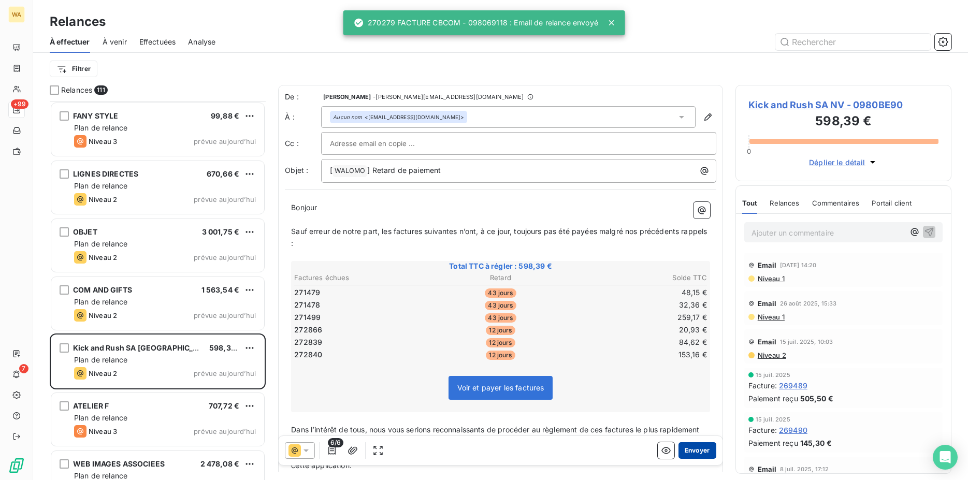
click at [684, 452] on button "Envoyer" at bounding box center [698, 450] width 38 height 17
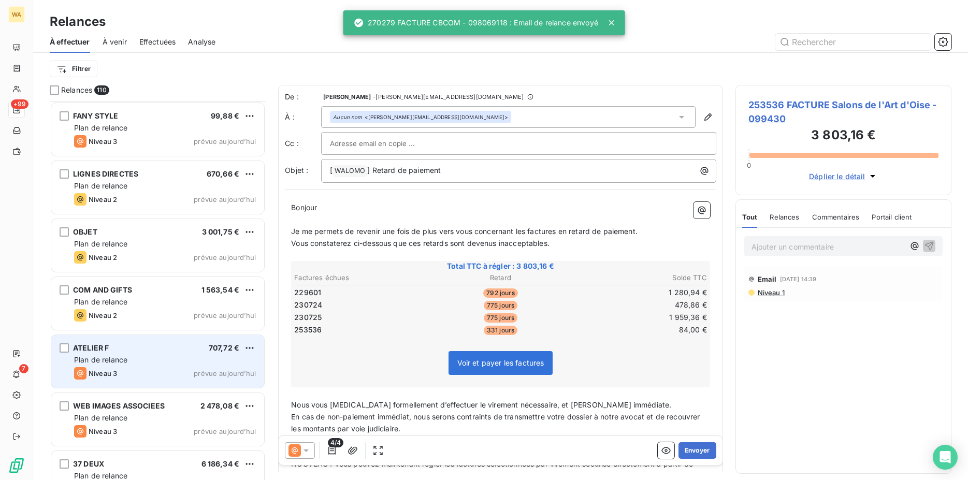
click at [137, 368] on div "Niveau 3 prévue aujourd’hui" at bounding box center [165, 373] width 182 height 12
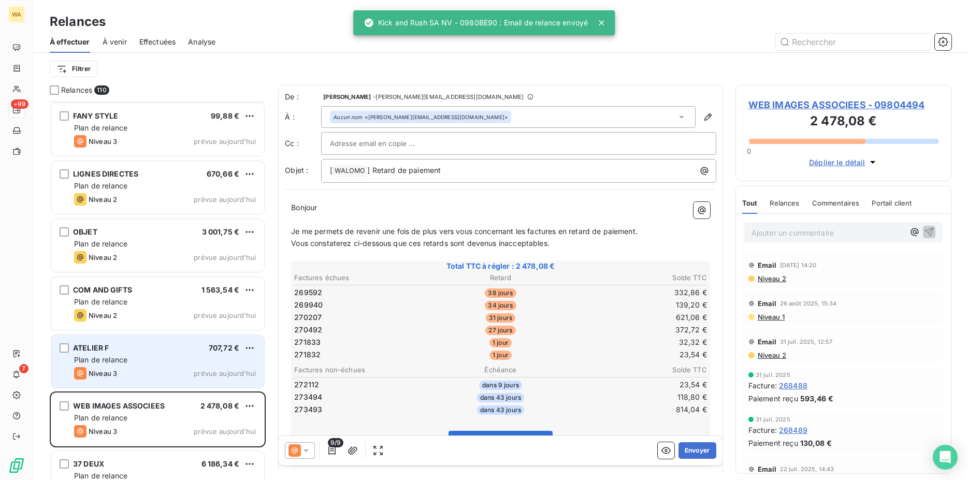
click at [180, 376] on div "Niveau 3 prévue aujourd’hui" at bounding box center [165, 373] width 182 height 12
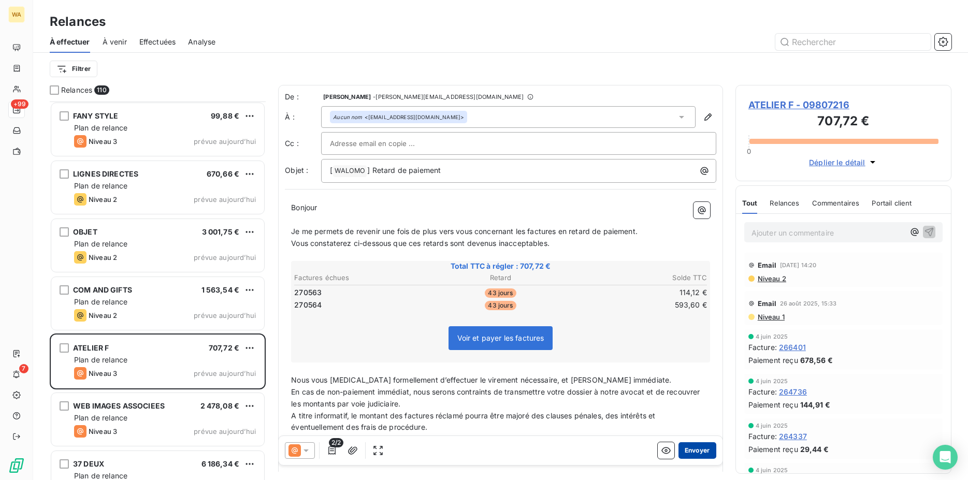
click at [693, 449] on button "Envoyer" at bounding box center [698, 450] width 38 height 17
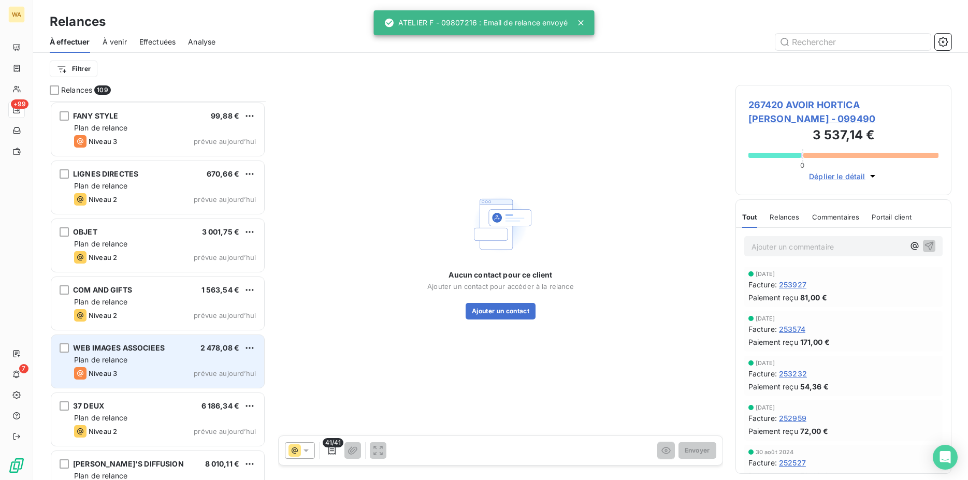
click at [178, 364] on div "Plan de relance" at bounding box center [165, 360] width 182 height 10
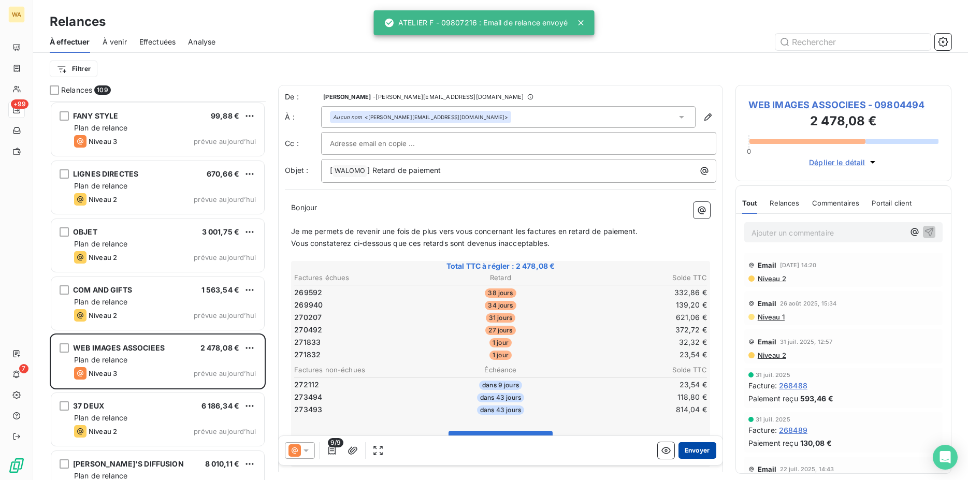
click at [686, 445] on button "Envoyer" at bounding box center [698, 450] width 38 height 17
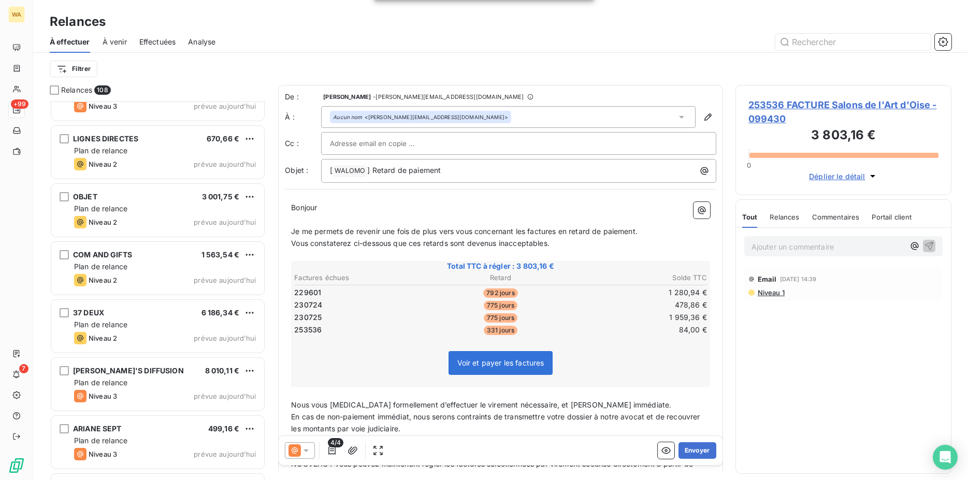
scroll to position [3066, 0]
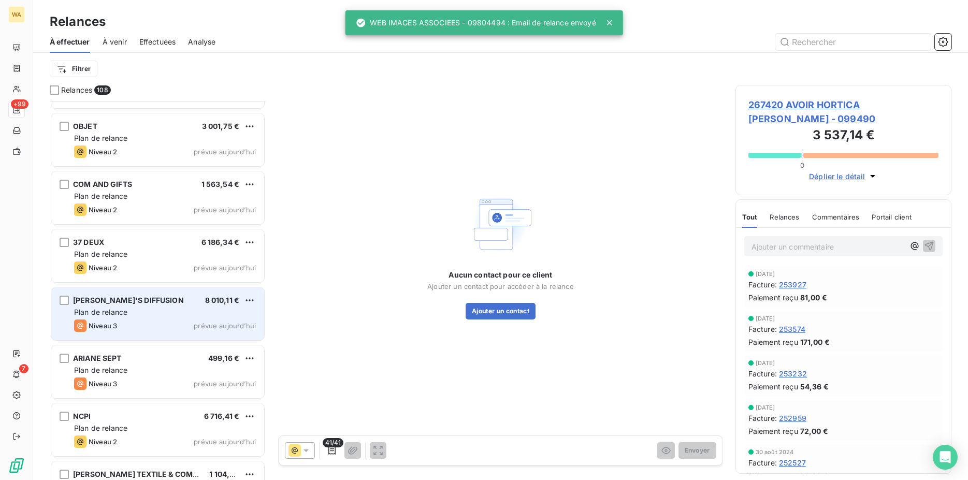
click at [151, 315] on div "Plan de relance" at bounding box center [165, 312] width 182 height 10
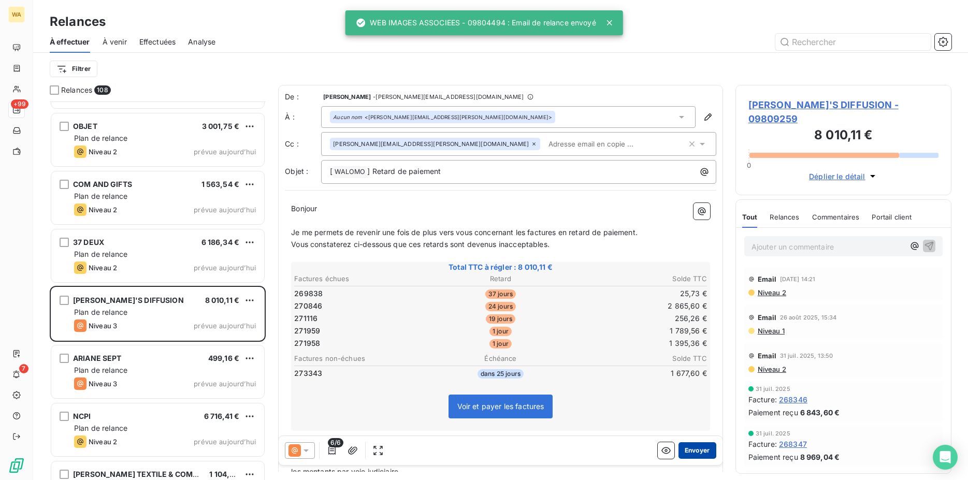
click at [691, 448] on button "Envoyer" at bounding box center [698, 450] width 38 height 17
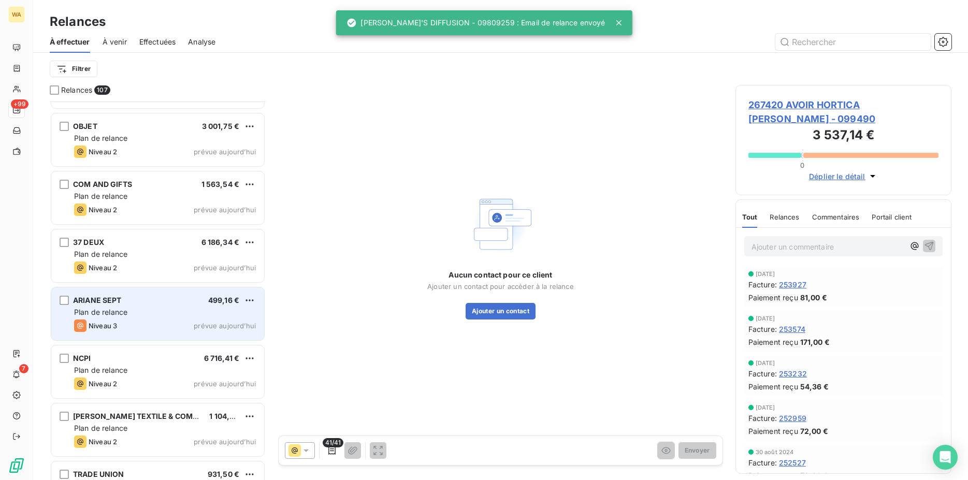
click at [130, 318] on div "ARIANE SEPT 499,16 € Plan de relance Niveau 3 prévue aujourd’hui" at bounding box center [157, 314] width 213 height 53
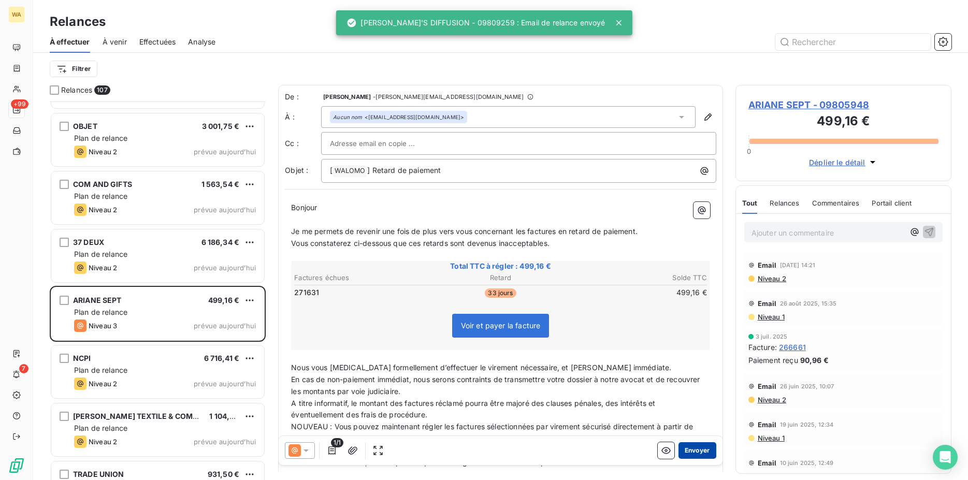
click at [697, 447] on button "Envoyer" at bounding box center [698, 450] width 38 height 17
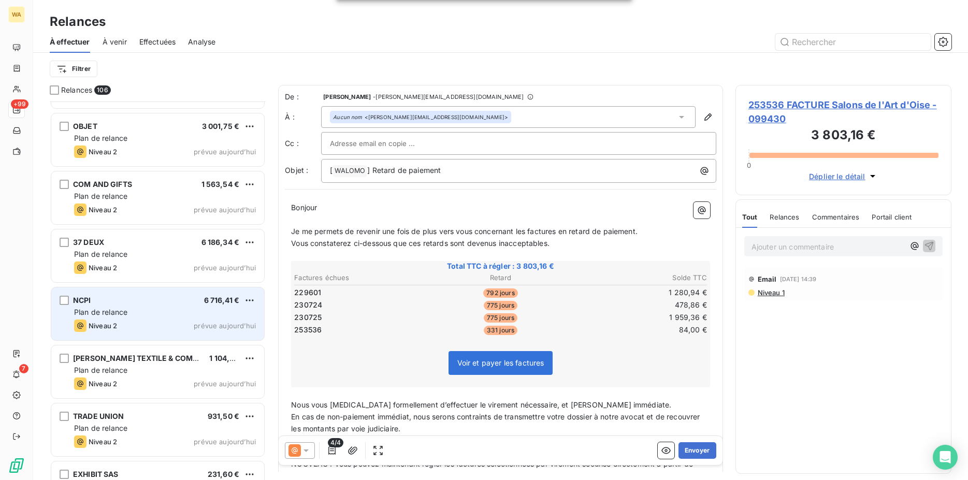
click at [145, 323] on div "Niveau 2 prévue aujourd’hui" at bounding box center [165, 326] width 182 height 12
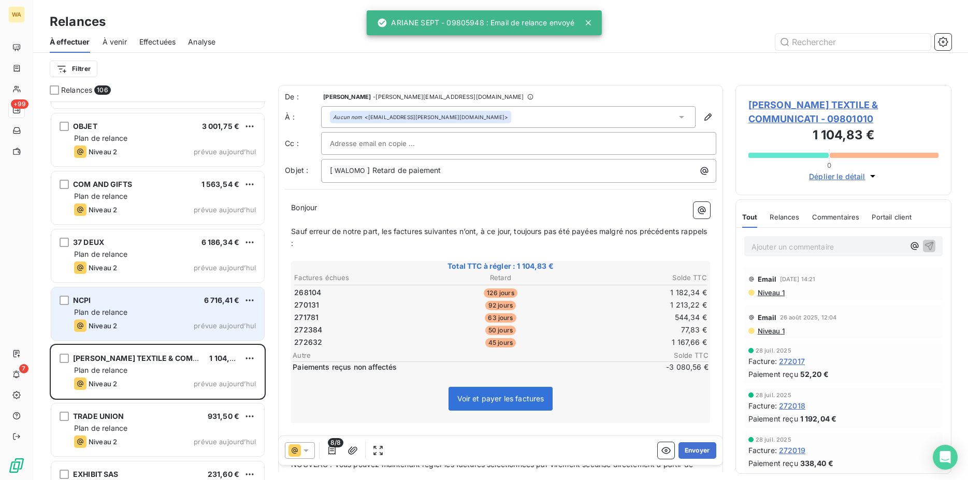
click at [132, 319] on div "NCPI 6 716,41 € Plan de relance Niveau 2 prévue aujourd’hui" at bounding box center [157, 314] width 213 height 53
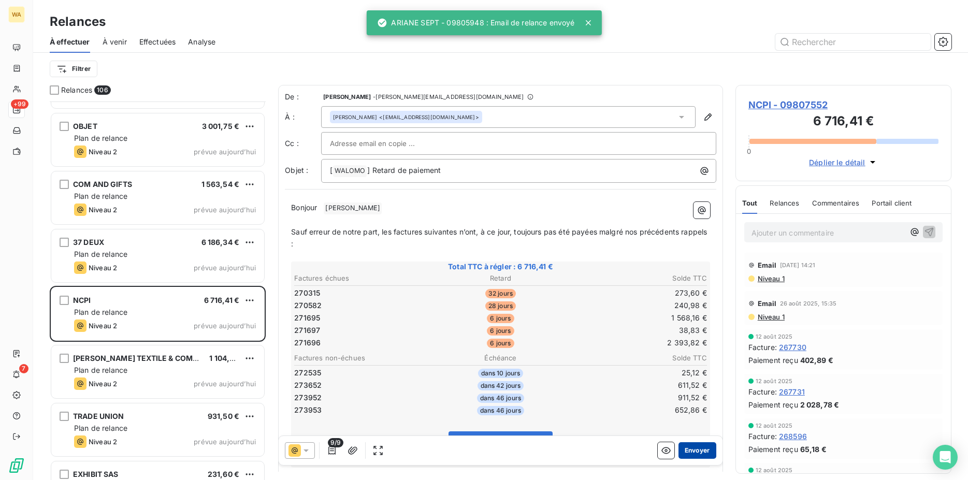
click at [690, 446] on button "Envoyer" at bounding box center [698, 450] width 38 height 17
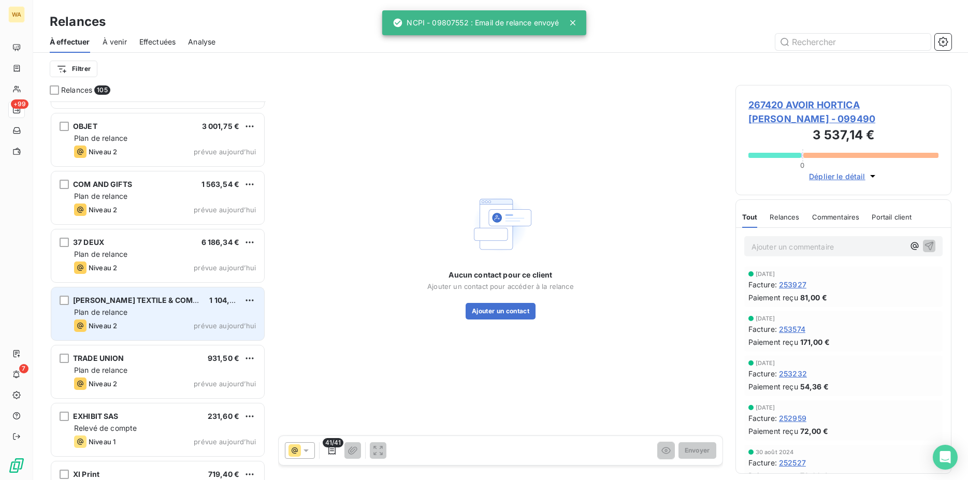
click at [155, 313] on div "Plan de relance" at bounding box center [165, 312] width 182 height 10
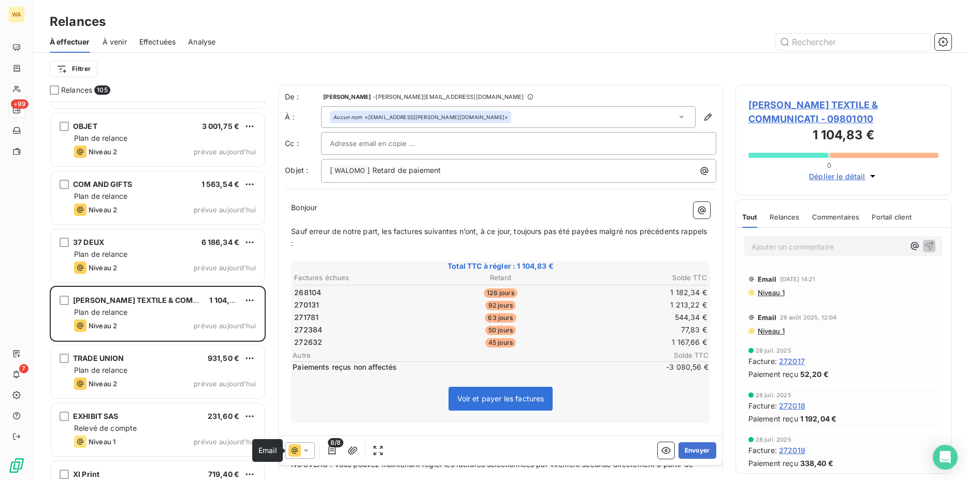
click at [300, 450] on icon at bounding box center [295, 451] width 12 height 12
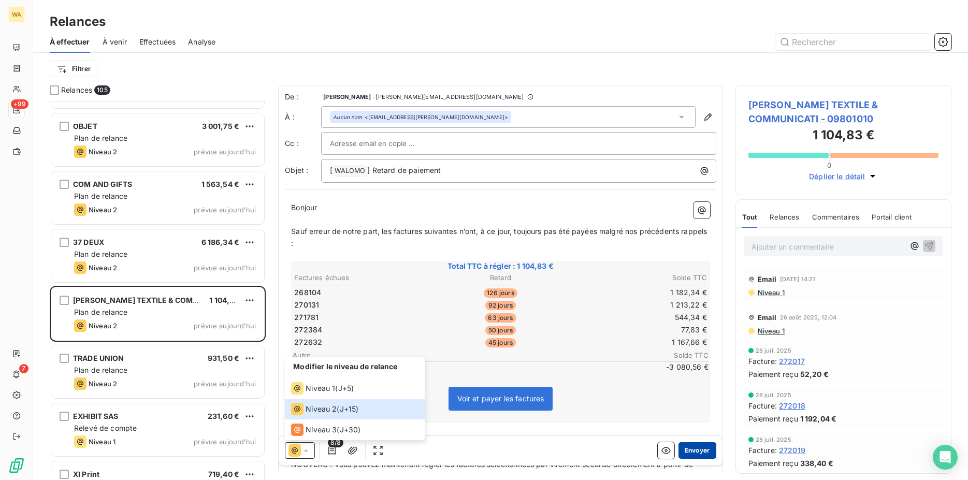
click at [689, 450] on button "Envoyer" at bounding box center [698, 450] width 38 height 17
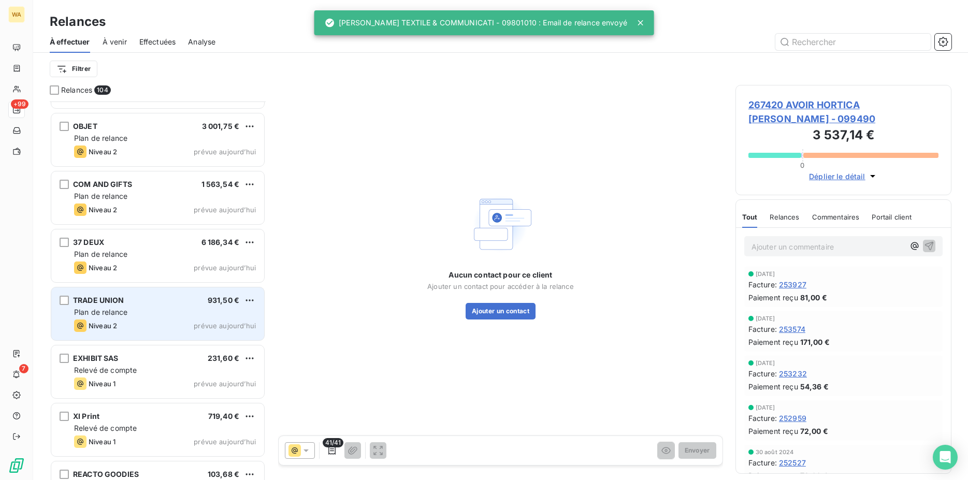
click at [153, 314] on div "Plan de relance" at bounding box center [165, 312] width 182 height 10
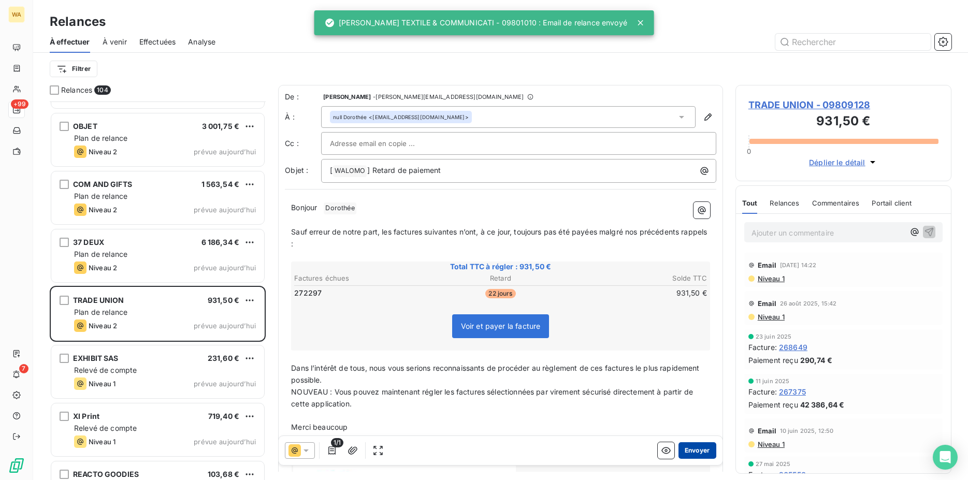
click at [698, 454] on button "Envoyer" at bounding box center [698, 450] width 38 height 17
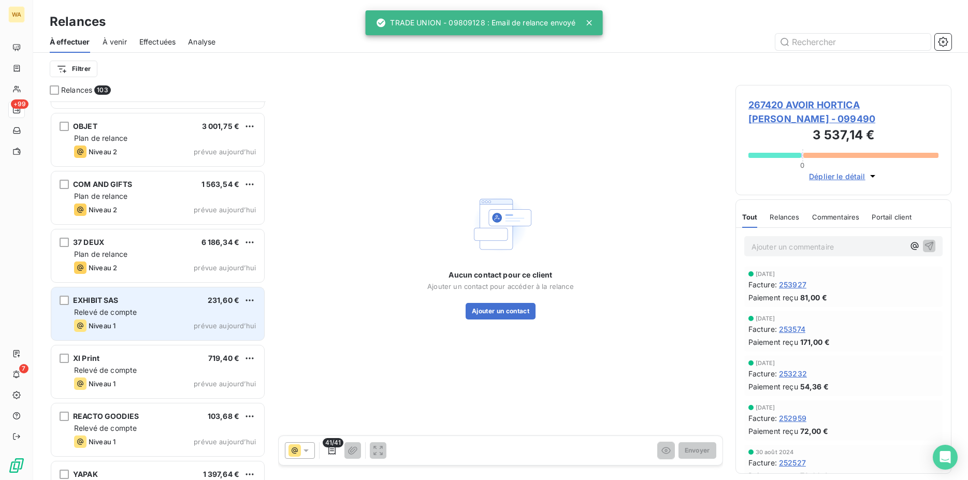
click at [143, 313] on div "Relevé de compte" at bounding box center [165, 312] width 182 height 10
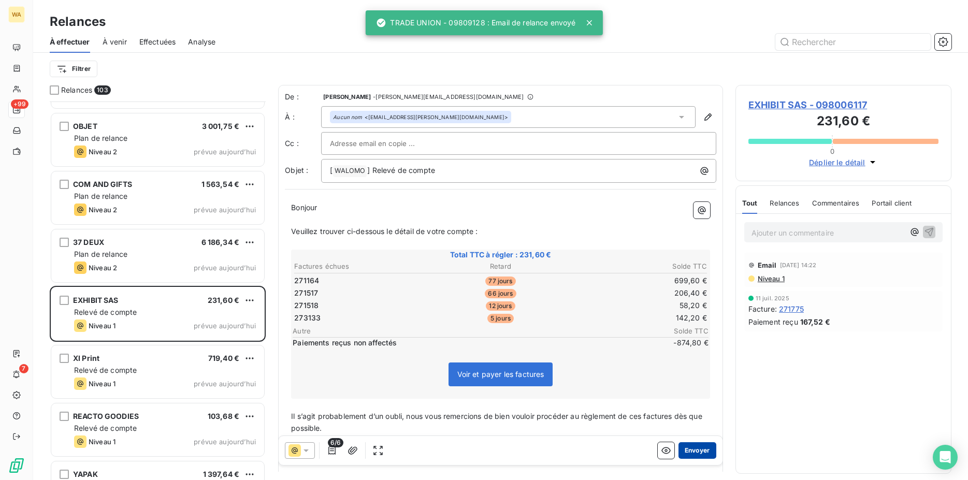
click at [691, 450] on button "Envoyer" at bounding box center [698, 450] width 38 height 17
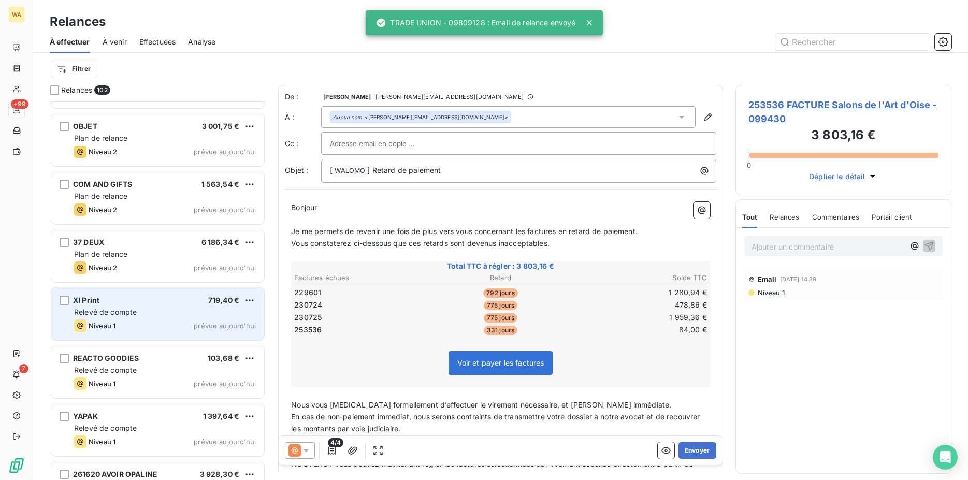
click at [139, 318] on div "XI Print 719,40 € Relevé de compte Niveau 1 prévue aujourd’hui" at bounding box center [157, 314] width 213 height 53
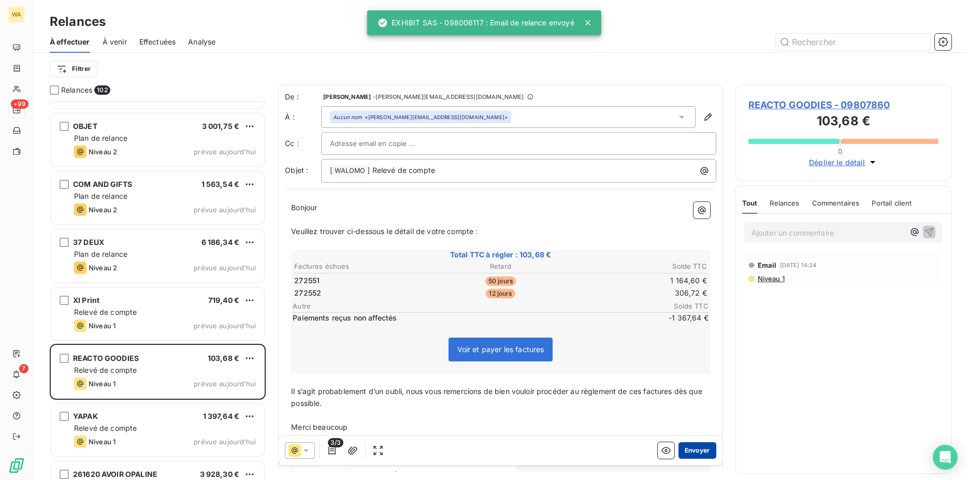
click at [691, 453] on button "Envoyer" at bounding box center [698, 450] width 38 height 17
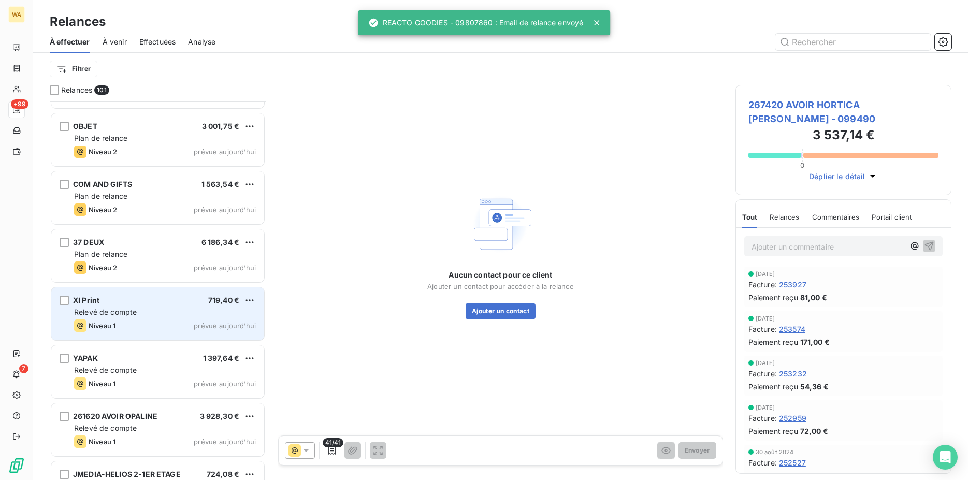
click at [133, 315] on span "Relevé de compte" at bounding box center [105, 312] width 63 height 9
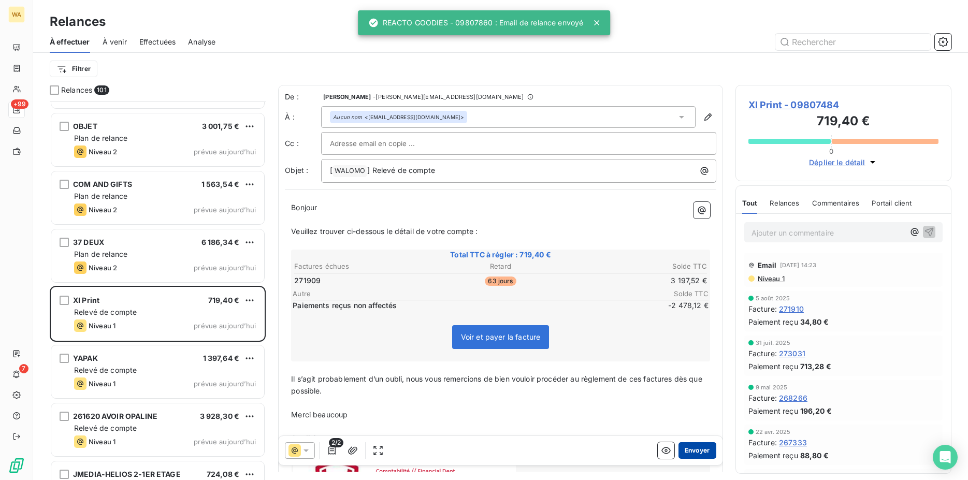
click at [693, 453] on button "Envoyer" at bounding box center [698, 450] width 38 height 17
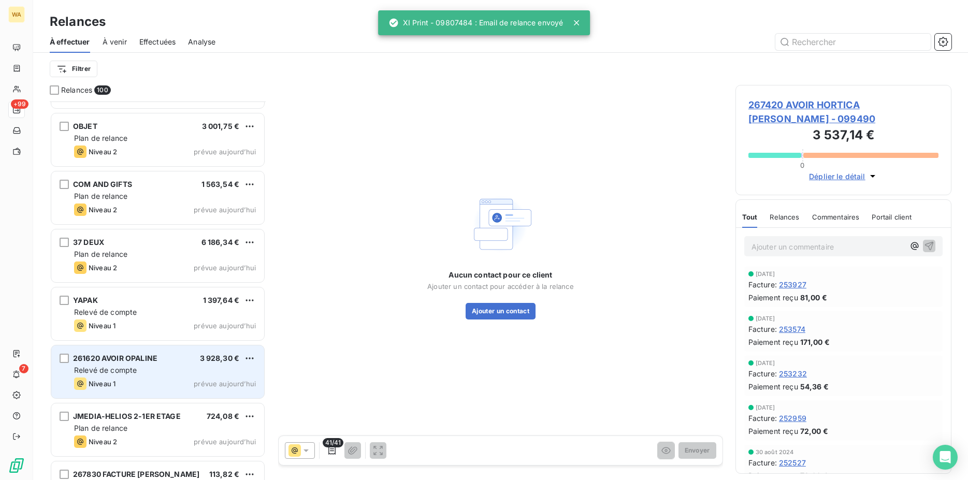
click at [176, 375] on div "Relevé de compte" at bounding box center [165, 370] width 182 height 10
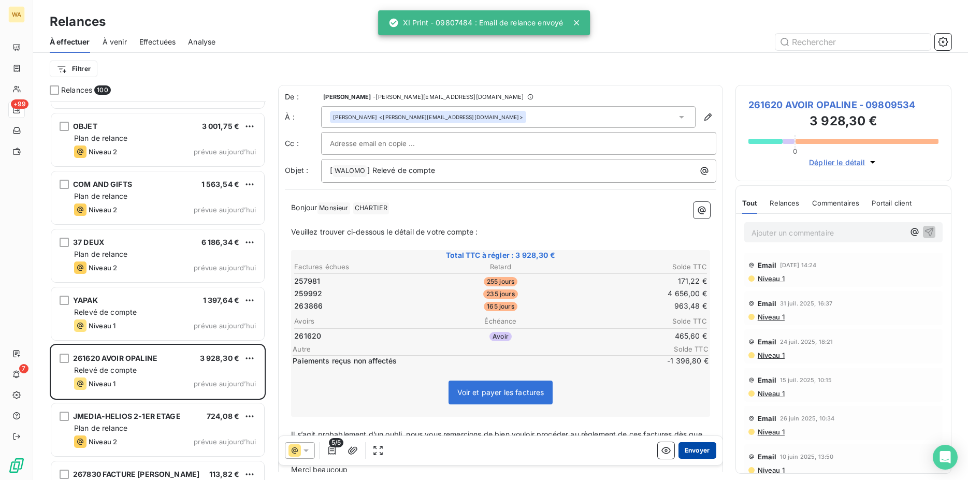
click at [690, 452] on button "Envoyer" at bounding box center [698, 450] width 38 height 17
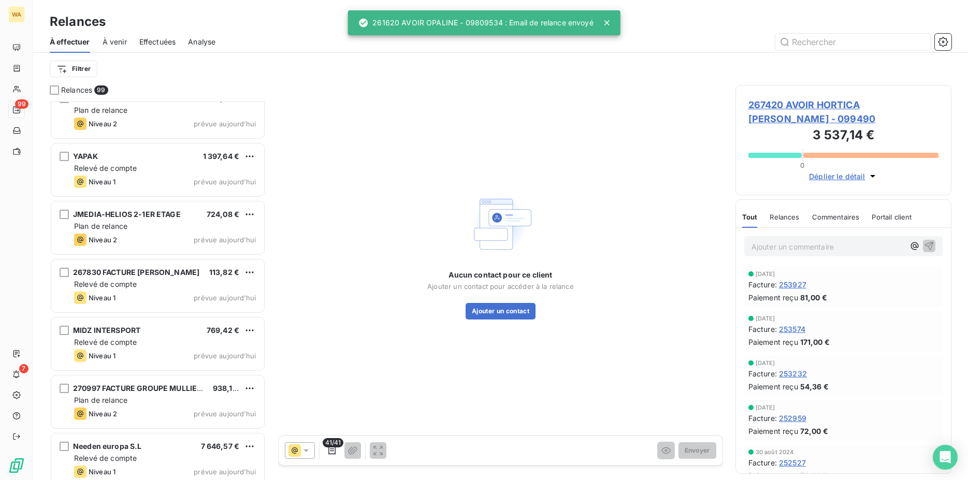
scroll to position [3224, 0]
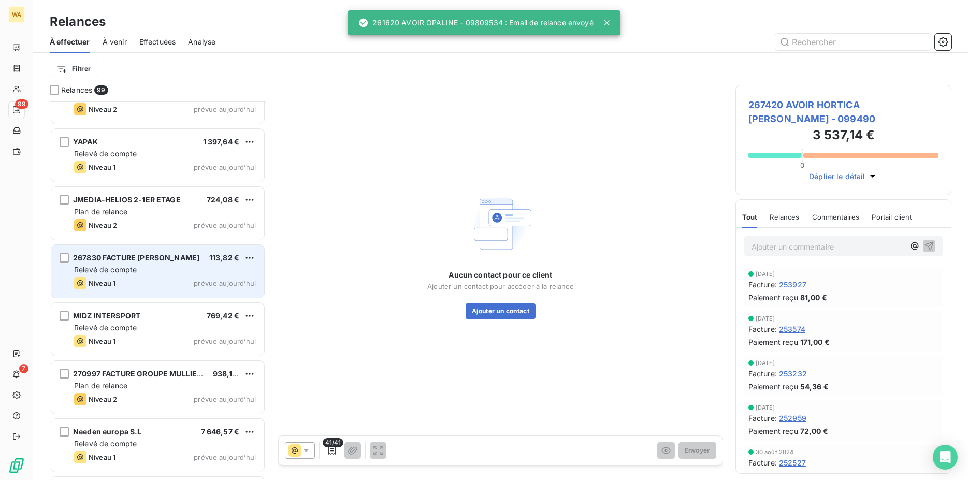
click at [125, 287] on div "Niveau 1 prévue aujourd’hui" at bounding box center [165, 283] width 182 height 12
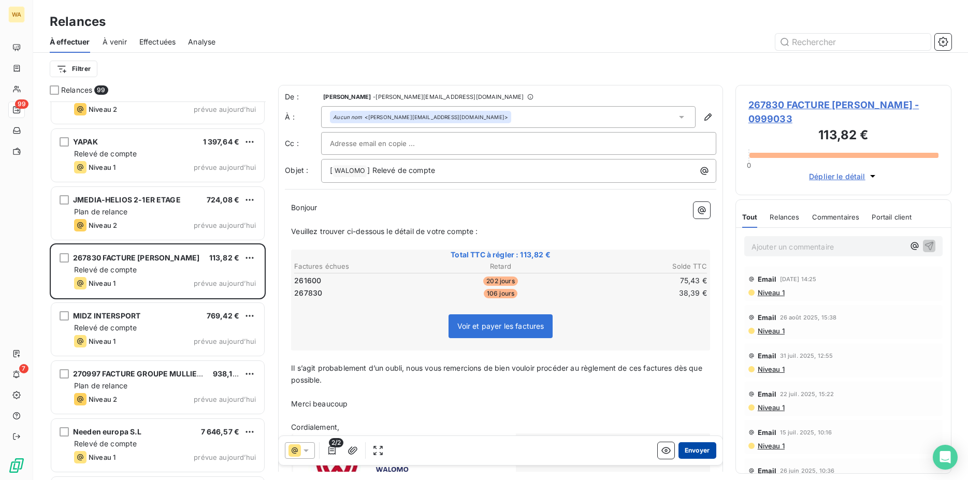
click at [689, 449] on button "Envoyer" at bounding box center [698, 450] width 38 height 17
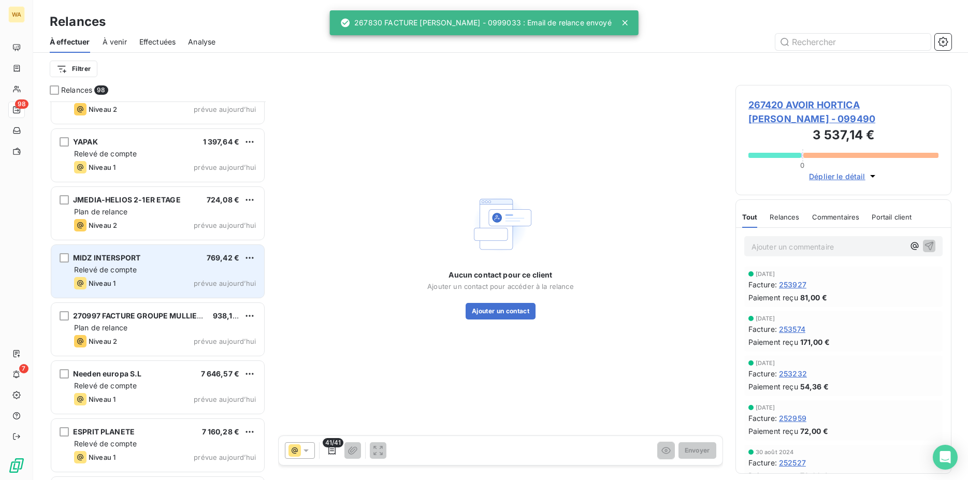
click at [128, 276] on div "MIDZ INTERSPORT 769,42 € Relevé de compte Niveau 1 prévue aujourd’hui" at bounding box center [157, 271] width 213 height 53
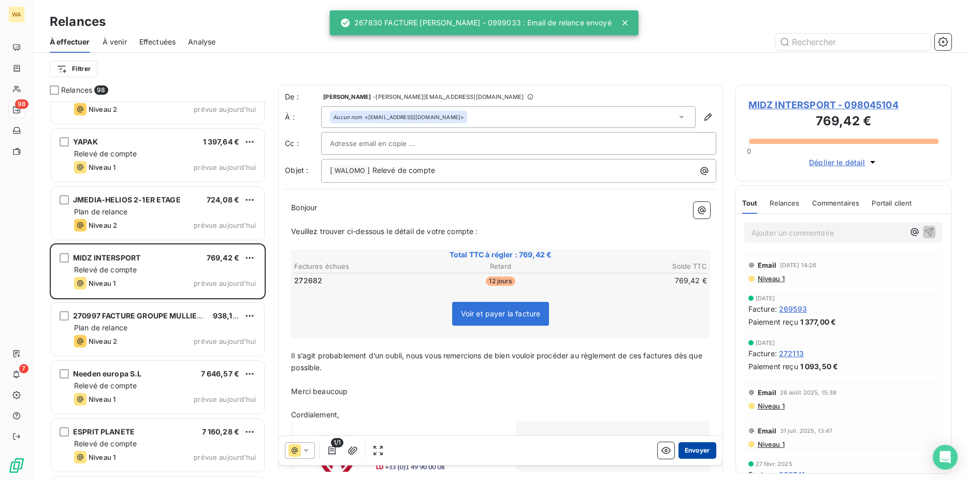
click at [682, 450] on button "Envoyer" at bounding box center [698, 450] width 38 height 17
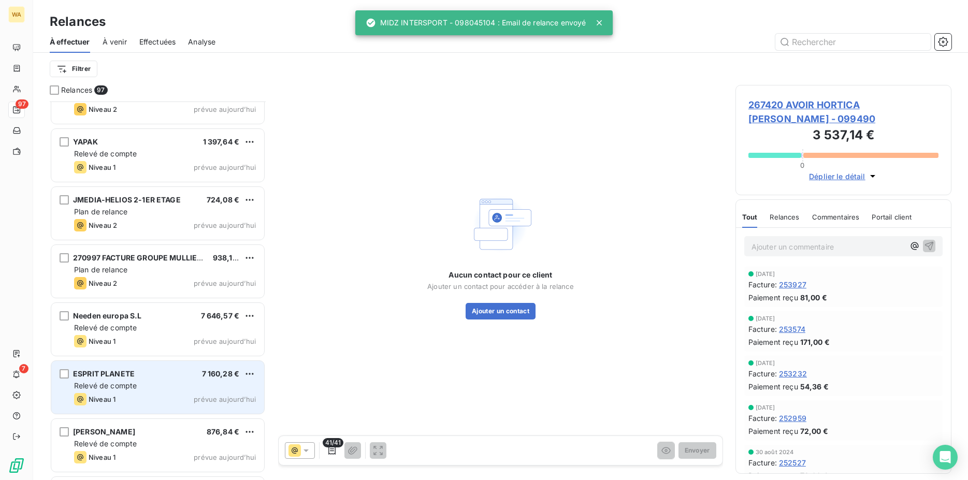
click at [163, 378] on div "ESPRIT PLANETE 7 160,28 €" at bounding box center [165, 373] width 182 height 9
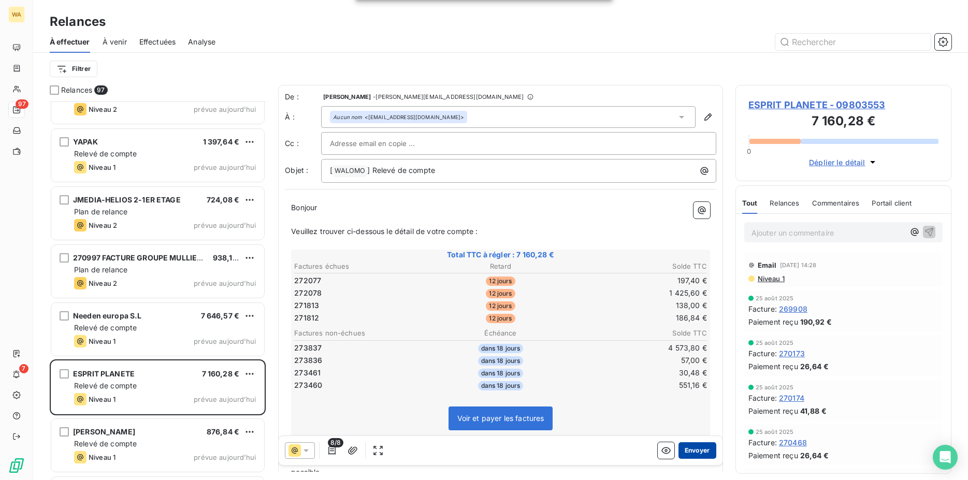
click at [699, 451] on button "Envoyer" at bounding box center [698, 450] width 38 height 17
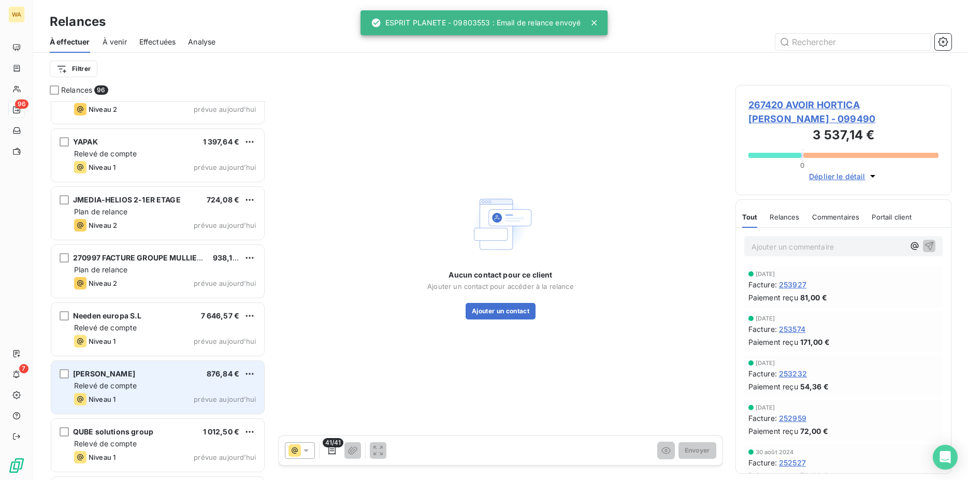
click at [154, 385] on div "Relevé de compte" at bounding box center [165, 386] width 182 height 10
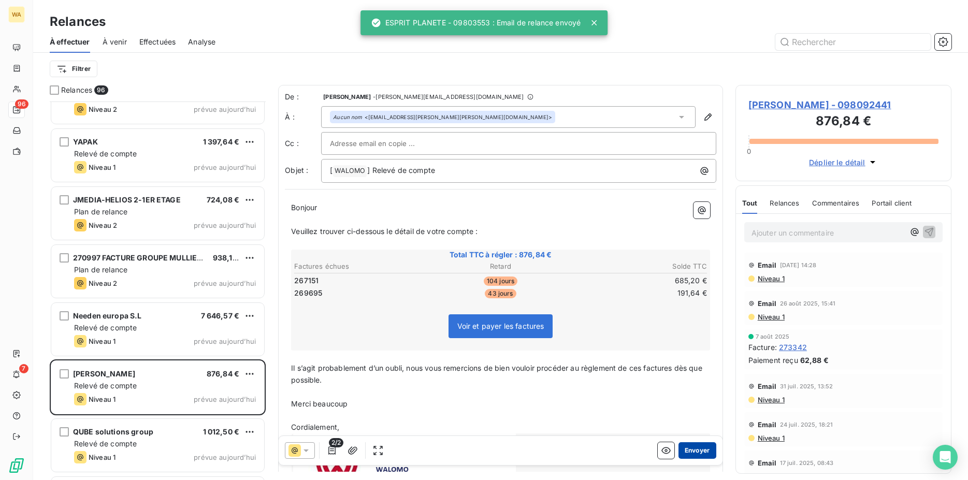
click at [692, 449] on button "Envoyer" at bounding box center [698, 450] width 38 height 17
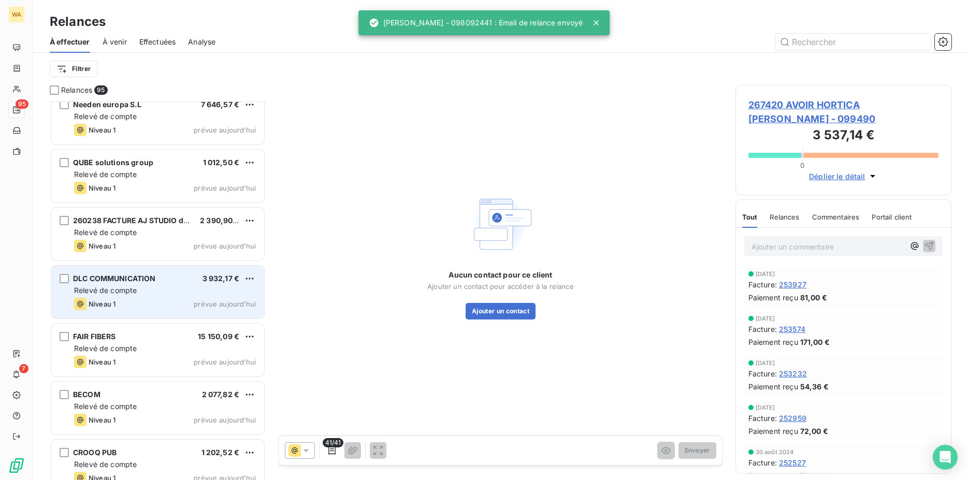
scroll to position [3488, 0]
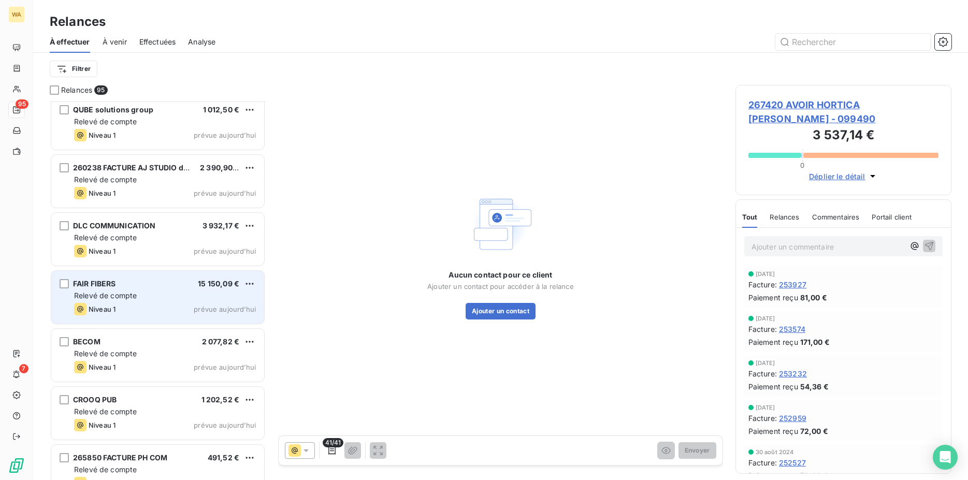
click at [156, 300] on div "Relevé de compte" at bounding box center [165, 296] width 182 height 10
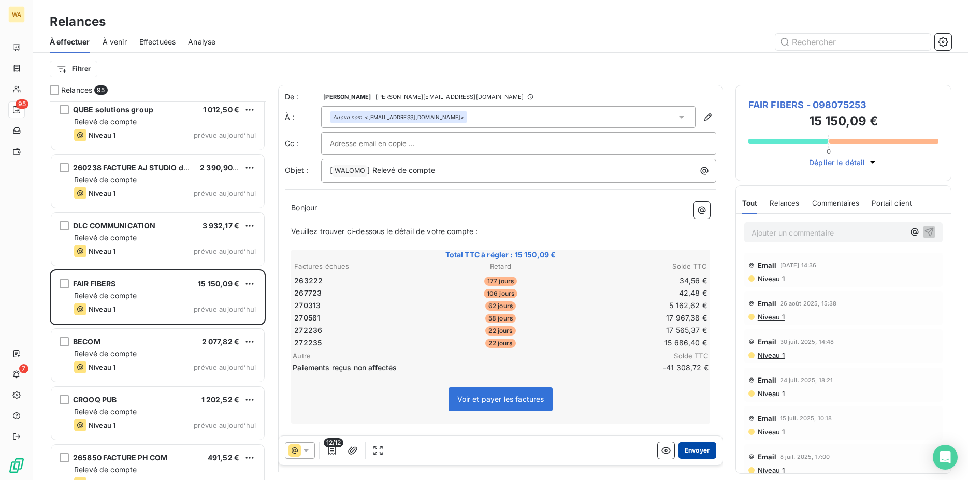
click at [680, 449] on button "Envoyer" at bounding box center [698, 450] width 38 height 17
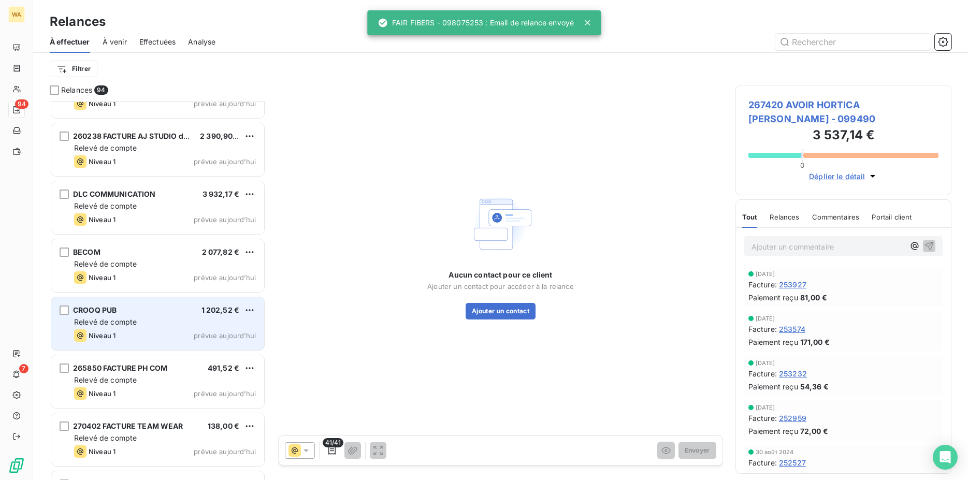
scroll to position [3541, 0]
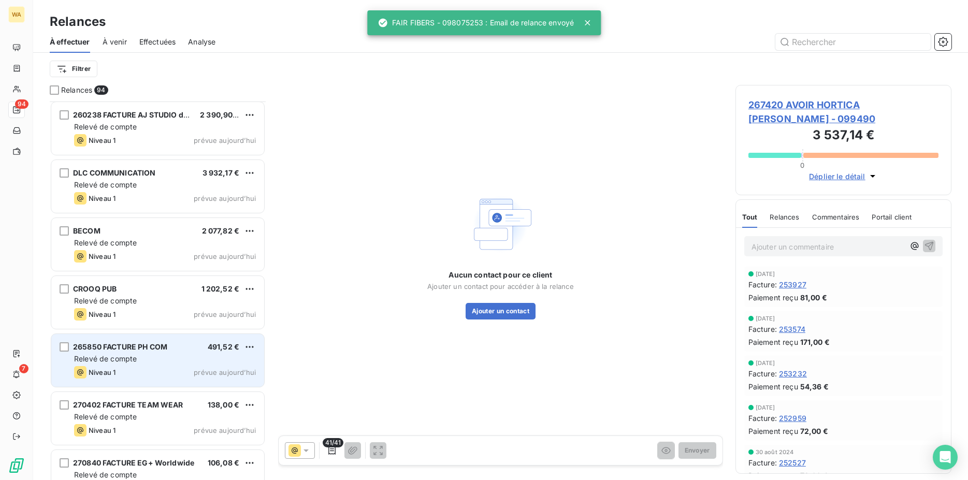
click at [162, 353] on div "265850 FACTURE PH COM 491,52 € Relevé de compte Niveau 1 prévue aujourd’hui" at bounding box center [157, 360] width 213 height 53
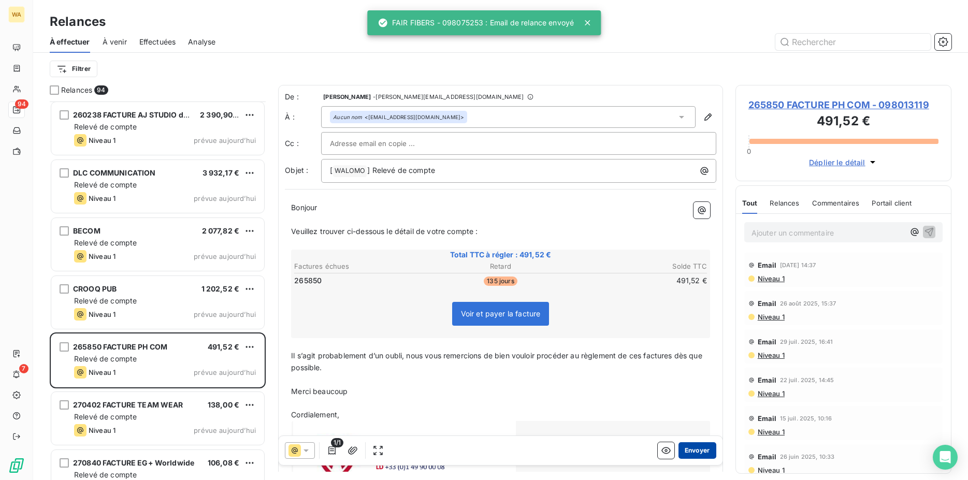
click at [690, 450] on button "Envoyer" at bounding box center [698, 450] width 38 height 17
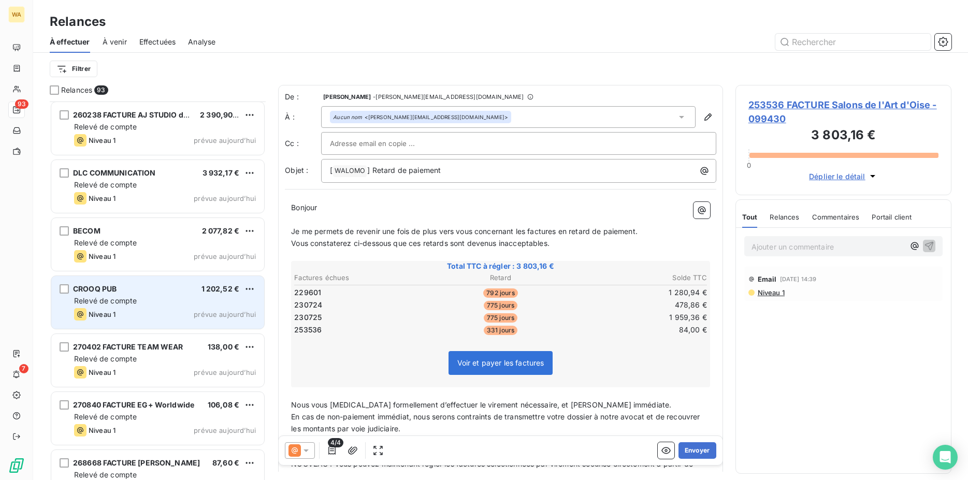
click at [146, 309] on div "Niveau 1 prévue aujourd’hui" at bounding box center [165, 314] width 182 height 12
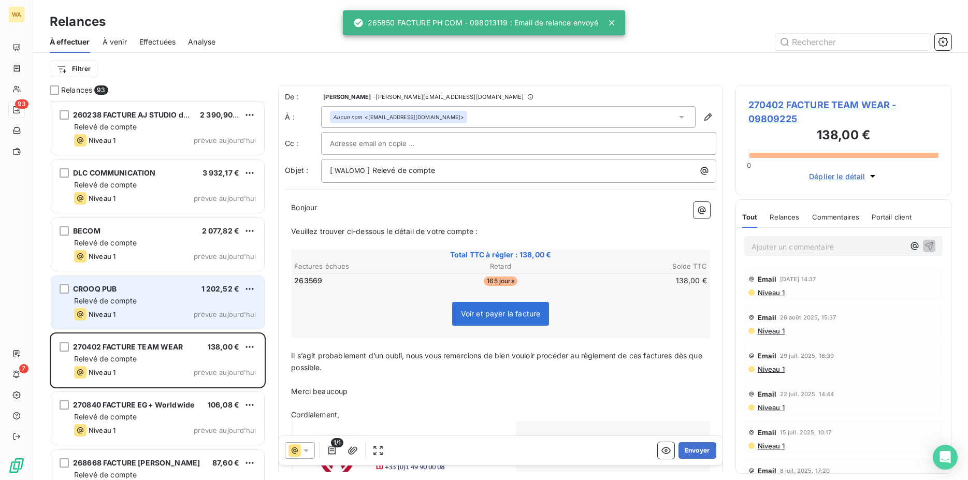
click at [156, 306] on div "CROOQ PUB 1 202,52 € Relevé de compte Niveau 1 prévue aujourd’hui" at bounding box center [157, 302] width 213 height 53
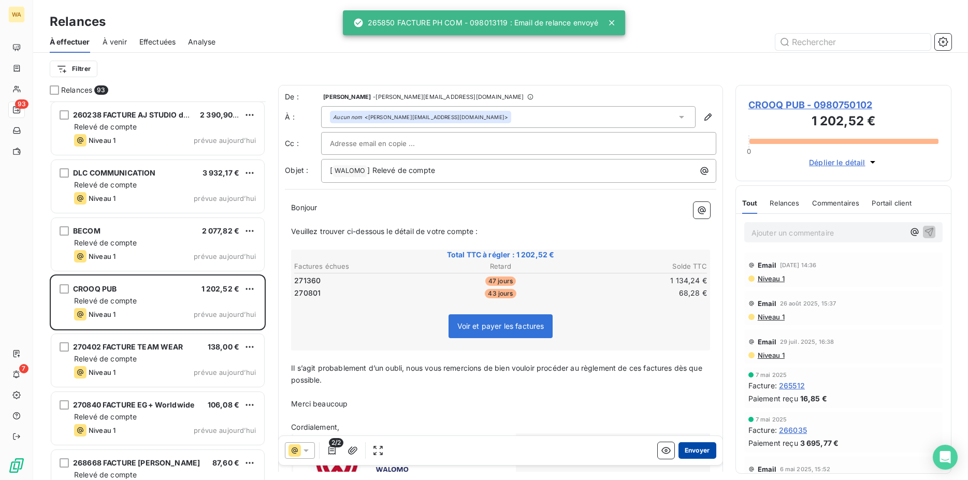
click at [681, 450] on button "Envoyer" at bounding box center [698, 450] width 38 height 17
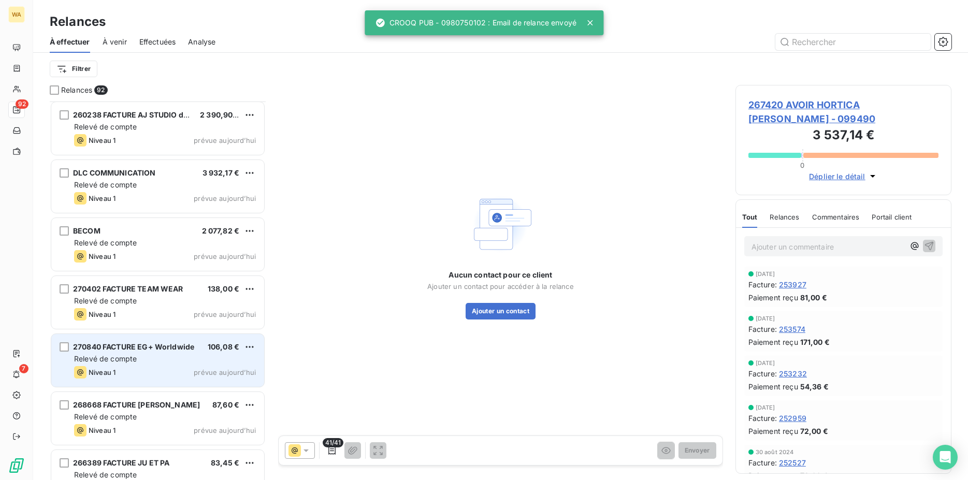
click at [149, 367] on div "Niveau 1 prévue aujourd’hui" at bounding box center [165, 372] width 182 height 12
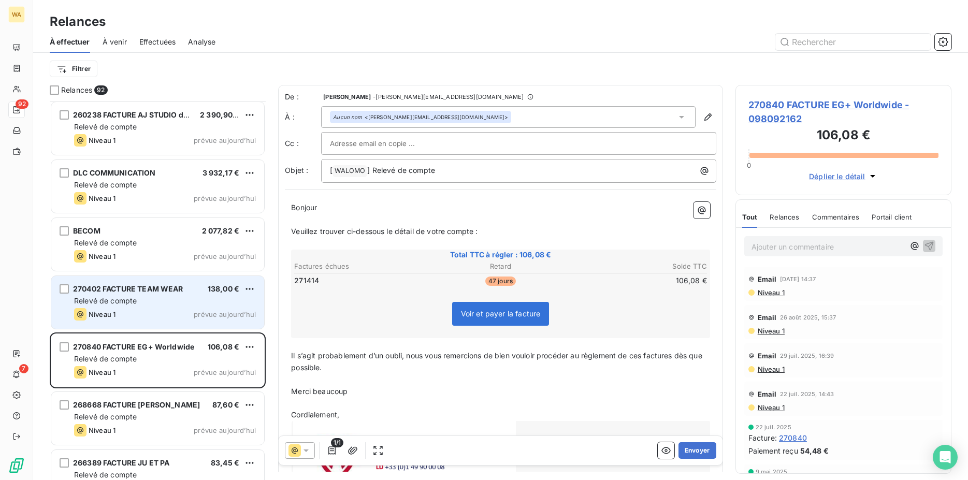
click at [139, 323] on div "270402 FACTURE TEAM WEAR 138,00 € Relevé de compte Niveau 1 prévue aujourd’hui" at bounding box center [157, 302] width 213 height 53
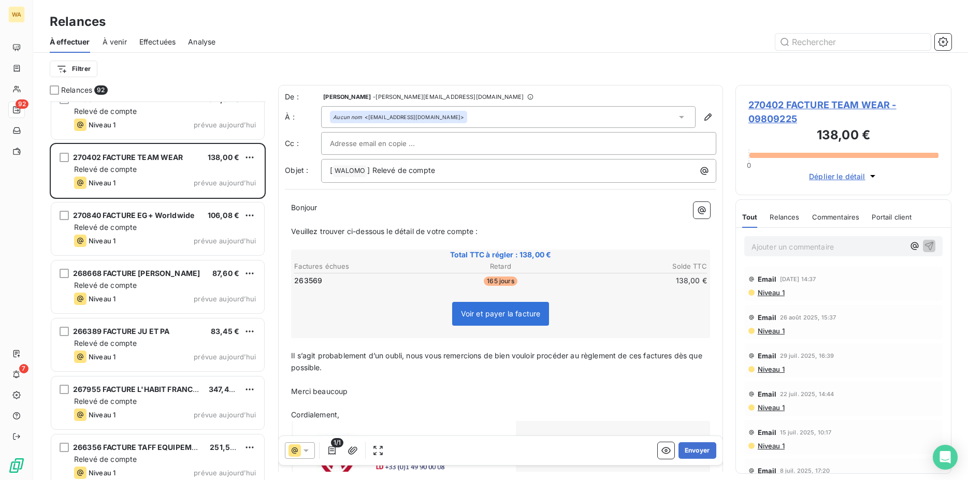
scroll to position [3700, 0]
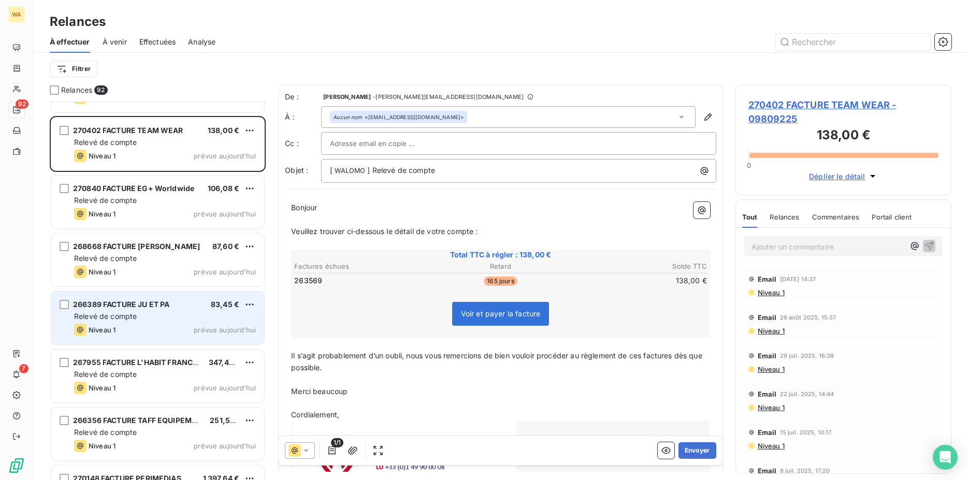
click at [121, 323] on div "266389 FACTURE JU ET PA 83,45 € Relevé de compte Niveau 1 prévue aujourd’hui" at bounding box center [157, 318] width 213 height 53
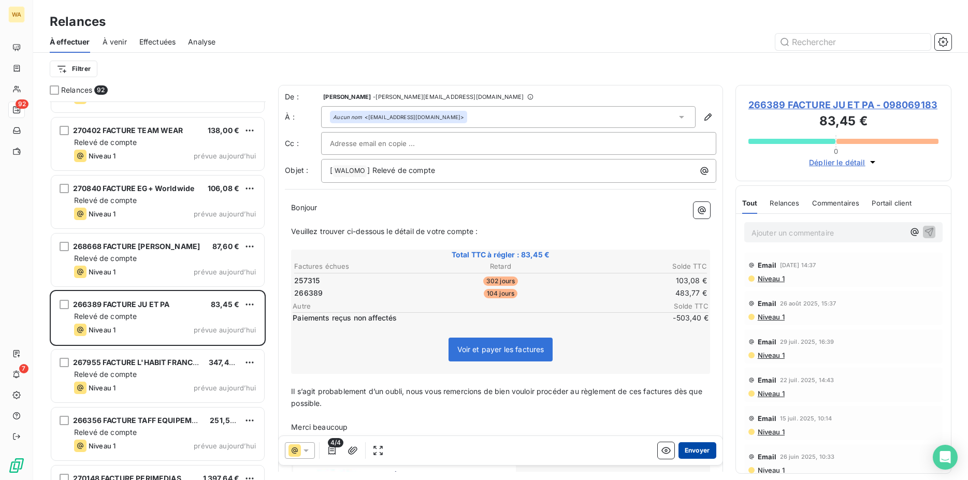
click at [692, 448] on button "Envoyer" at bounding box center [698, 450] width 38 height 17
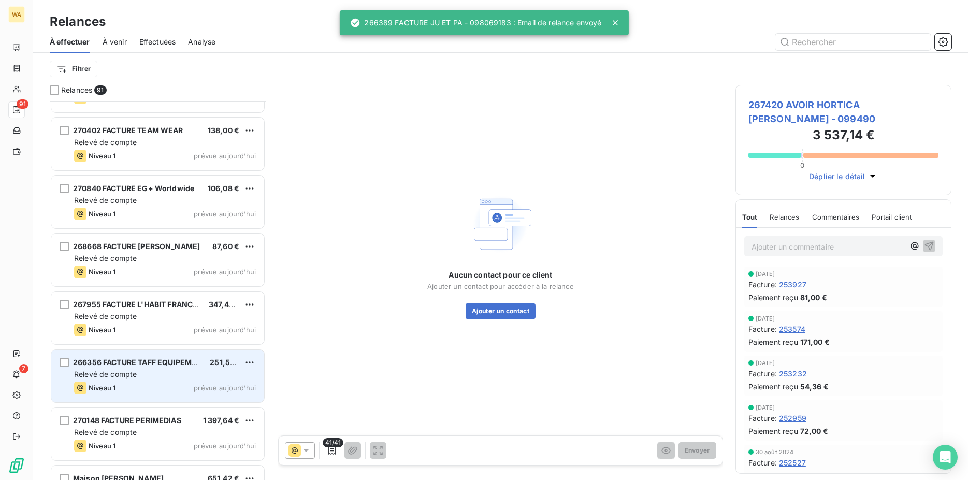
click at [169, 379] on div "Relevé de compte" at bounding box center [165, 374] width 182 height 10
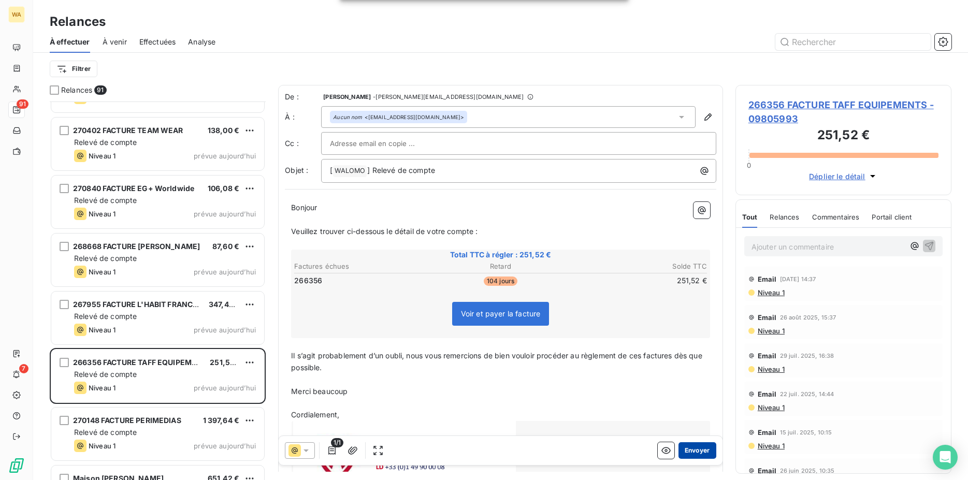
click at [700, 448] on button "Envoyer" at bounding box center [698, 450] width 38 height 17
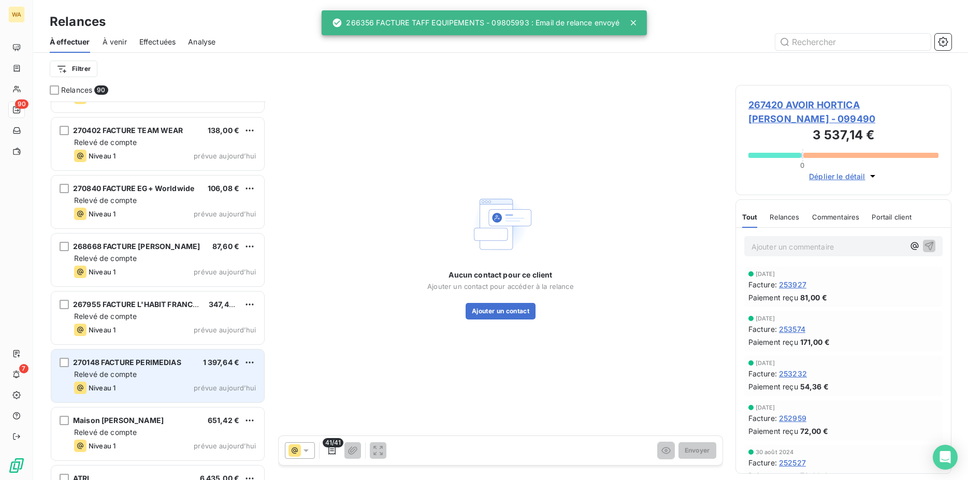
click at [165, 371] on div "Relevé de compte" at bounding box center [165, 374] width 182 height 10
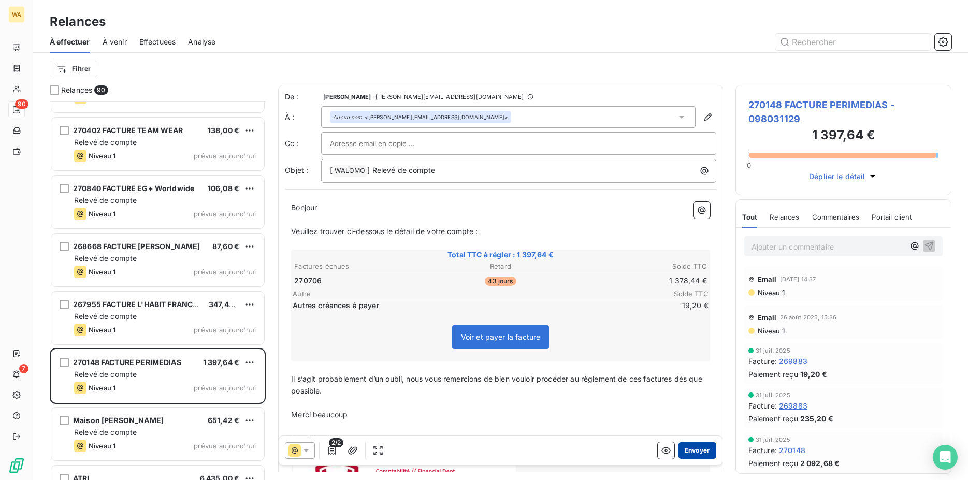
click at [694, 453] on button "Envoyer" at bounding box center [698, 450] width 38 height 17
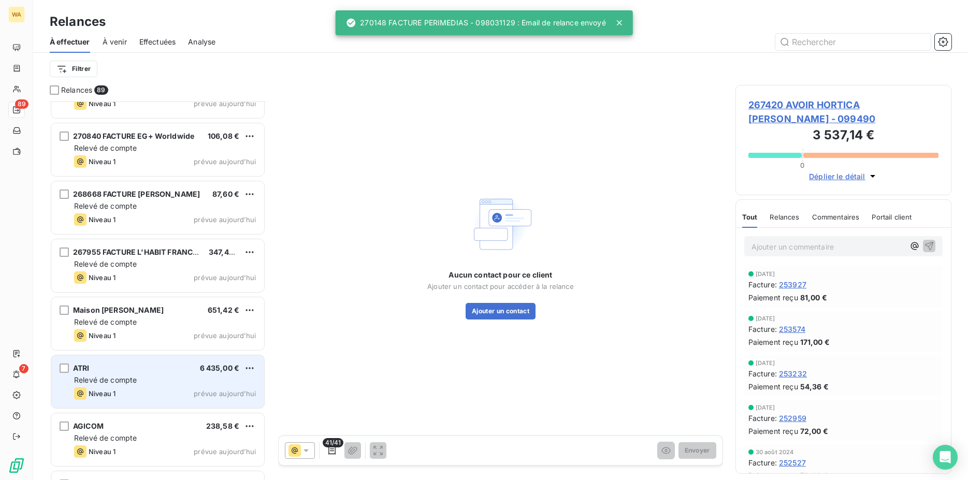
scroll to position [3753, 0]
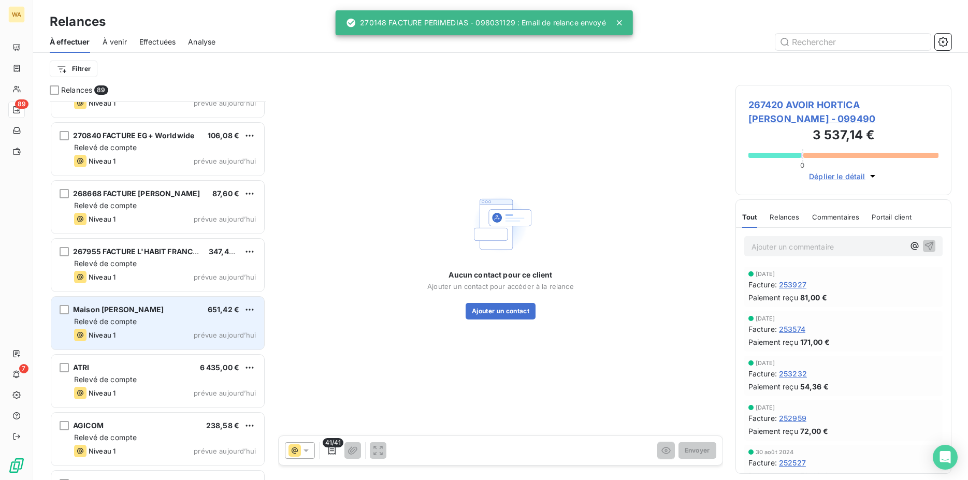
click at [140, 334] on div "Niveau 1 prévue aujourd’hui" at bounding box center [165, 335] width 182 height 12
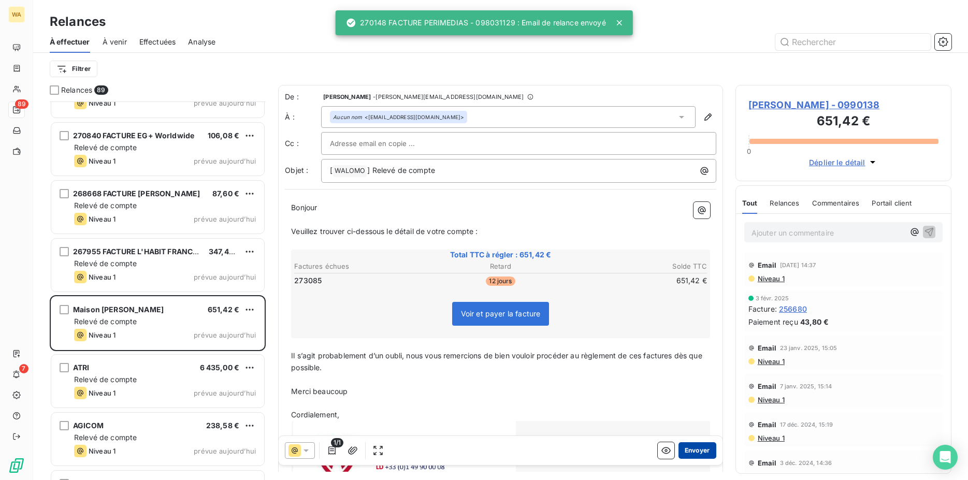
click at [689, 453] on button "Envoyer" at bounding box center [698, 450] width 38 height 17
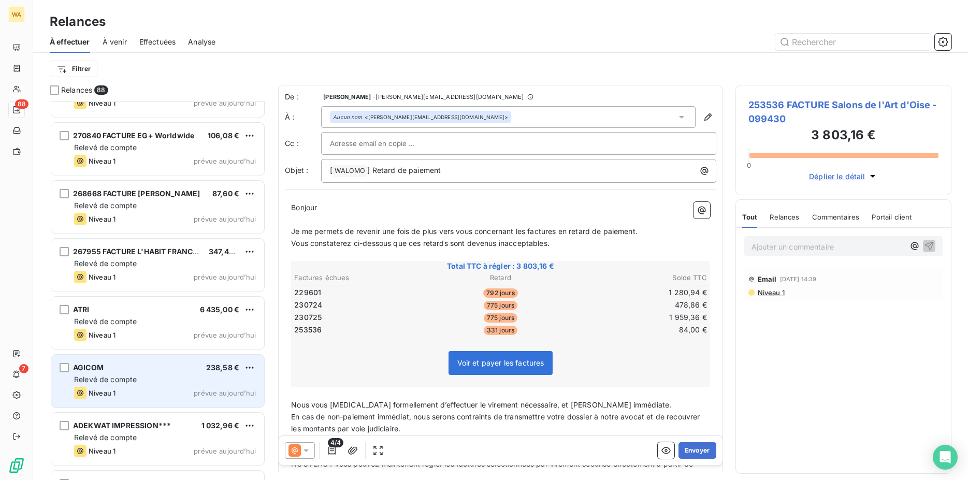
click at [163, 385] on div "AGICOM 238,58 € Relevé de compte Niveau 1 prévue aujourd’hui" at bounding box center [157, 381] width 213 height 53
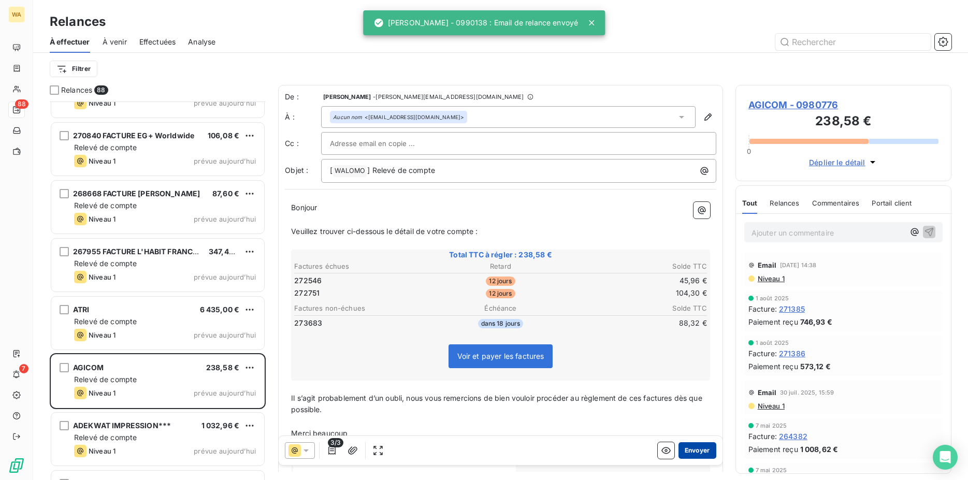
click at [683, 454] on button "Envoyer" at bounding box center [698, 450] width 38 height 17
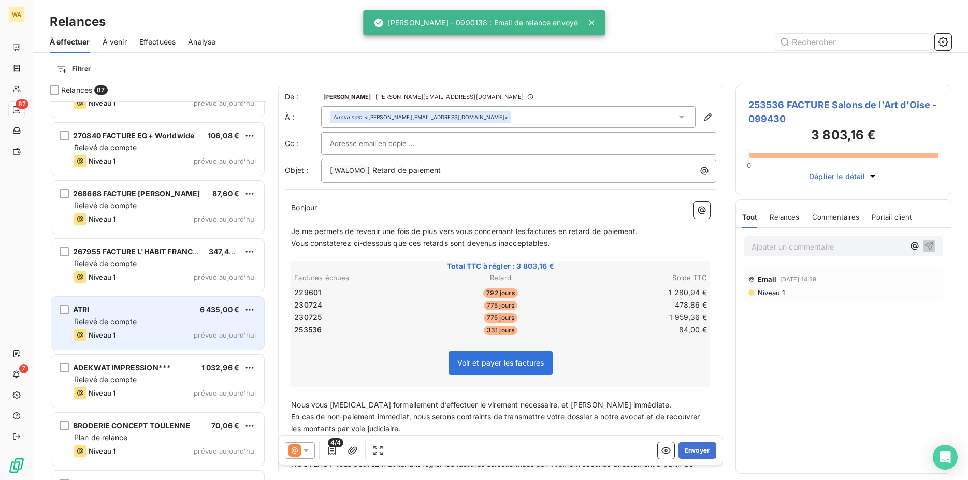
click at [156, 335] on div "Niveau 1 prévue aujourd’hui" at bounding box center [165, 335] width 182 height 12
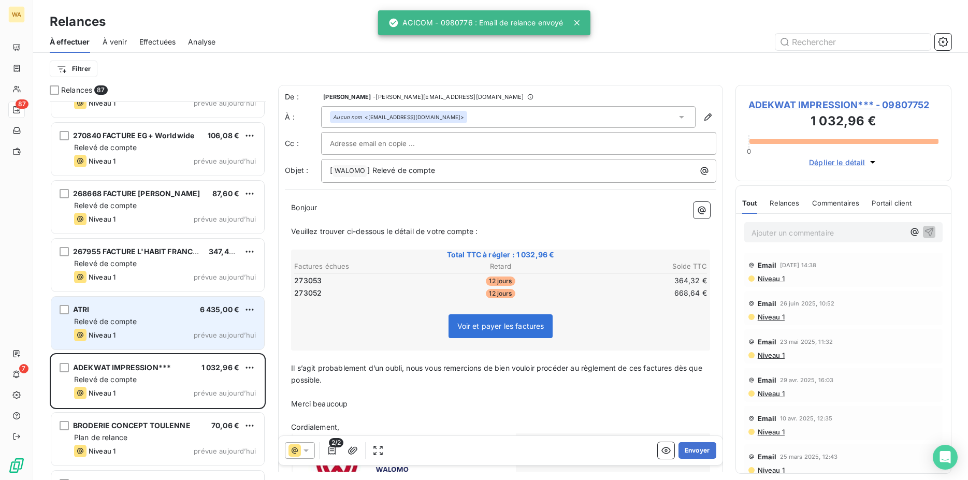
click at [184, 338] on div "Niveau 1 prévue aujourd’hui" at bounding box center [165, 335] width 182 height 12
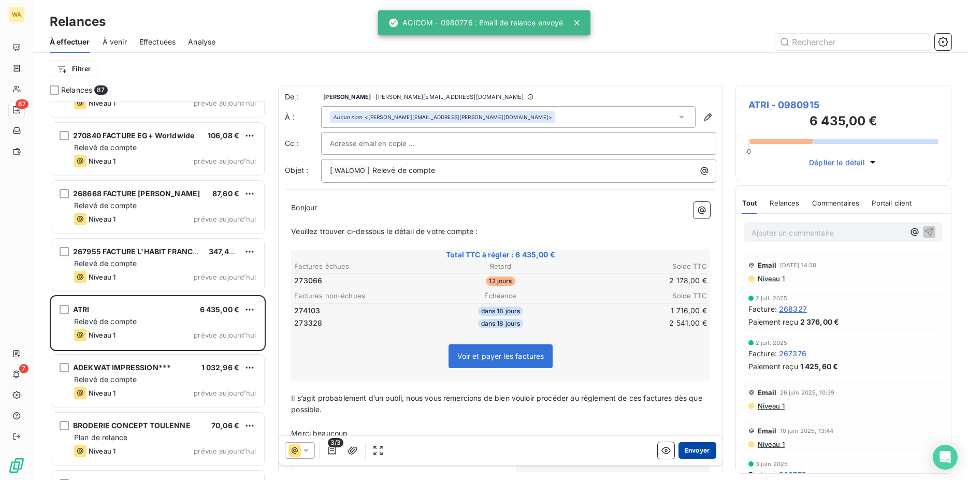
click at [685, 451] on button "Envoyer" at bounding box center [698, 450] width 38 height 17
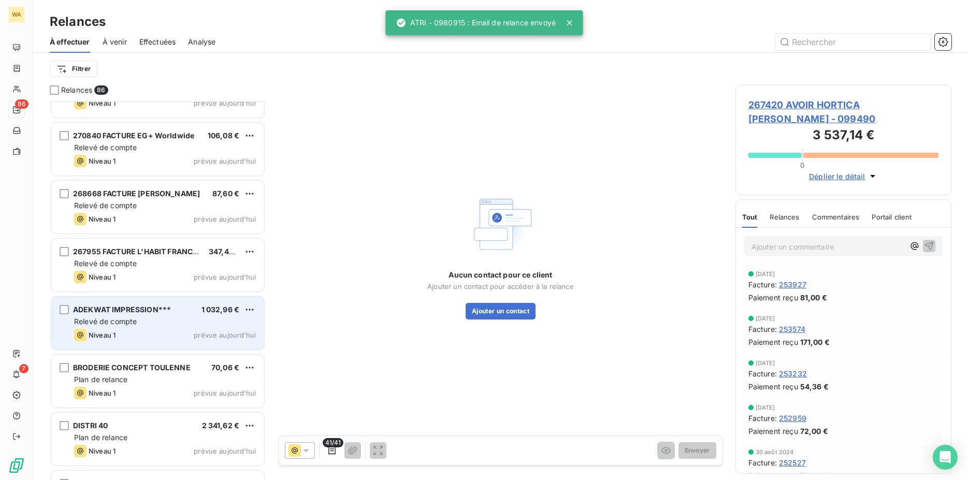
click at [136, 323] on span "Relevé de compte" at bounding box center [105, 321] width 63 height 9
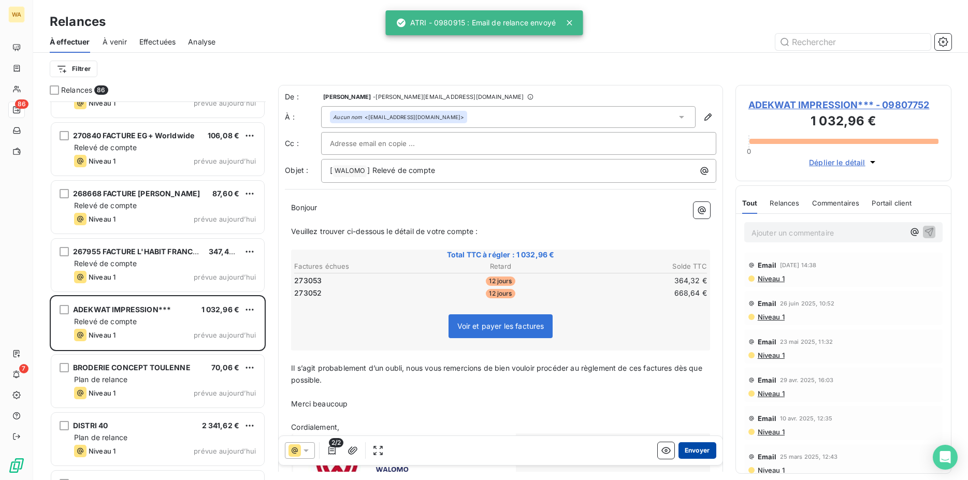
click at [685, 449] on button "Envoyer" at bounding box center [698, 450] width 38 height 17
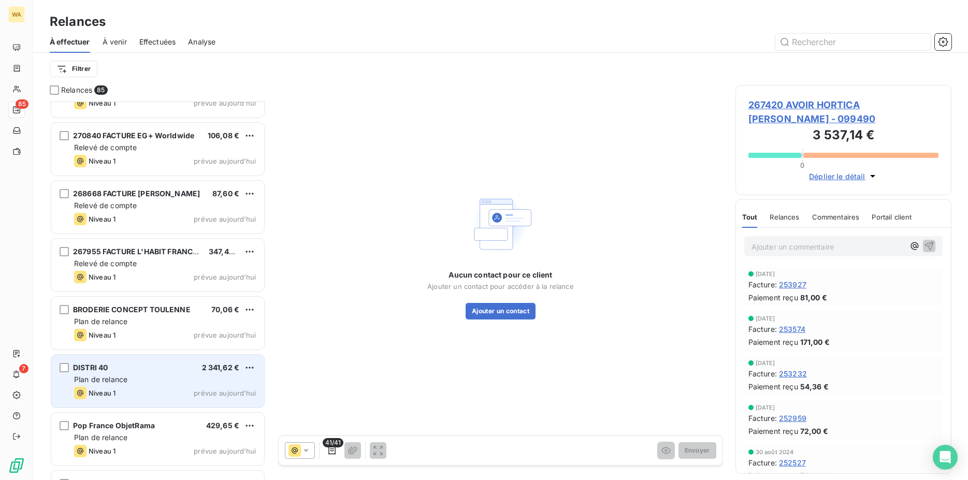
click at [189, 364] on div "DISTRI 40 2 341,62 €" at bounding box center [165, 367] width 182 height 9
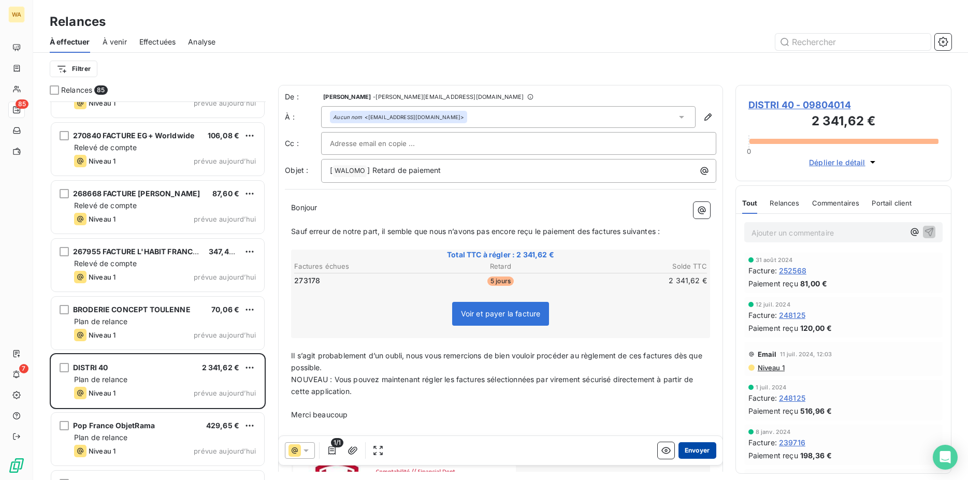
click at [681, 453] on button "Envoyer" at bounding box center [698, 450] width 38 height 17
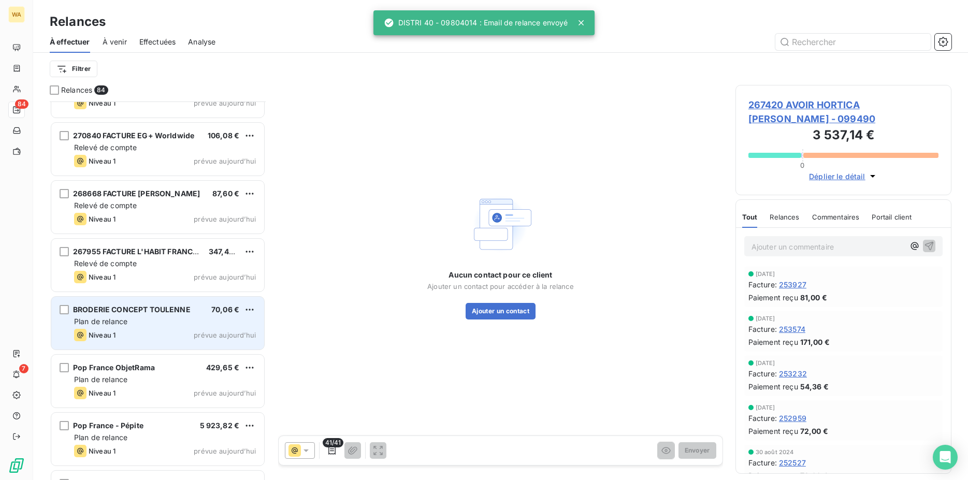
click at [148, 318] on div "Plan de relance" at bounding box center [165, 322] width 182 height 10
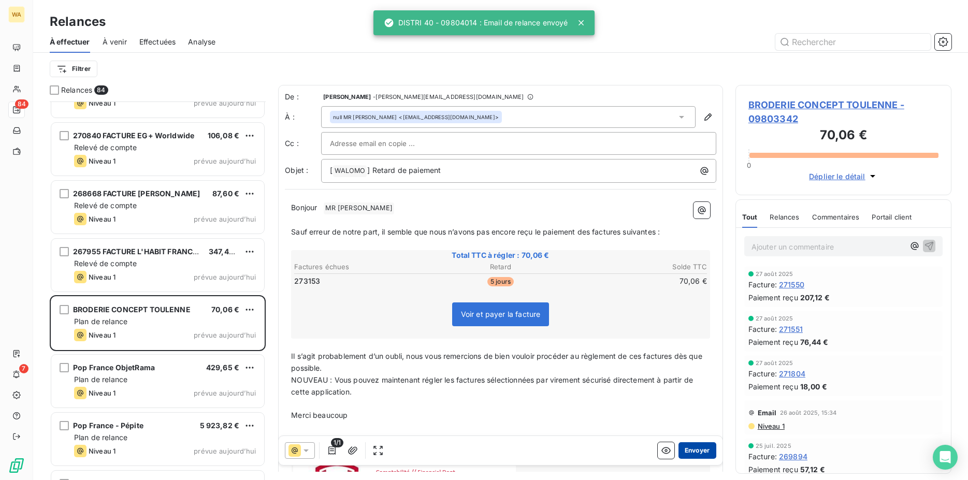
click at [693, 450] on button "Envoyer" at bounding box center [698, 450] width 38 height 17
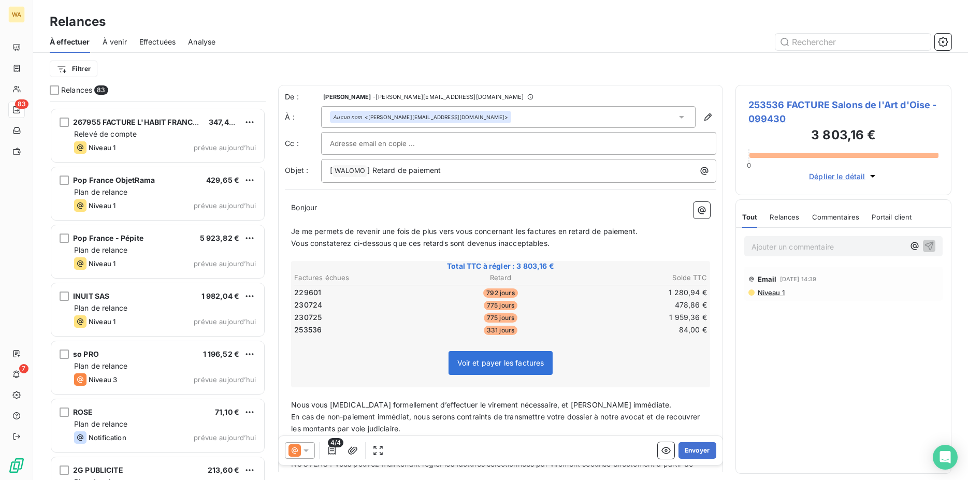
scroll to position [3964, 0]
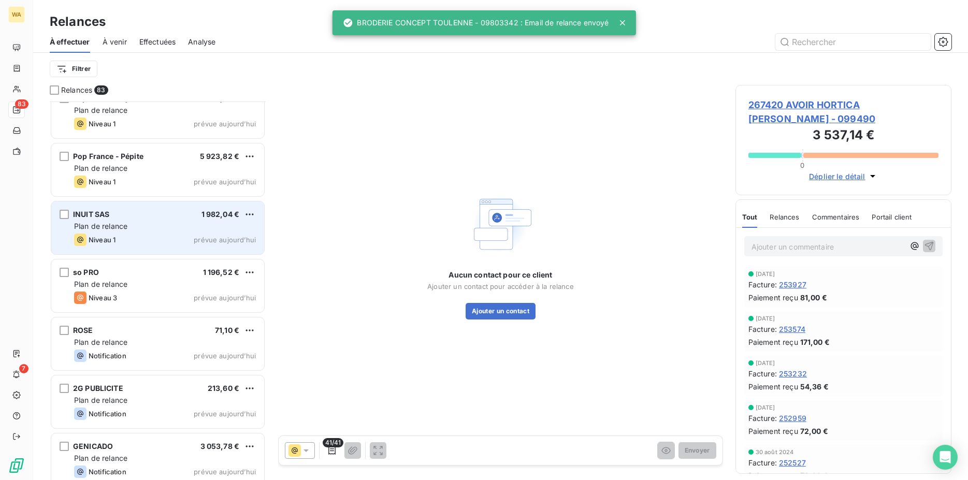
click at [119, 225] on span "Plan de relance" at bounding box center [100, 226] width 53 height 9
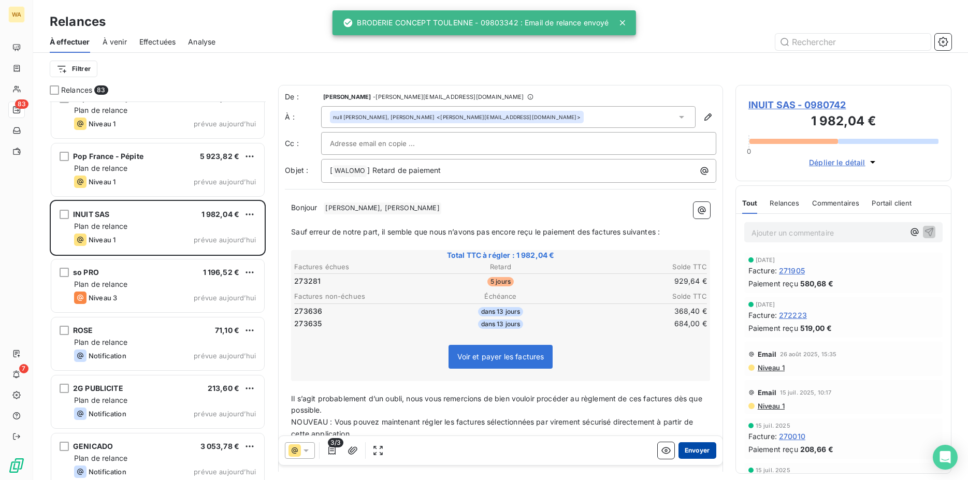
click at [683, 450] on button "Envoyer" at bounding box center [698, 450] width 38 height 17
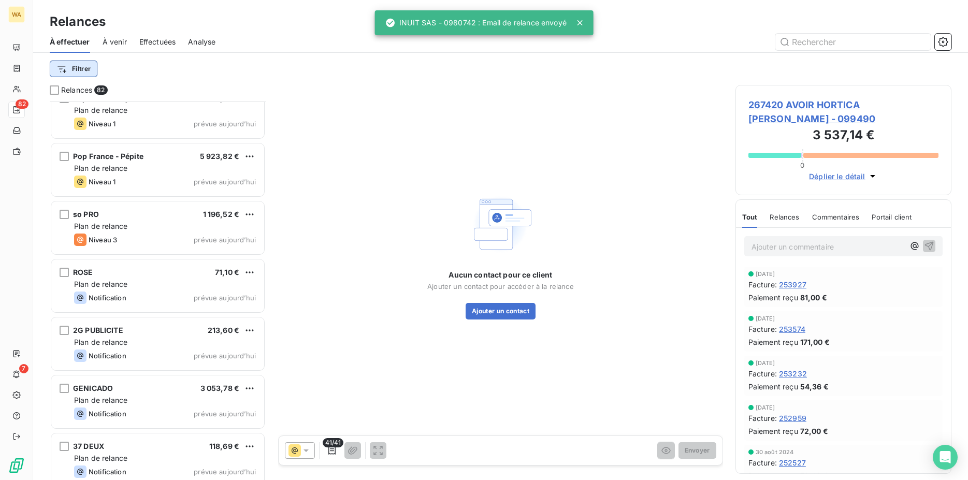
click at [86, 75] on html "WA 82 7 Relances À effectuer À venir Effectuées Analyse Filtrer Relances 82 267…" at bounding box center [484, 240] width 968 height 480
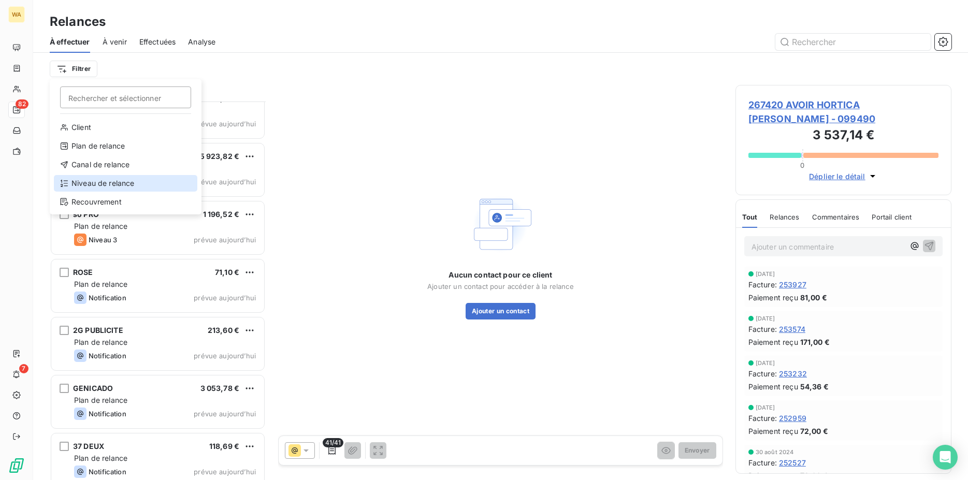
click at [106, 178] on div "Niveau de relance" at bounding box center [126, 183] width 144 height 17
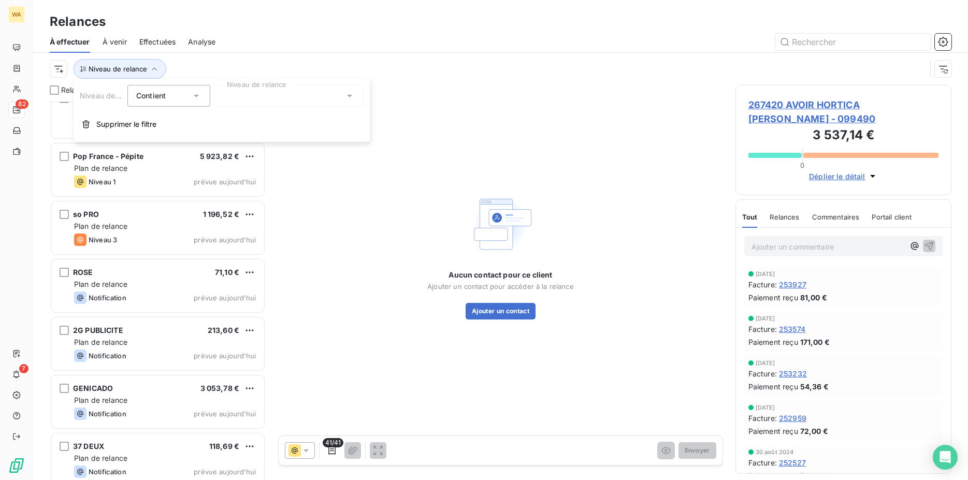
click at [306, 107] on div "Niveau de relance Contient is Niveau de relance Supprimer le filtre" at bounding box center [222, 110] width 296 height 63
click at [303, 97] on div at bounding box center [288, 96] width 149 height 22
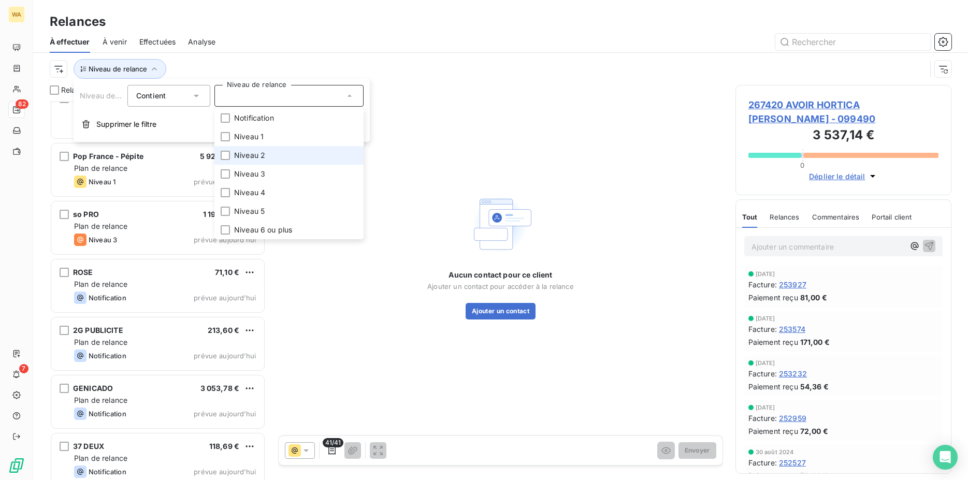
click at [258, 154] on span "Niveau 2" at bounding box center [249, 155] width 31 height 10
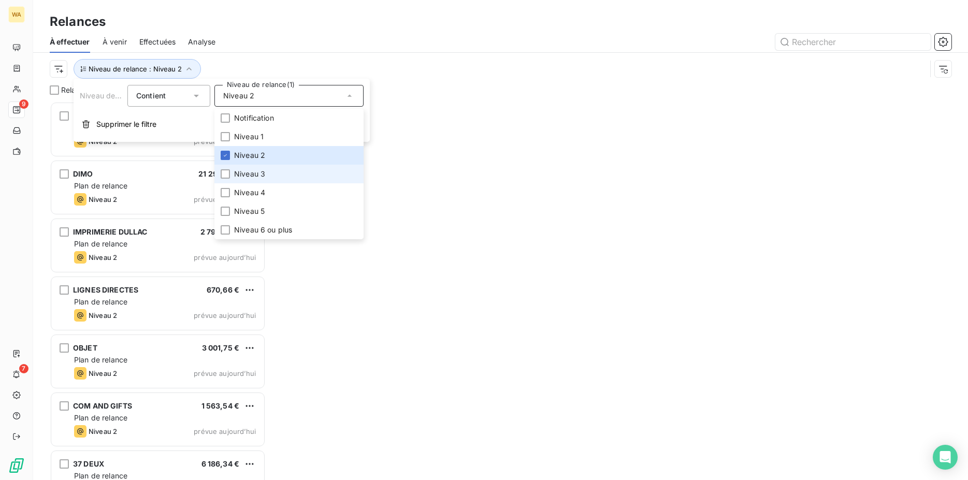
scroll to position [370, 208]
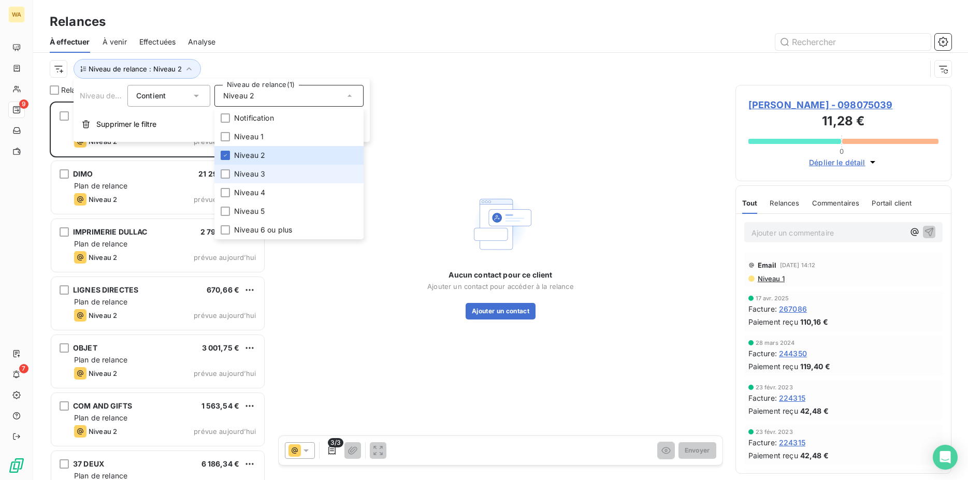
click at [256, 168] on li "Niveau 3" at bounding box center [288, 174] width 149 height 19
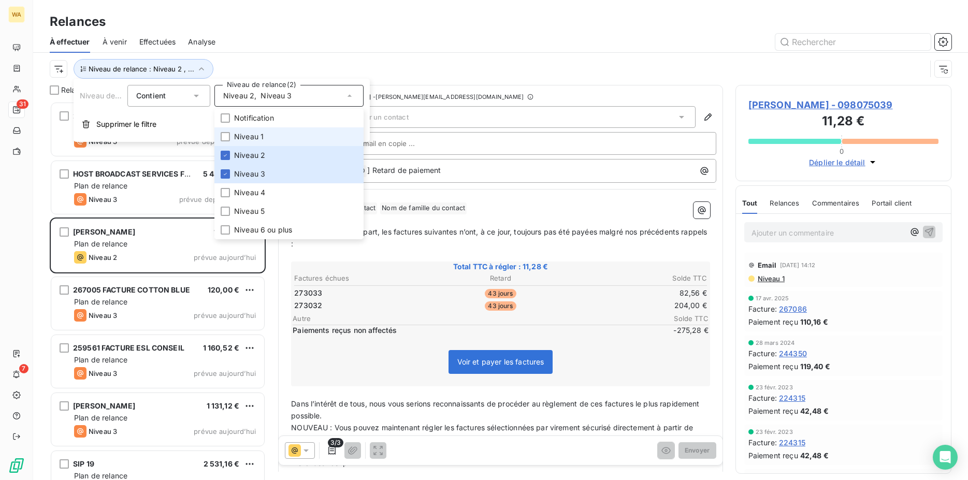
click at [255, 137] on span "Niveau 1" at bounding box center [249, 137] width 30 height 10
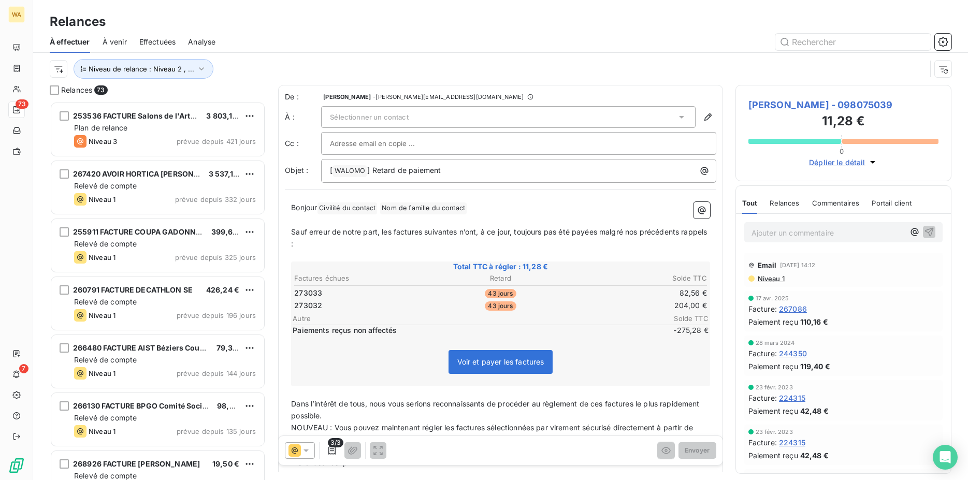
click at [449, 62] on div "Niveau de relance : Niveau 2 , ..." at bounding box center [488, 69] width 877 height 20
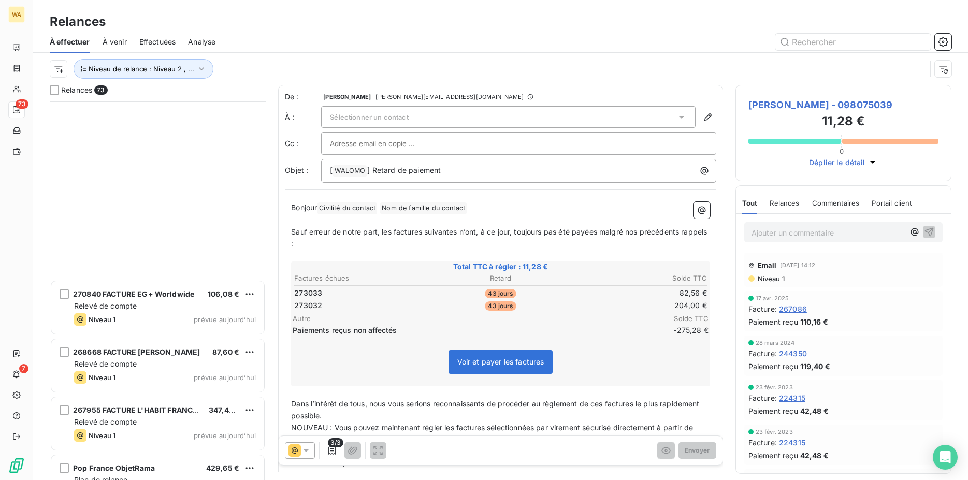
scroll to position [3858, 0]
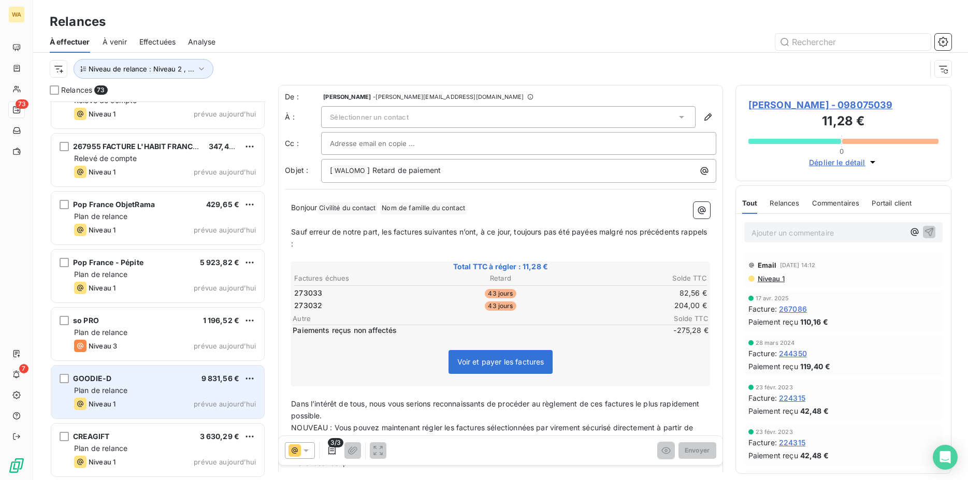
click at [168, 390] on div "Plan de relance" at bounding box center [165, 390] width 182 height 10
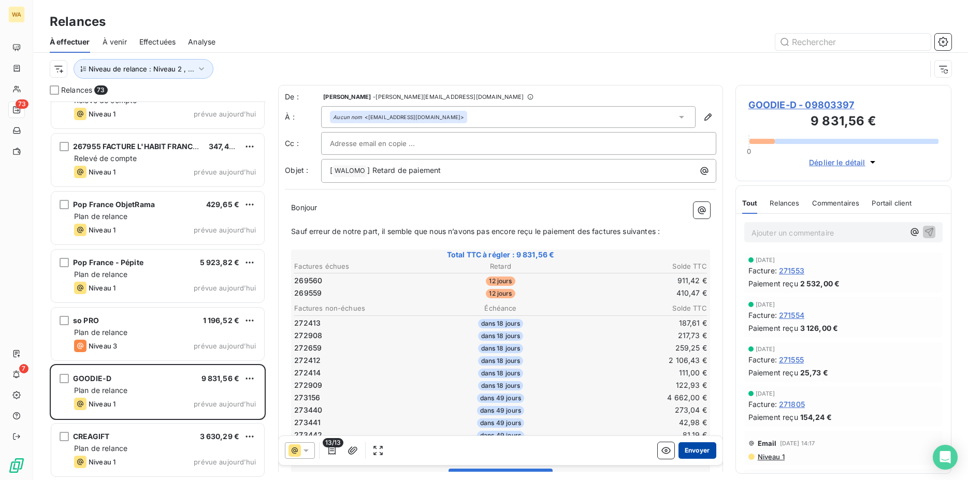
click at [681, 450] on button "Envoyer" at bounding box center [698, 450] width 38 height 17
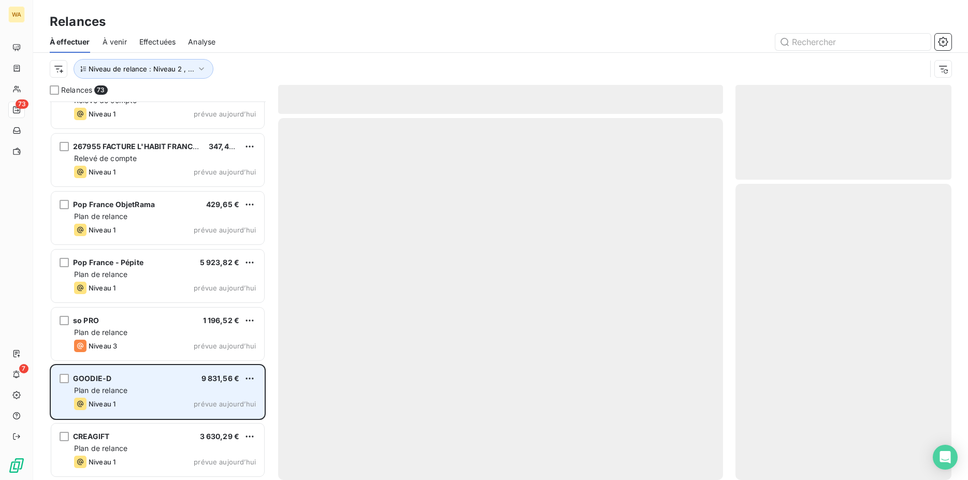
scroll to position [3799, 0]
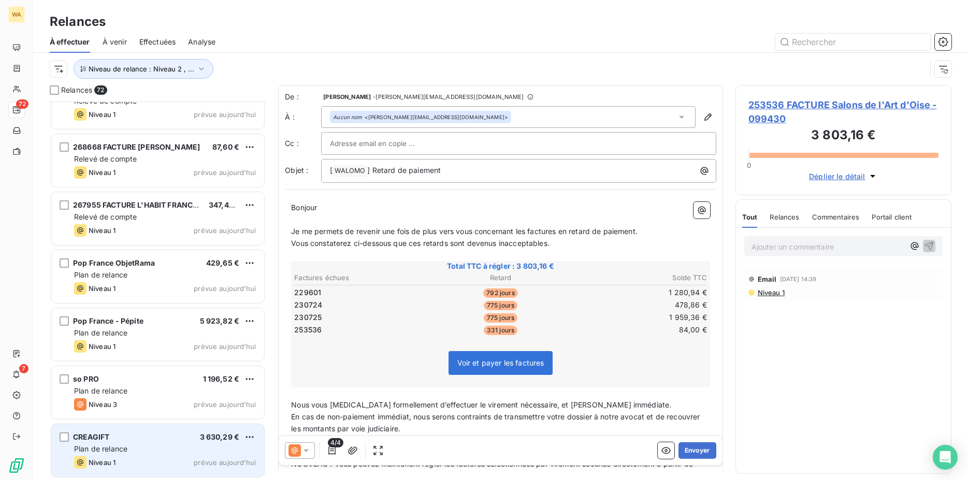
click at [152, 445] on div "Plan de relance" at bounding box center [165, 449] width 182 height 10
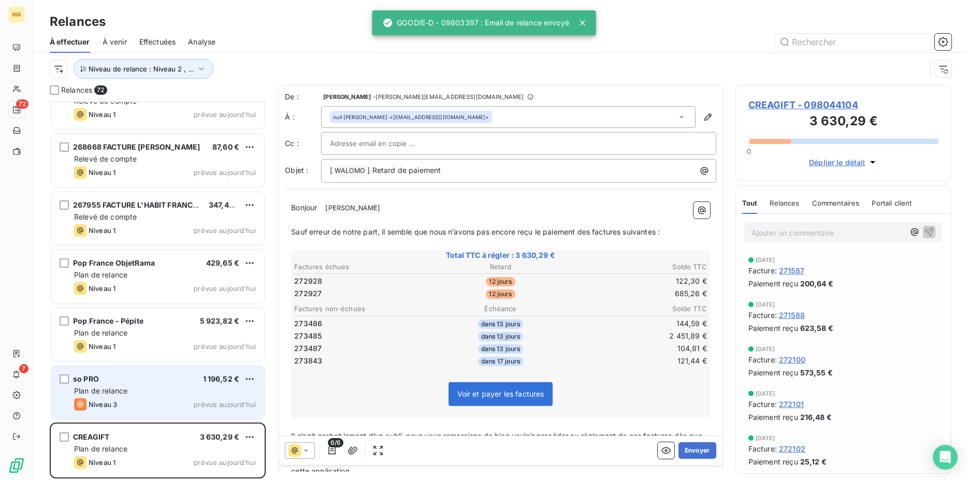
click at [139, 399] on div "Niveau 3 prévue aujourd’hui" at bounding box center [165, 404] width 182 height 12
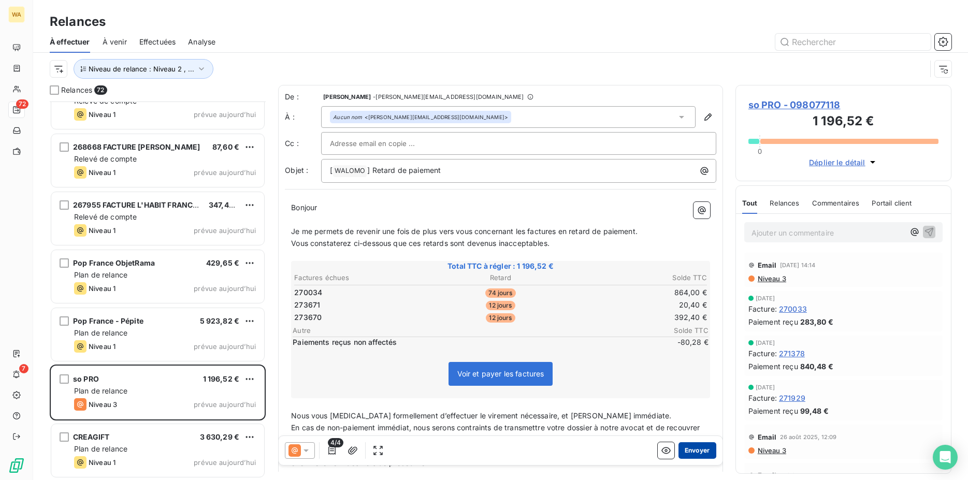
click at [696, 450] on button "Envoyer" at bounding box center [698, 450] width 38 height 17
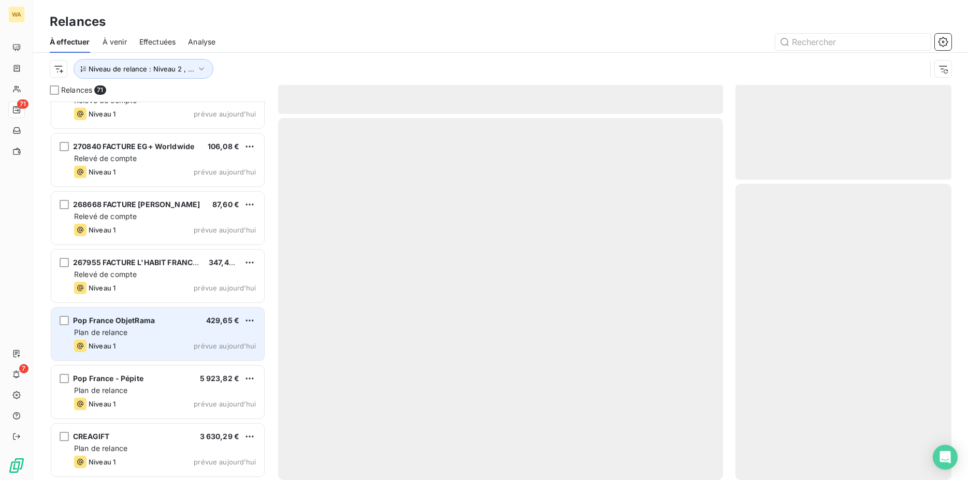
scroll to position [3741, 0]
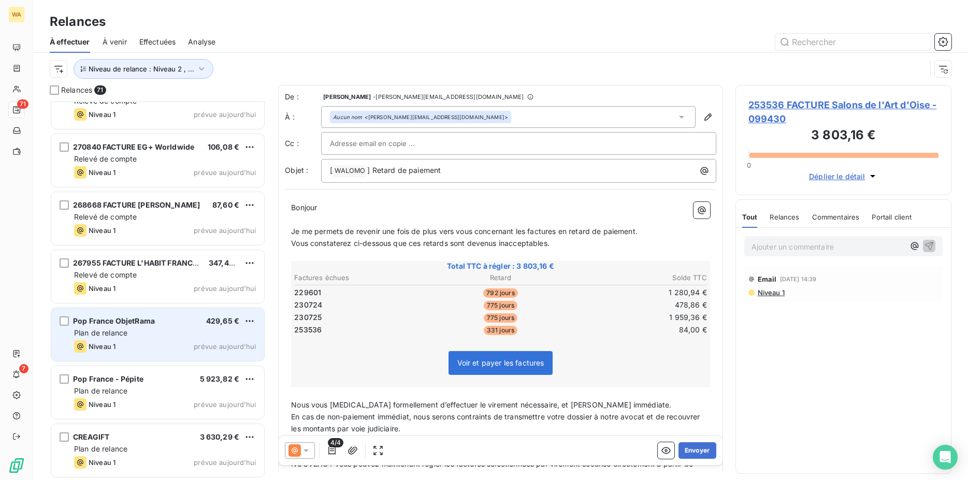
click at [166, 345] on div "Niveau 1 prévue aujourd’hui" at bounding box center [165, 346] width 182 height 12
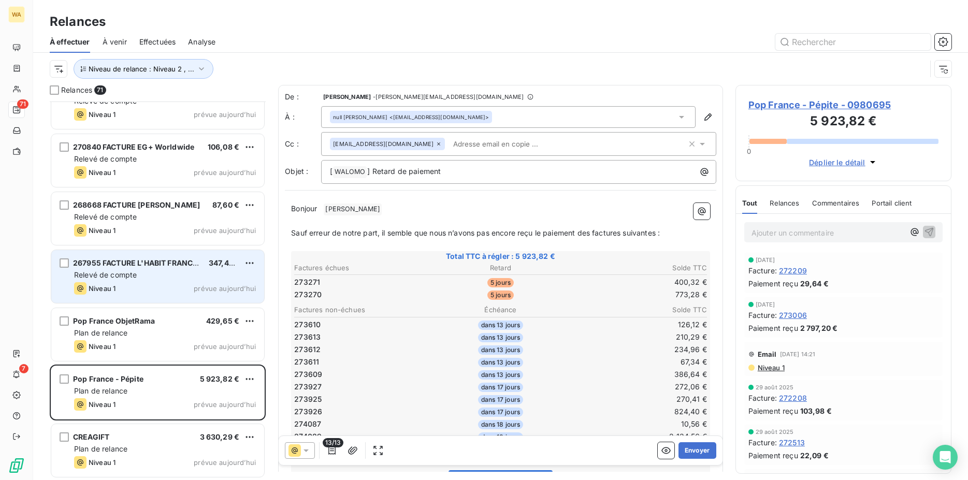
click at [144, 281] on div "267955 FACTURE L'HABIT FRANCAIS 347,40 € Relevé de compte Niveau 1 prévue aujou…" at bounding box center [157, 276] width 213 height 53
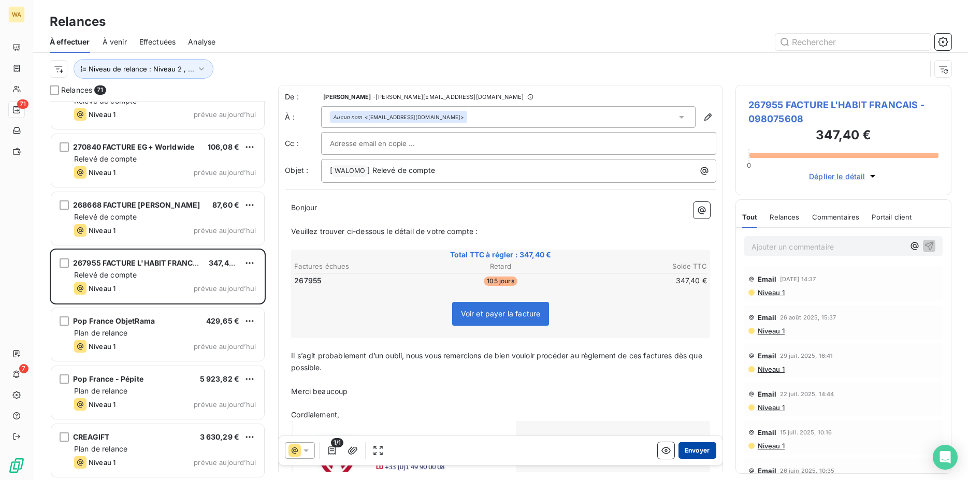
click at [683, 453] on button "Envoyer" at bounding box center [698, 450] width 38 height 17
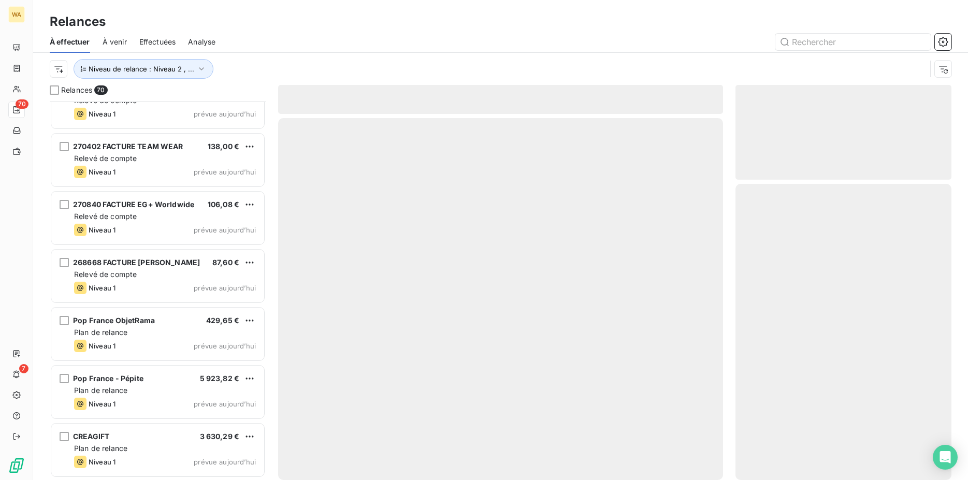
scroll to position [3683, 0]
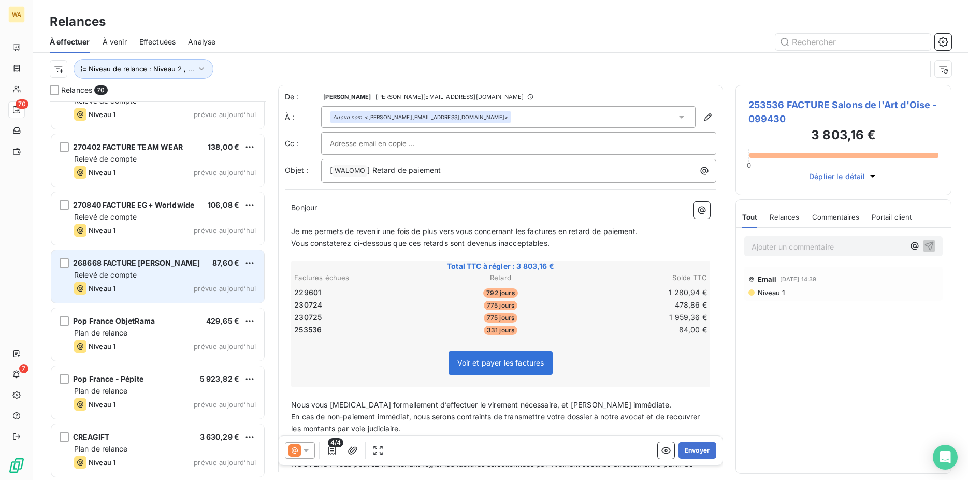
click at [141, 279] on div "Relevé de compte" at bounding box center [165, 275] width 182 height 10
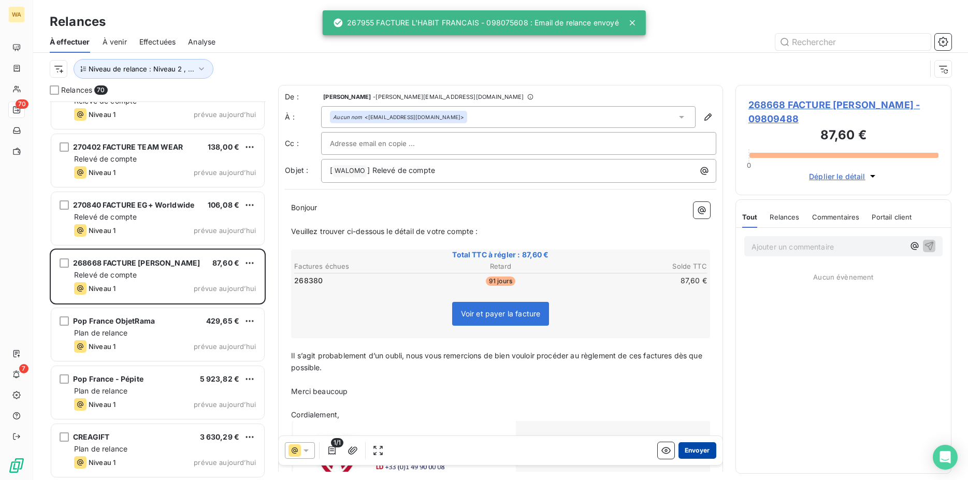
click at [688, 446] on button "Envoyer" at bounding box center [698, 450] width 38 height 17
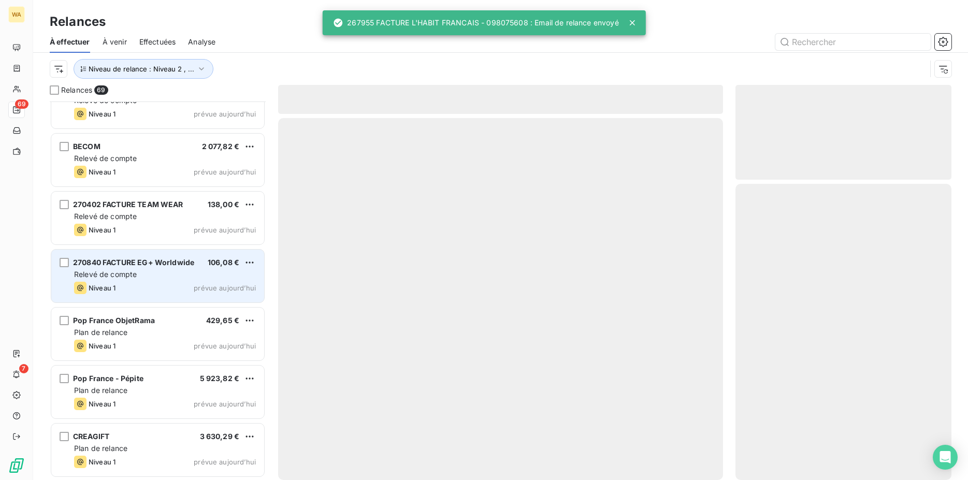
scroll to position [3625, 0]
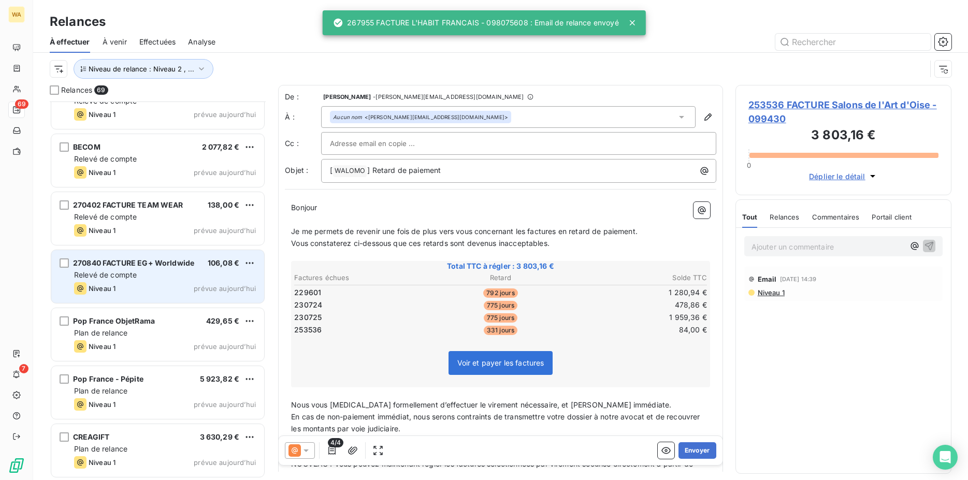
click at [168, 266] on span "270840 FACTURE EG+ Worldwide" at bounding box center [133, 263] width 121 height 9
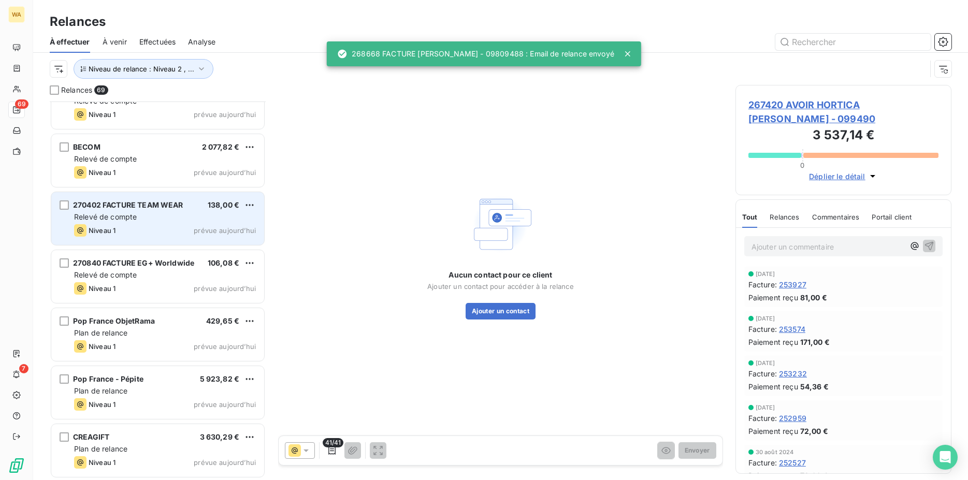
click at [144, 220] on div "Relevé de compte" at bounding box center [165, 217] width 182 height 10
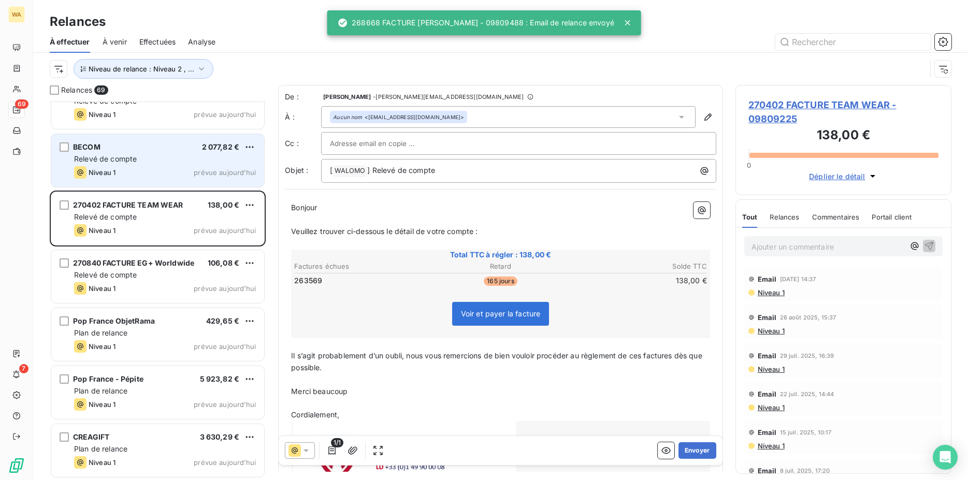
click at [140, 162] on div "Relevé de compte" at bounding box center [165, 159] width 182 height 10
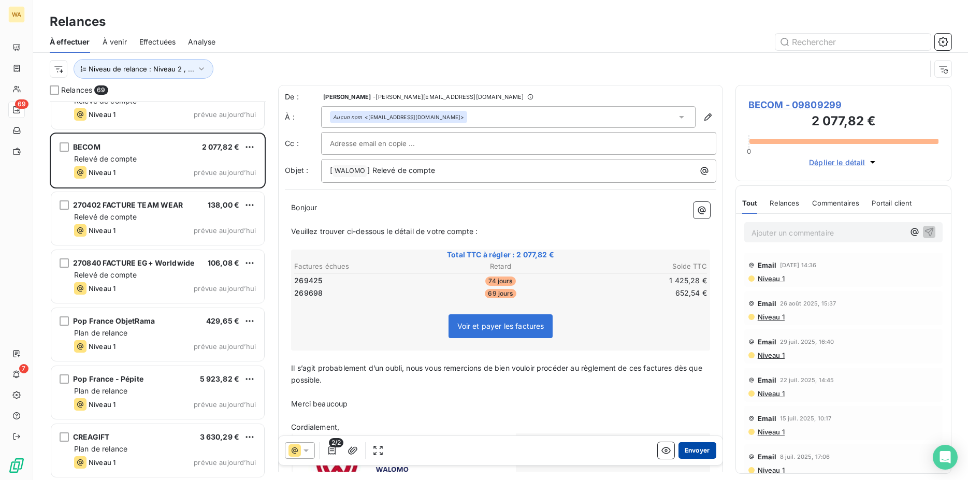
click at [691, 450] on button "Envoyer" at bounding box center [698, 450] width 38 height 17
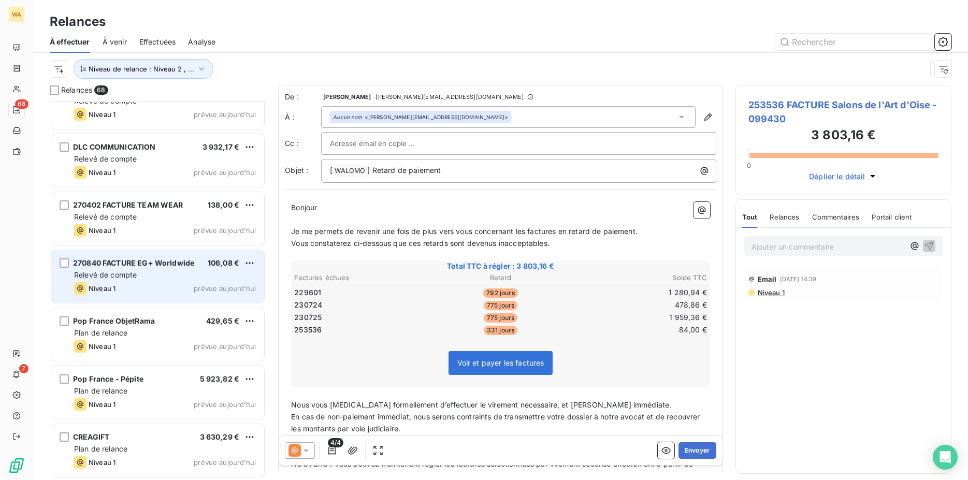
scroll to position [3408, 0]
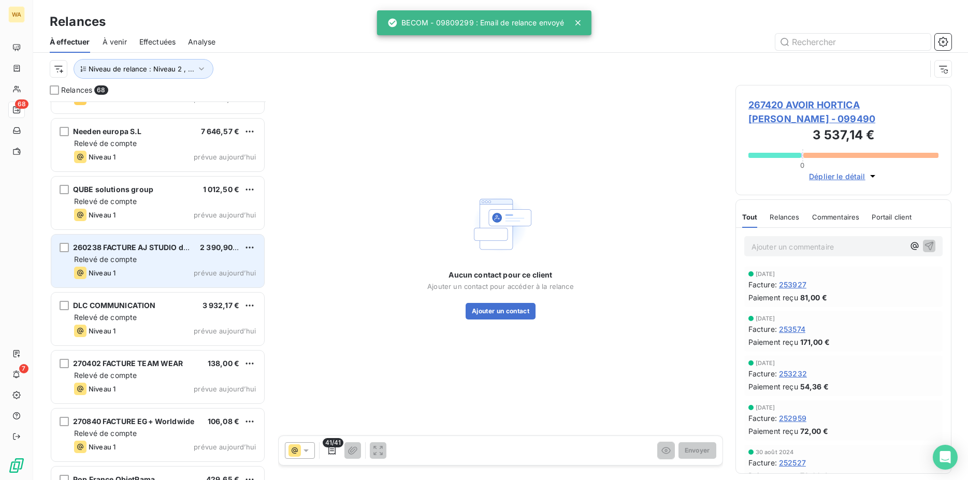
click at [122, 263] on span "Relevé de compte" at bounding box center [105, 259] width 63 height 9
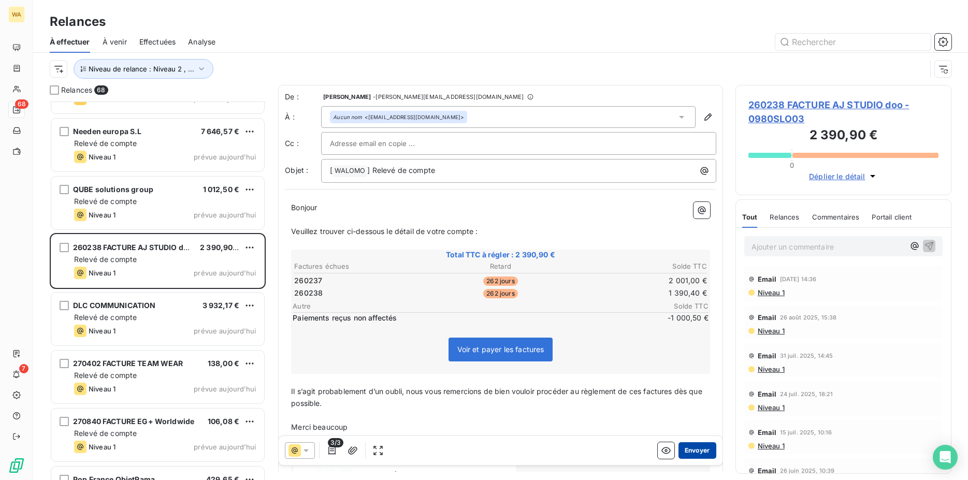
click at [686, 450] on button "Envoyer" at bounding box center [698, 450] width 38 height 17
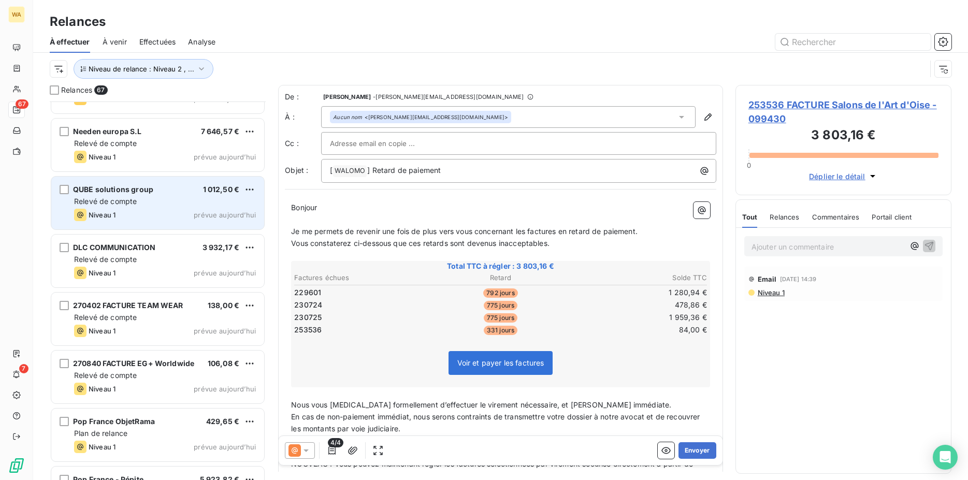
click at [137, 205] on div "Relevé de compte" at bounding box center [165, 201] width 182 height 10
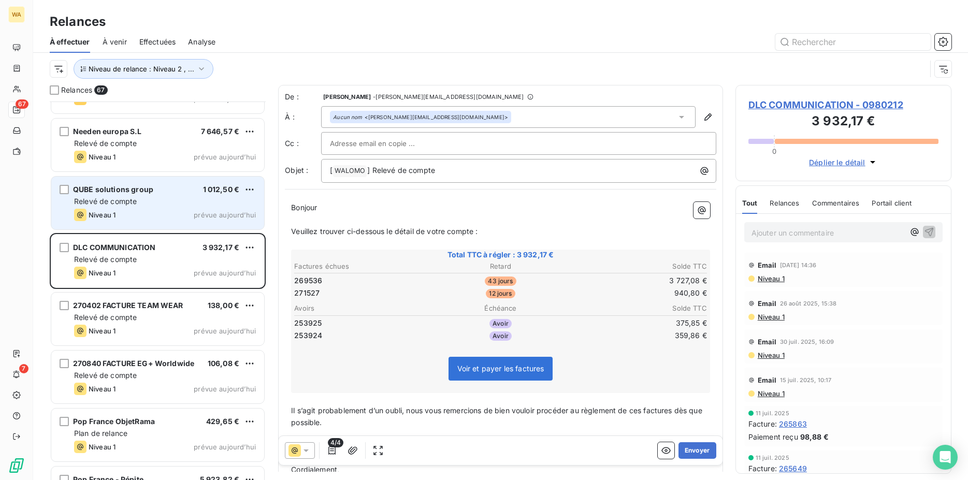
click at [157, 200] on div "Relevé de compte" at bounding box center [165, 201] width 182 height 10
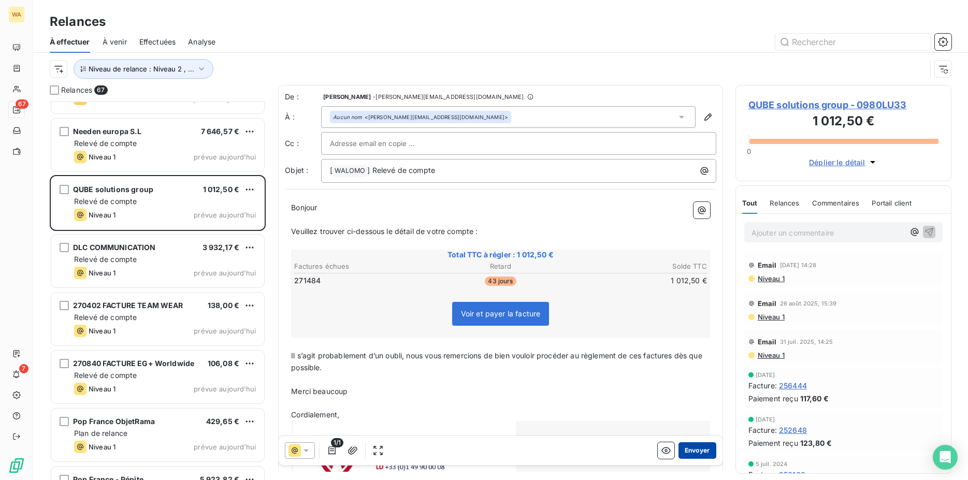
click at [691, 449] on button "Envoyer" at bounding box center [698, 450] width 38 height 17
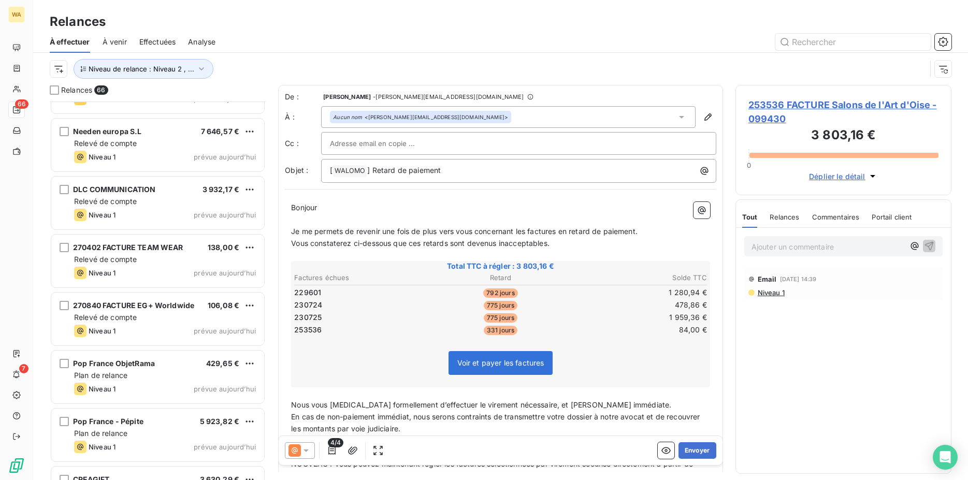
scroll to position [3303, 0]
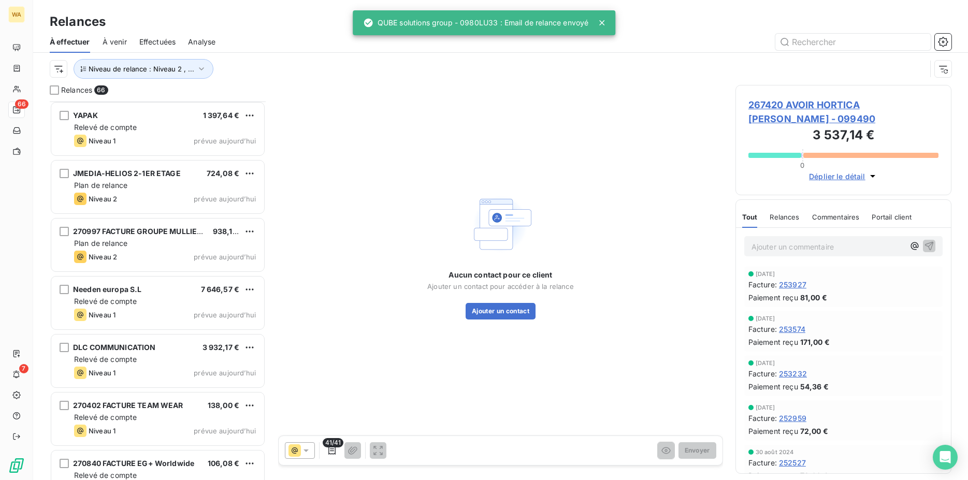
scroll to position [3197, 0]
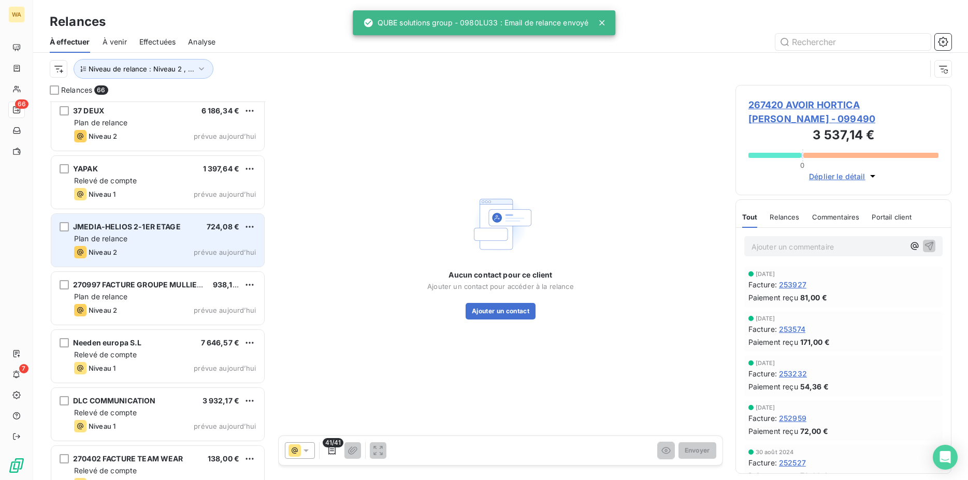
click at [122, 240] on span "Plan de relance" at bounding box center [100, 238] width 53 height 9
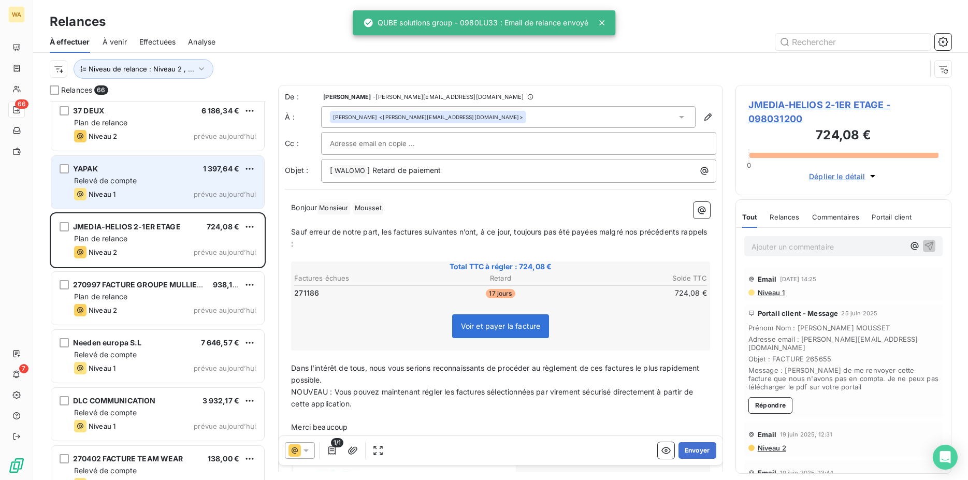
click at [106, 190] on span "Niveau 1" at bounding box center [102, 194] width 27 height 8
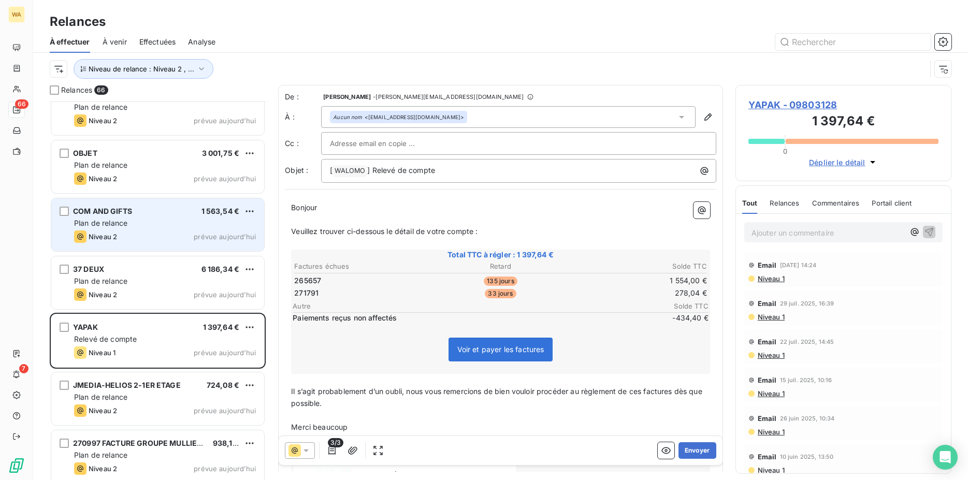
scroll to position [2986, 0]
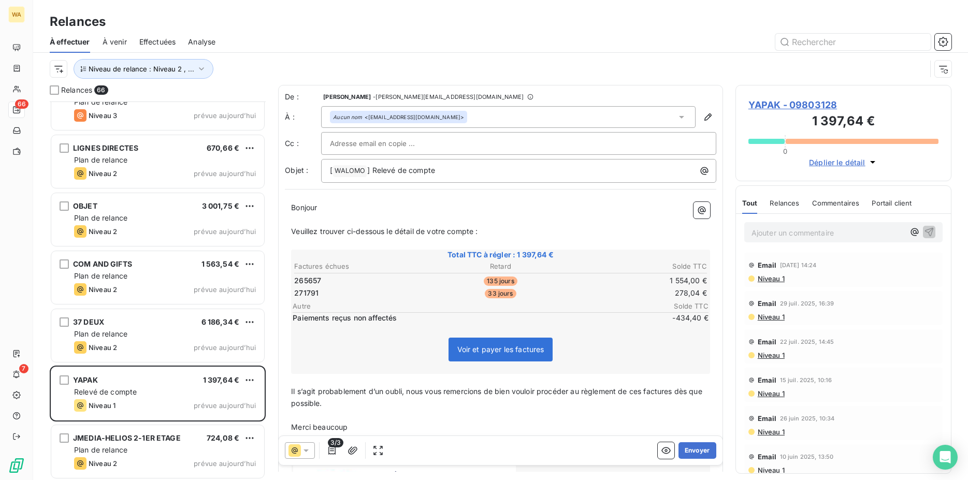
click at [119, 216] on span "Plan de relance" at bounding box center [100, 217] width 53 height 9
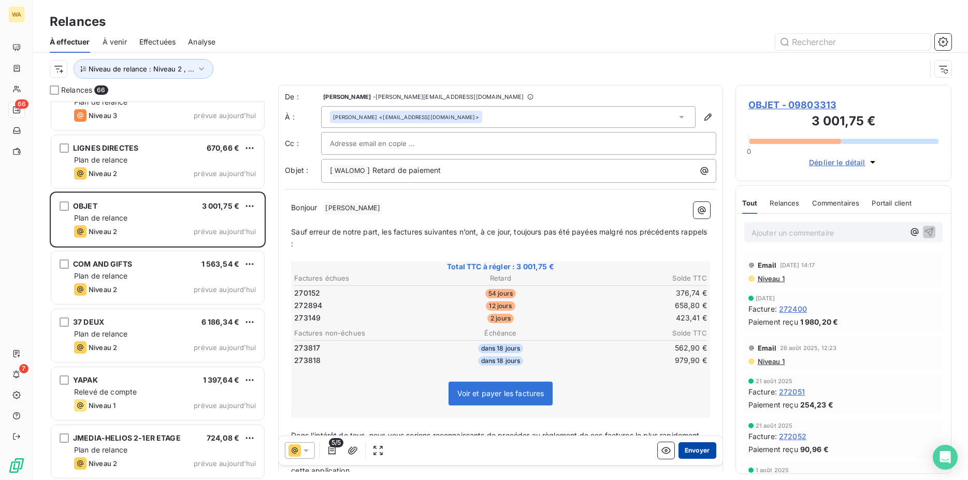
click at [698, 450] on button "Envoyer" at bounding box center [698, 450] width 38 height 17
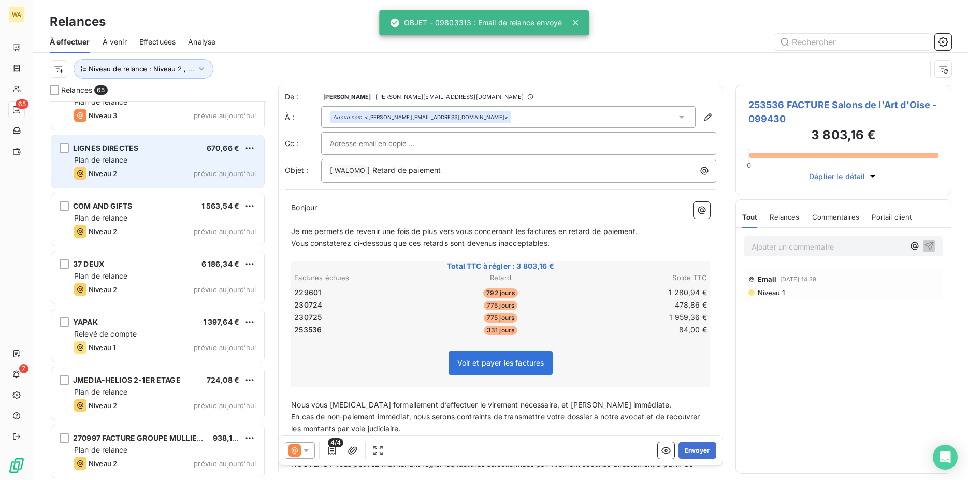
click at [139, 159] on div "Plan de relance" at bounding box center [165, 160] width 182 height 10
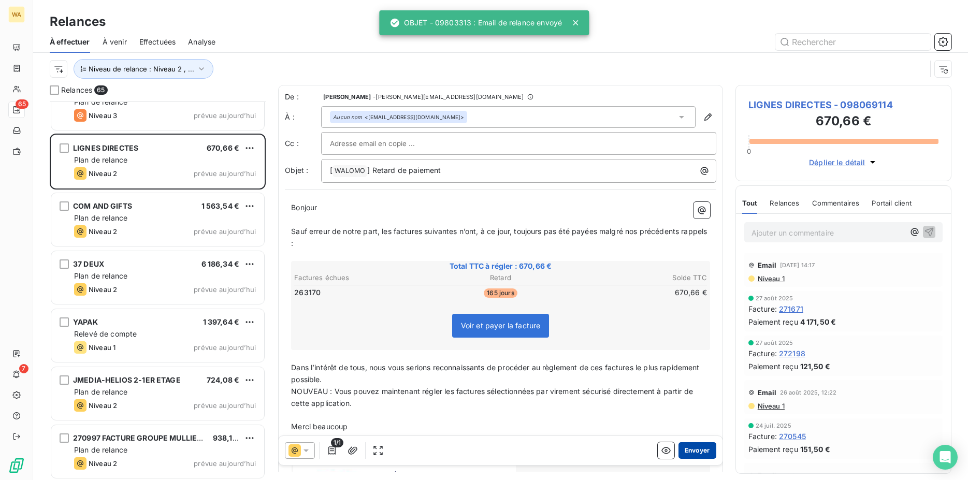
drag, startPoint x: 686, startPoint y: 449, endPoint x: 679, endPoint y: 446, distance: 7.4
click at [683, 447] on button "Envoyer" at bounding box center [698, 450] width 38 height 17
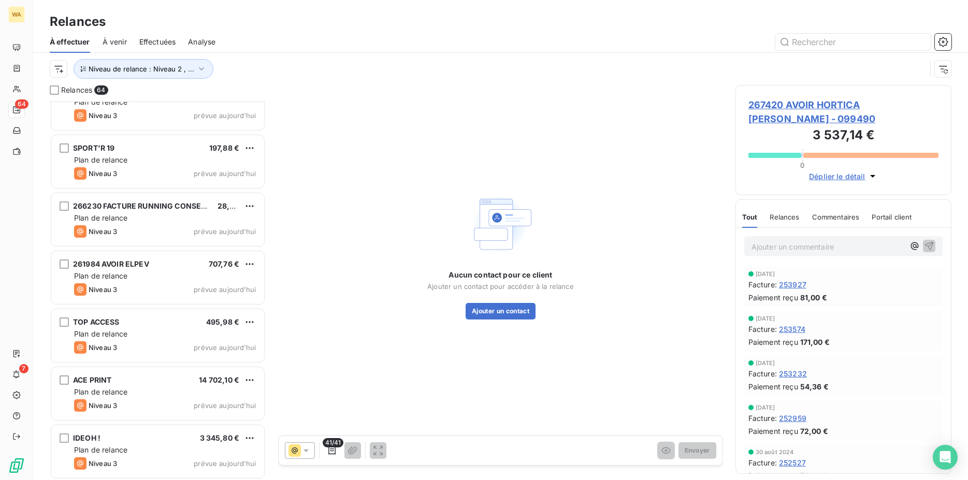
scroll to position [2404, 0]
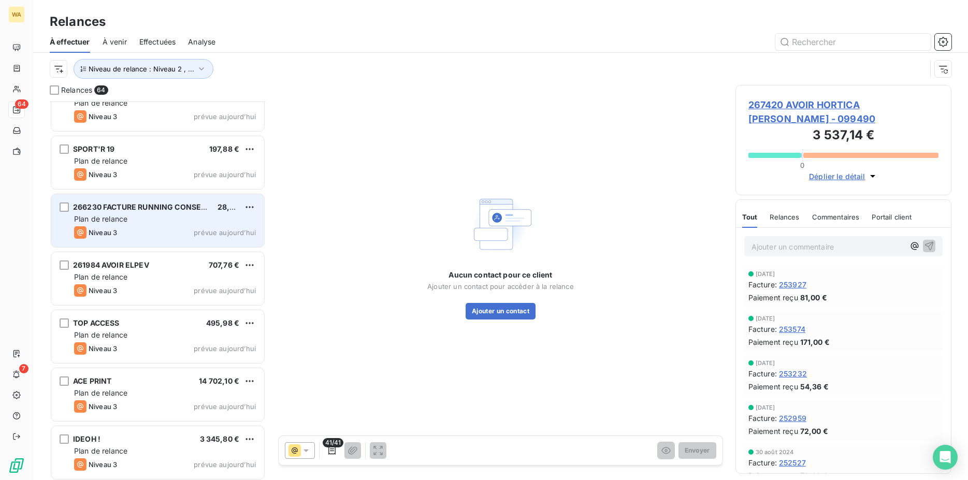
click at [153, 225] on div "266230 FACTURE RUNNING CONSEIL HAGUENAU 28,20 € Plan de relance Niveau 3 prévue…" at bounding box center [157, 220] width 213 height 53
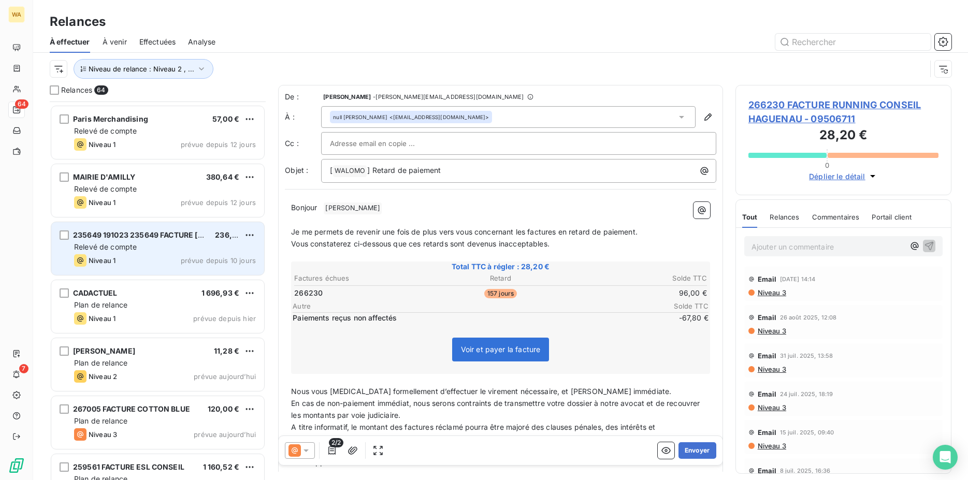
scroll to position [1348, 0]
